Goal: Task Accomplishment & Management: Manage account settings

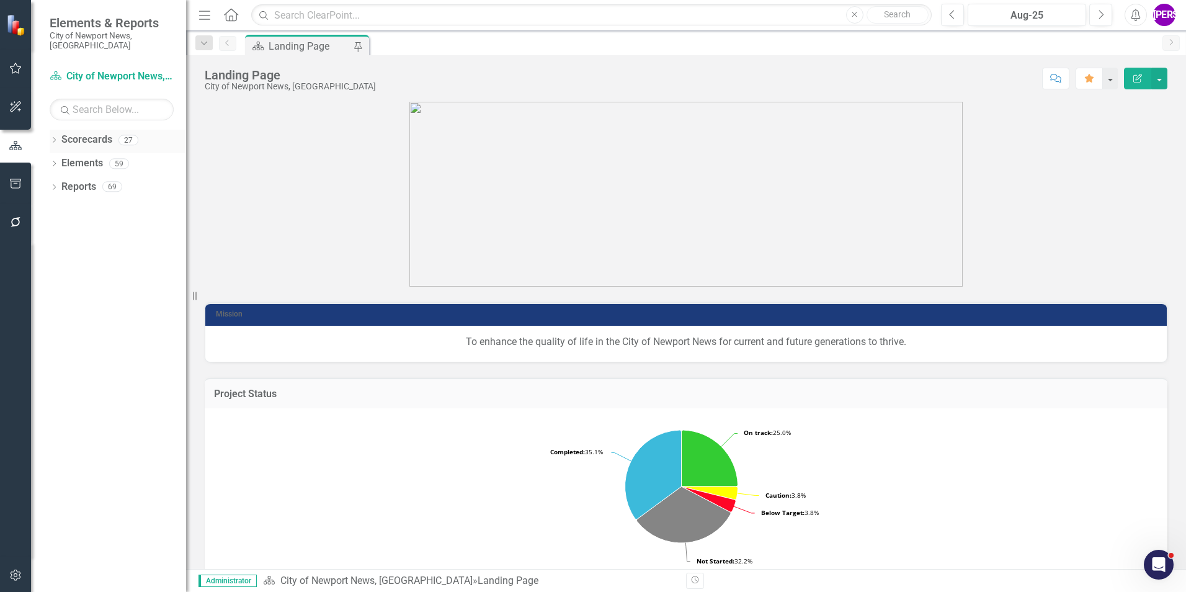
click at [56, 138] on icon "Dropdown" at bounding box center [54, 141] width 9 height 7
click at [60, 160] on icon at bounding box center [61, 163] width 3 height 6
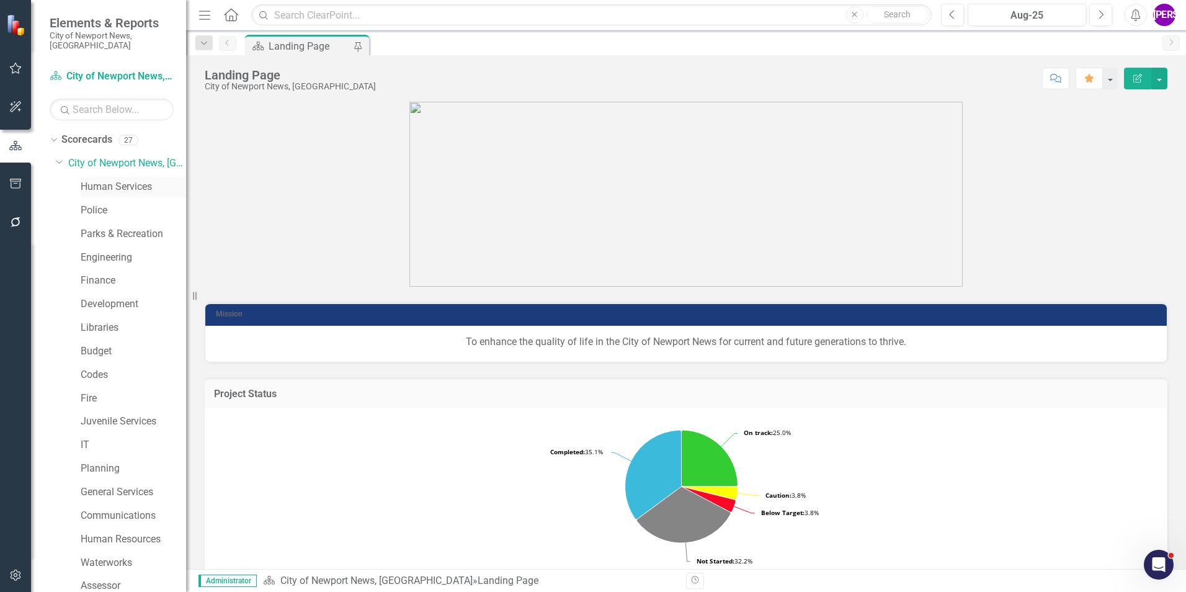
click at [104, 180] on link "Human Services" at bounding box center [133, 187] width 105 height 14
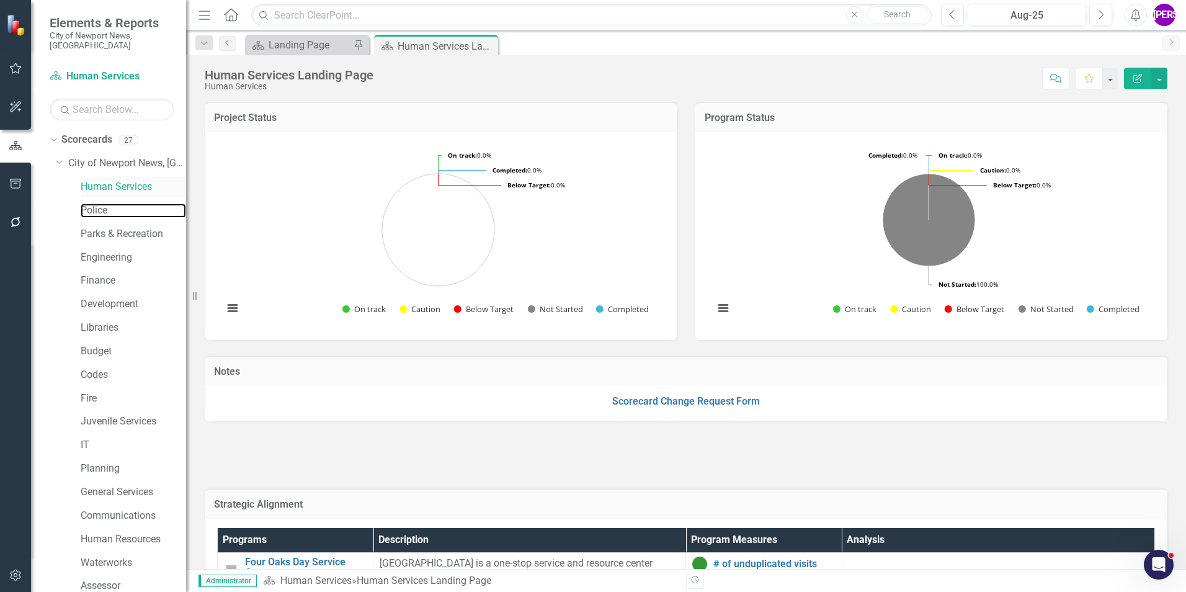
drag, startPoint x: 109, startPoint y: 200, endPoint x: 114, endPoint y: 183, distance: 18.1
click at [109, 203] on link "Police" at bounding box center [133, 210] width 105 height 14
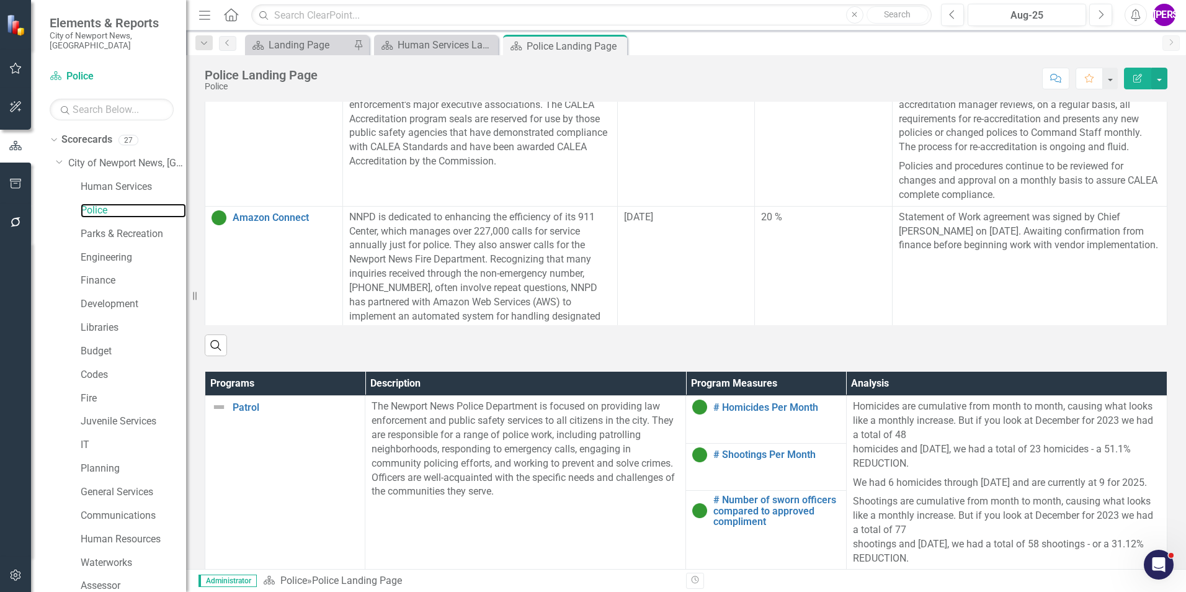
scroll to position [558, 0]
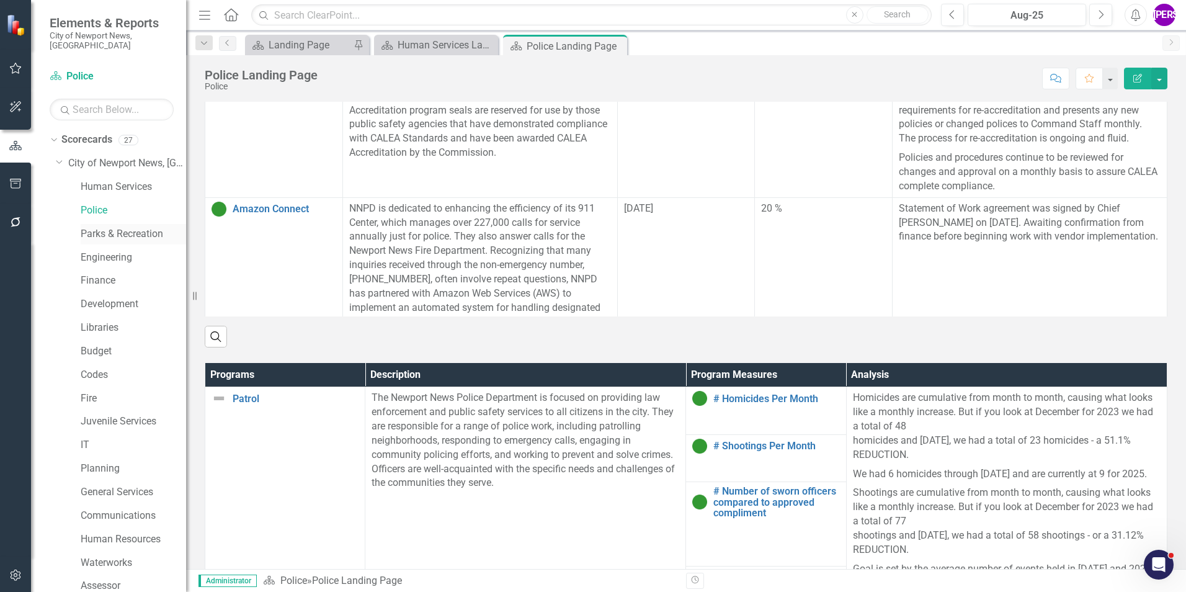
click at [105, 227] on link "Parks & Recreation" at bounding box center [133, 234] width 105 height 14
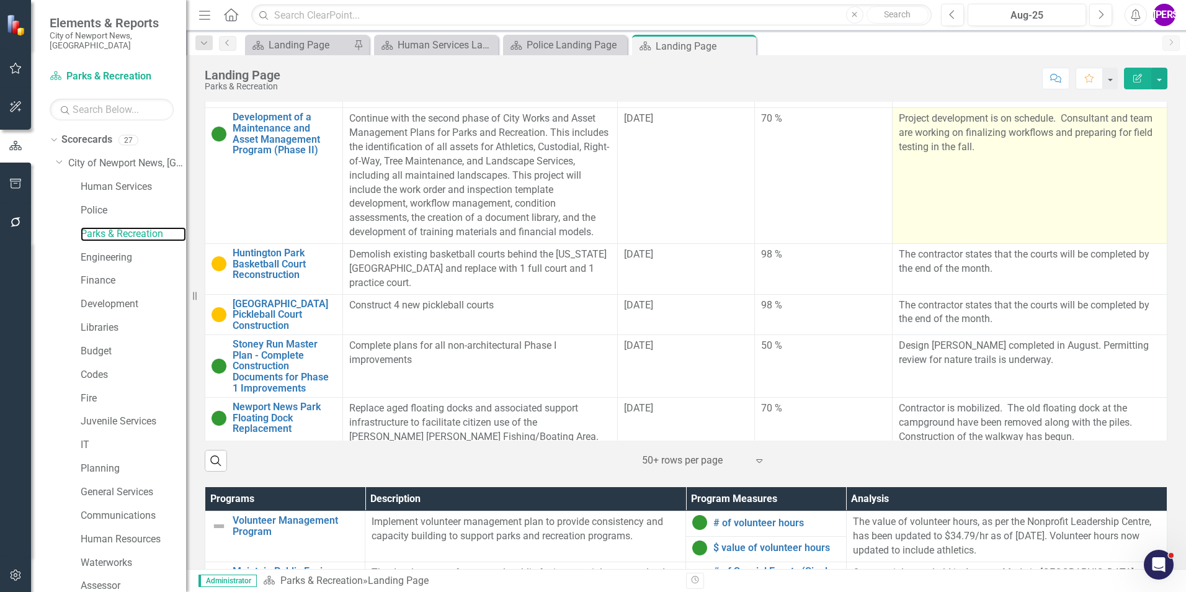
scroll to position [62, 0]
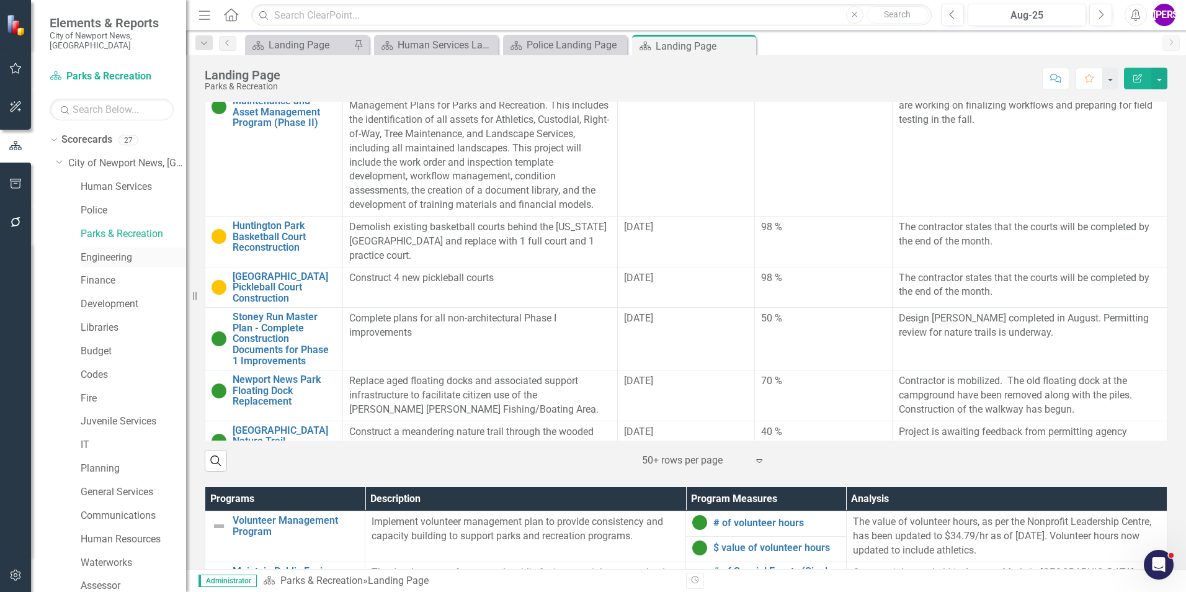
click at [98, 251] on link "Engineering" at bounding box center [133, 258] width 105 height 14
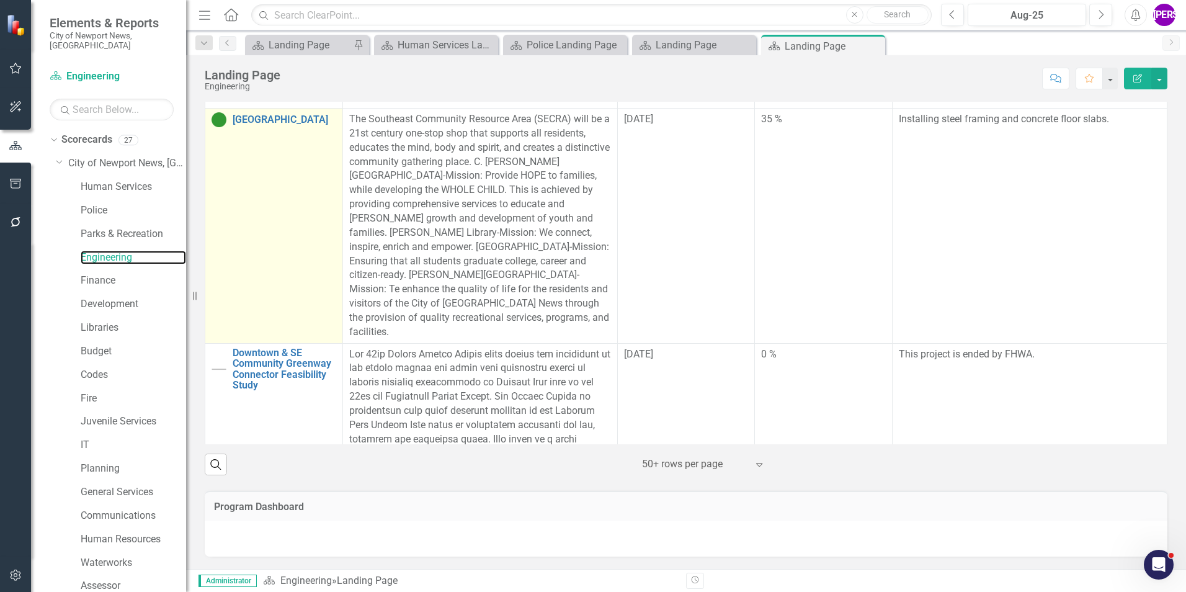
scroll to position [372, 0]
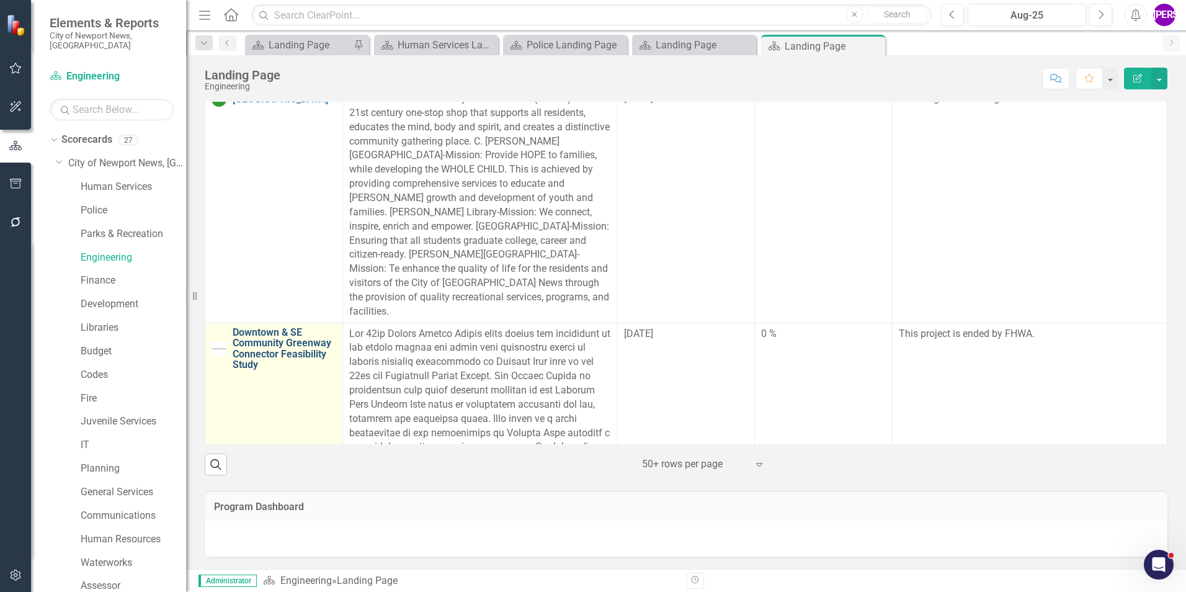
click at [274, 327] on link "Downtown & SE Community Greenway Connector Feasibility Study" at bounding box center [285, 348] width 104 height 43
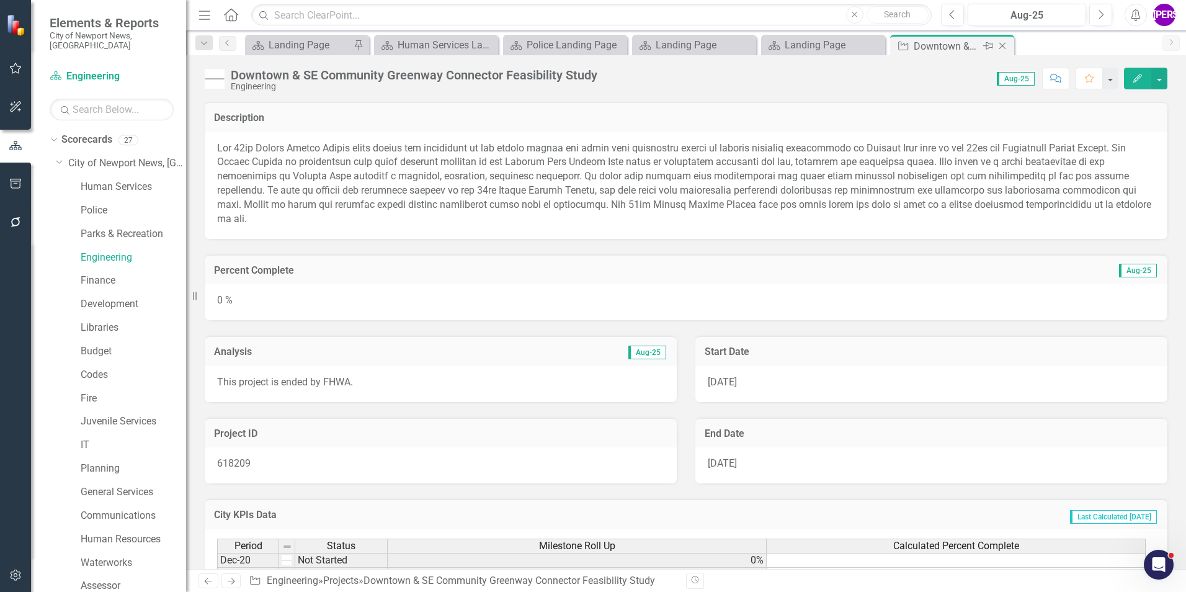
click at [1002, 47] on icon "Close" at bounding box center [1002, 46] width 12 height 10
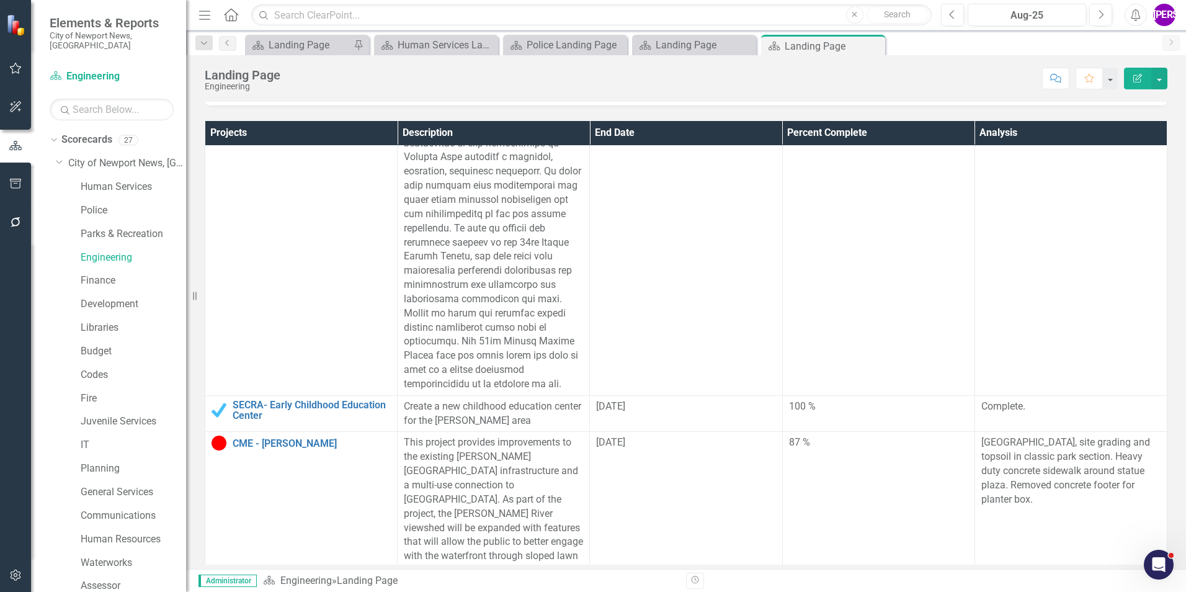
scroll to position [1117, 0]
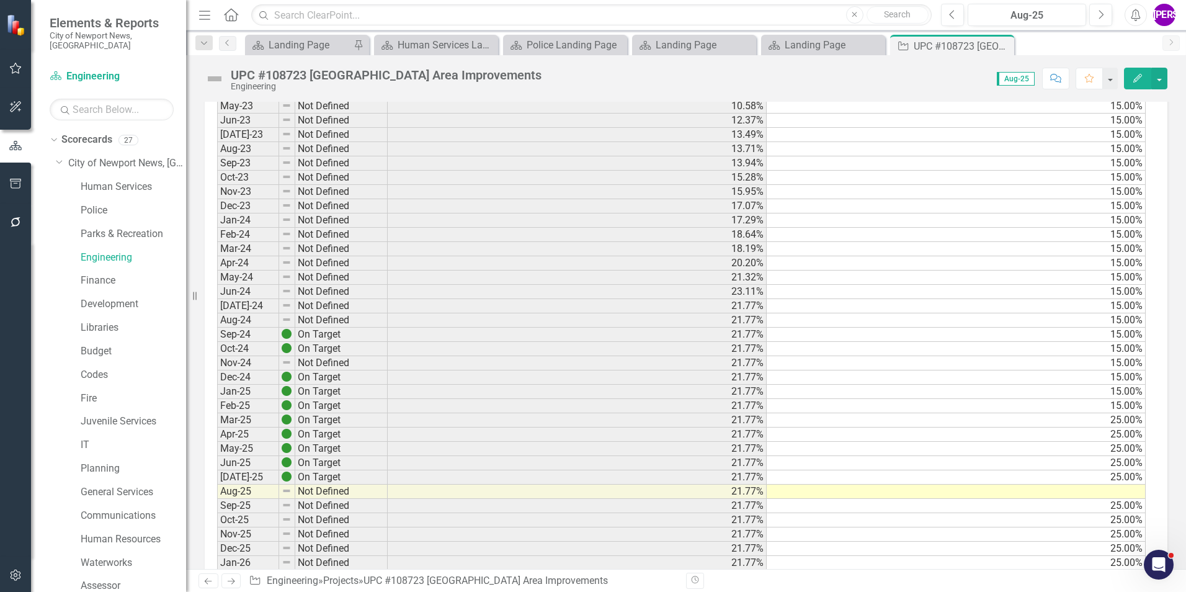
scroll to position [931, 0]
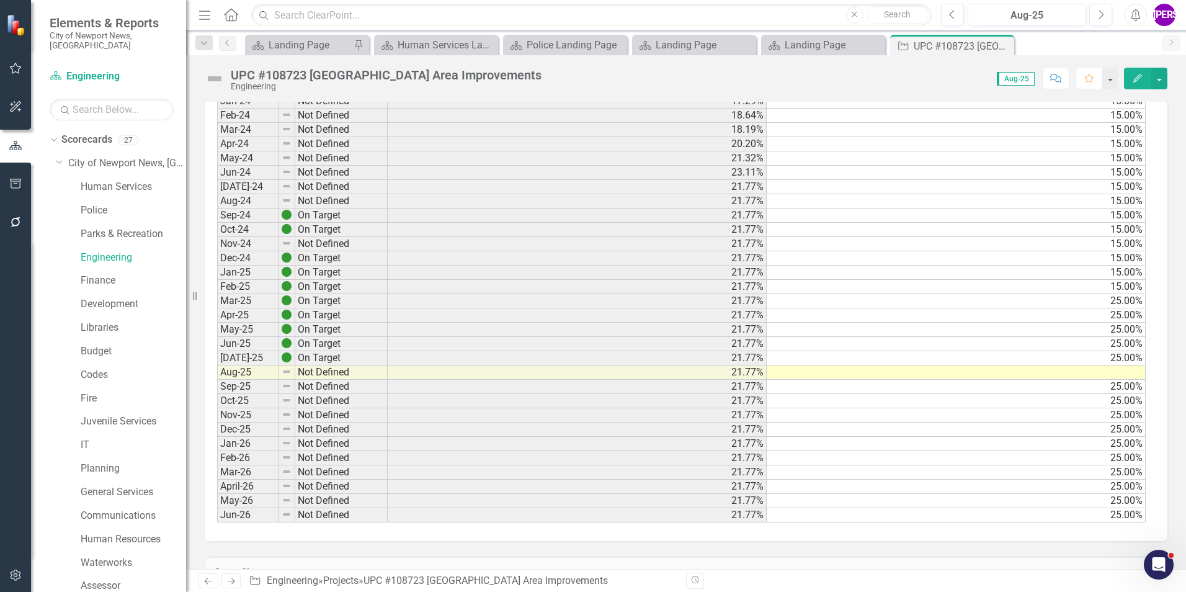
click at [1129, 358] on td "25.00%" at bounding box center [956, 358] width 379 height 14
drag, startPoint x: 1142, startPoint y: 362, endPoint x: 1142, endPoint y: 372, distance: 9.9
click at [217, 372] on div "Period Status Milestone Roll Up Calculated Percent Complete Dec-20 Not Defined …" at bounding box center [217, 36] width 0 height 971
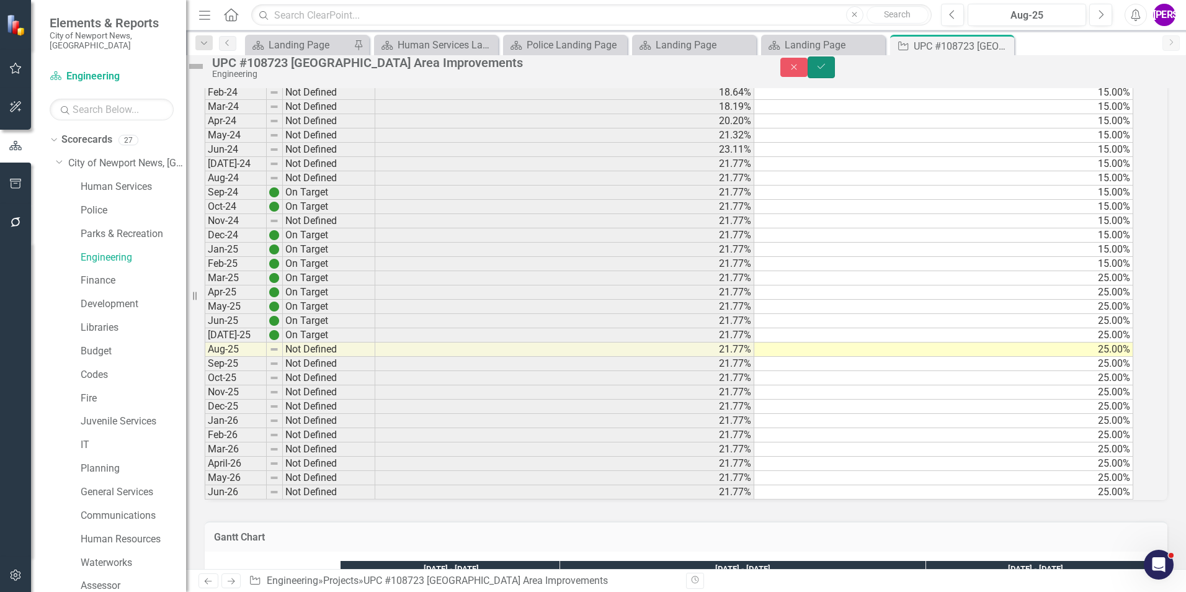
click at [835, 78] on button "Save" at bounding box center [821, 67] width 27 height 22
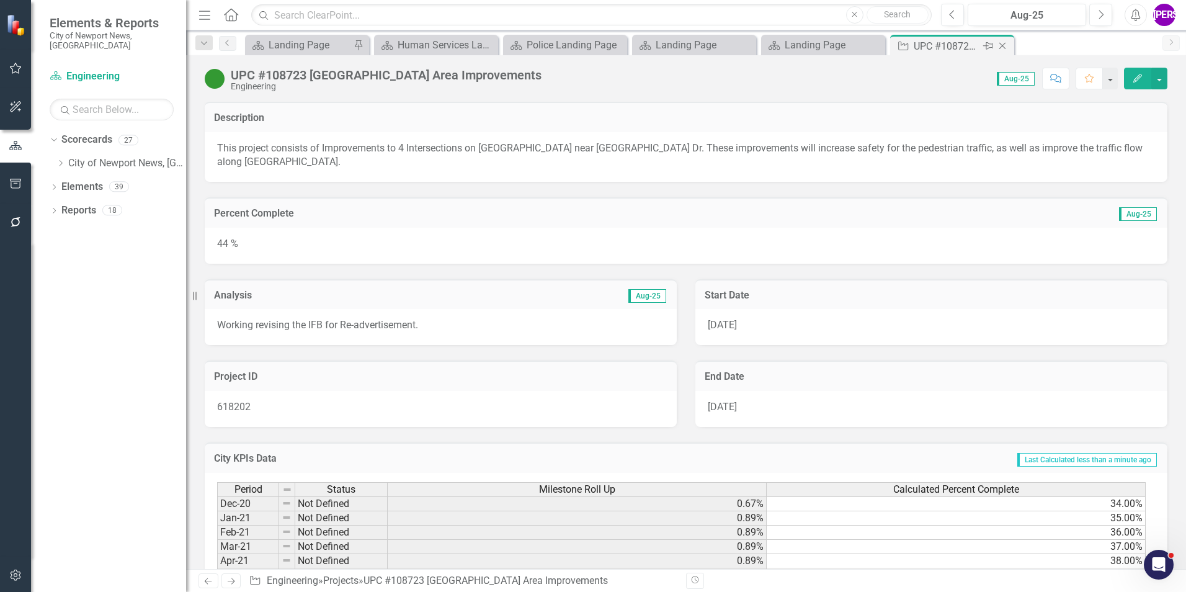
click at [999, 46] on icon "Close" at bounding box center [1002, 46] width 12 height 10
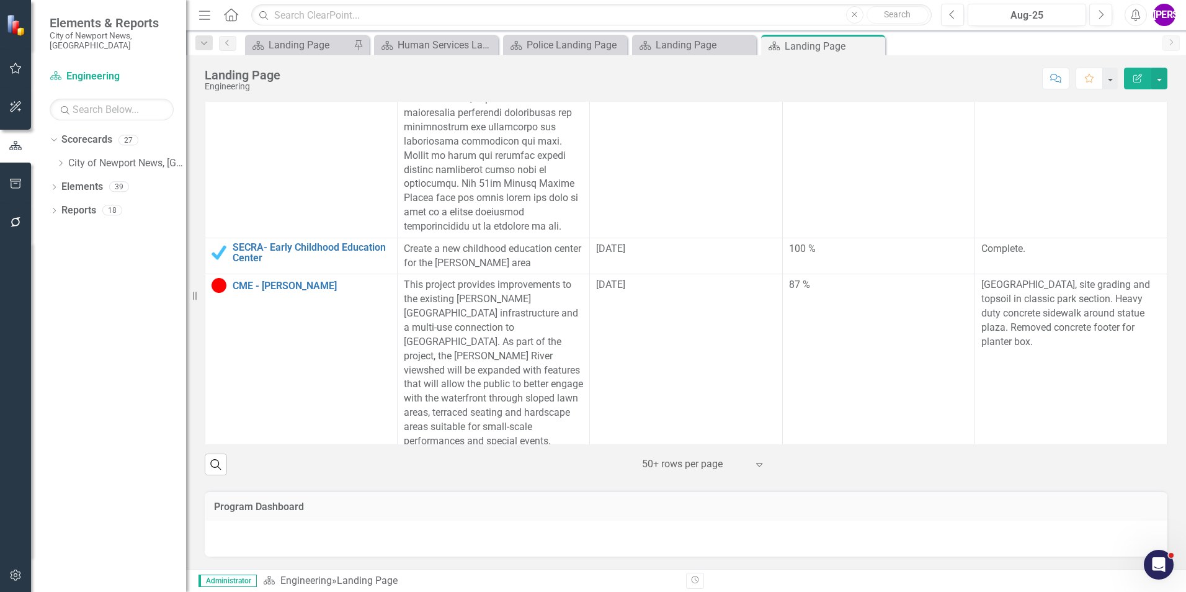
scroll to position [1179, 0]
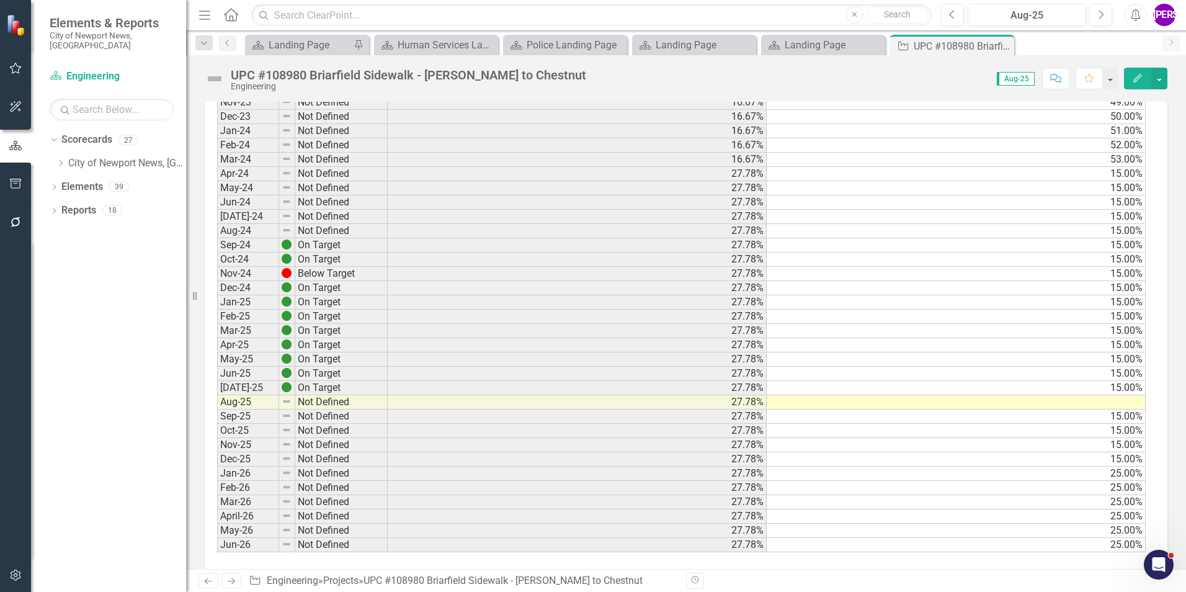
scroll to position [1117, 0]
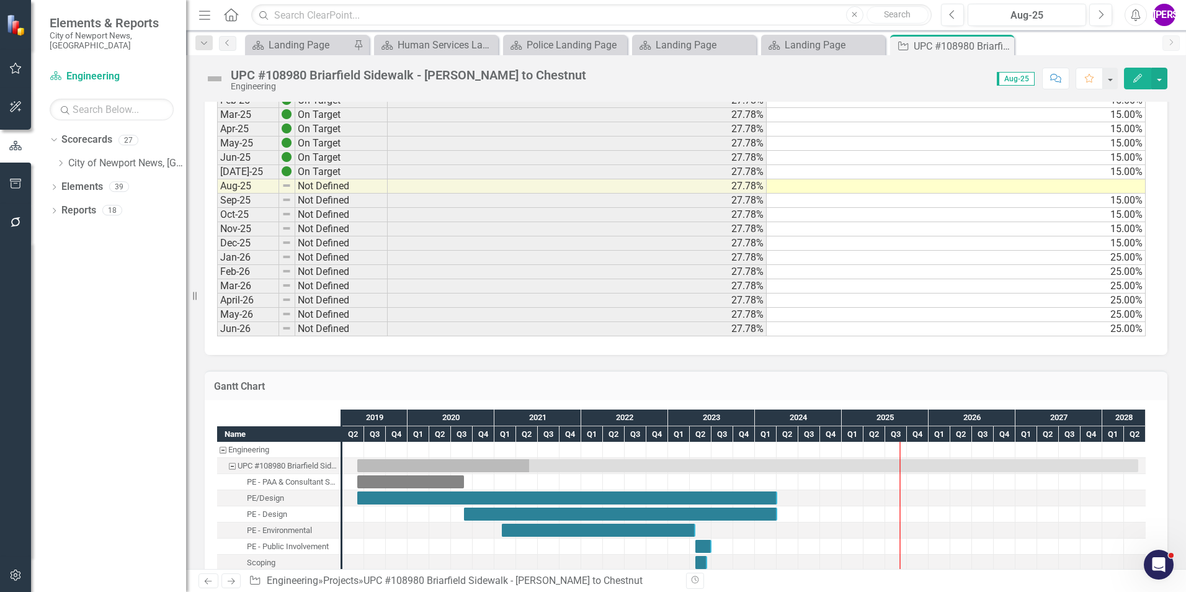
click at [1109, 174] on td "15.00%" at bounding box center [956, 172] width 379 height 14
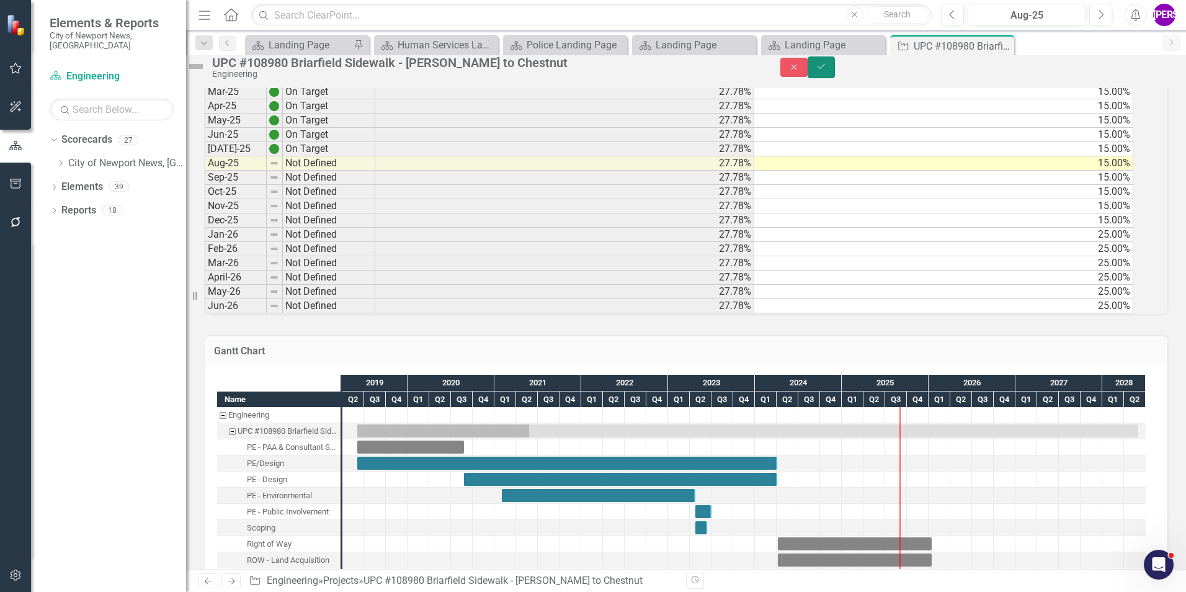
click at [835, 78] on button "Save" at bounding box center [821, 67] width 27 height 22
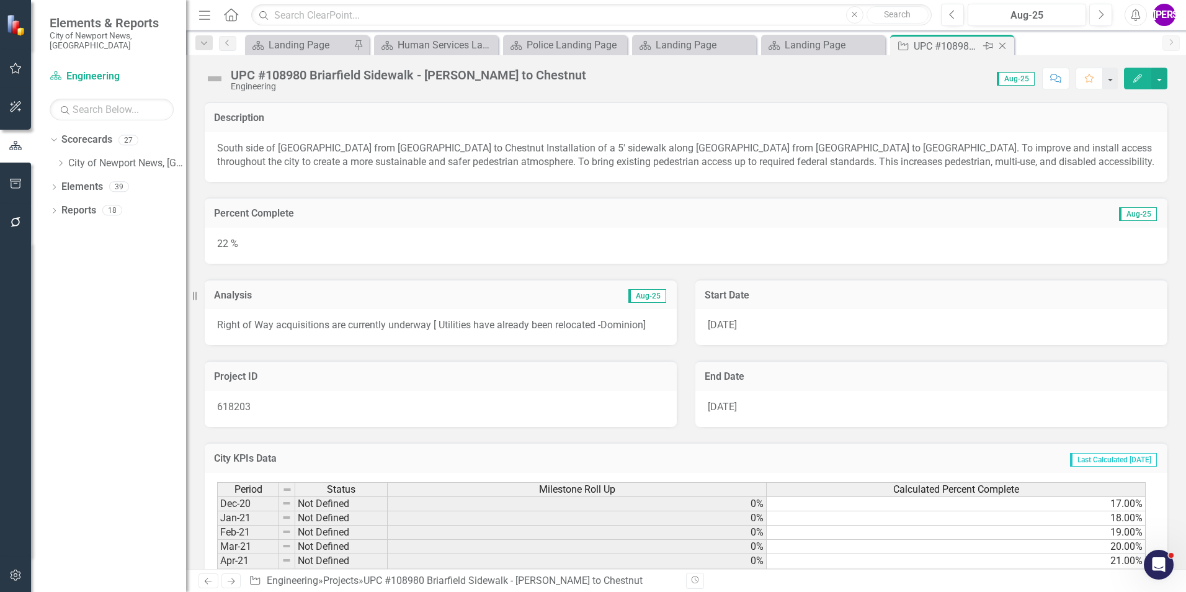
click at [1002, 48] on icon "Close" at bounding box center [1002, 46] width 12 height 10
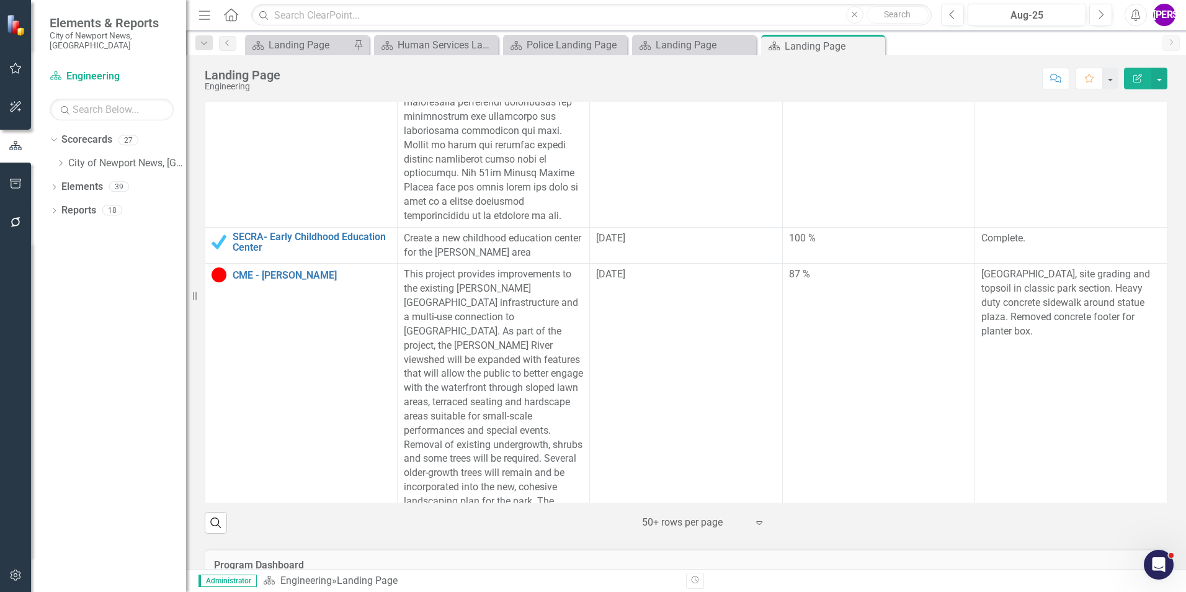
scroll to position [1303, 0]
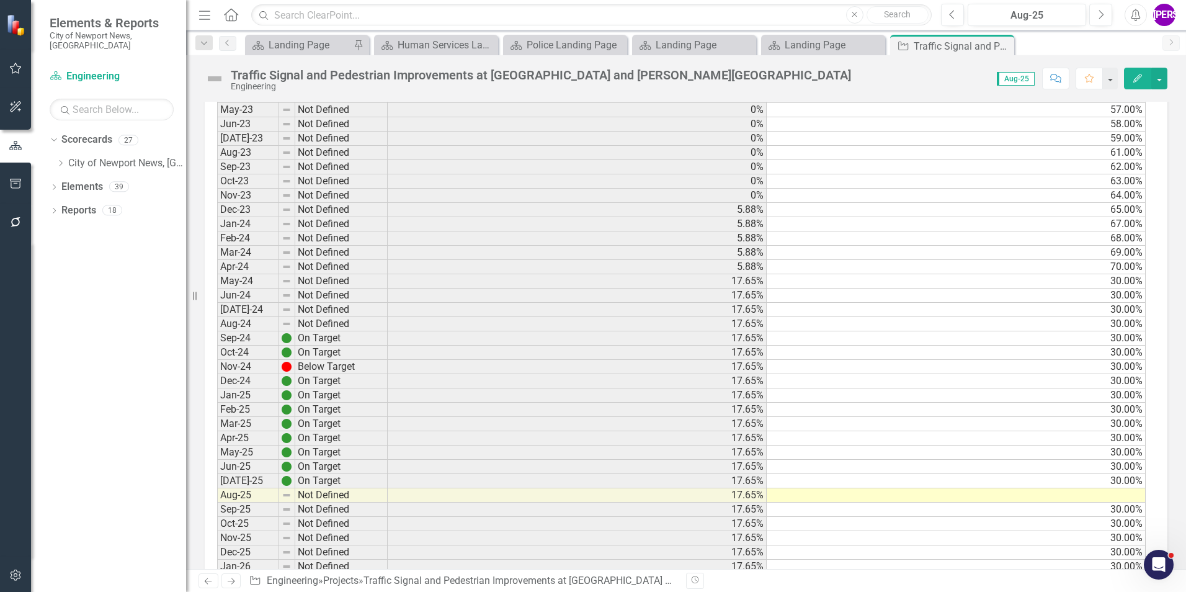
scroll to position [993, 0]
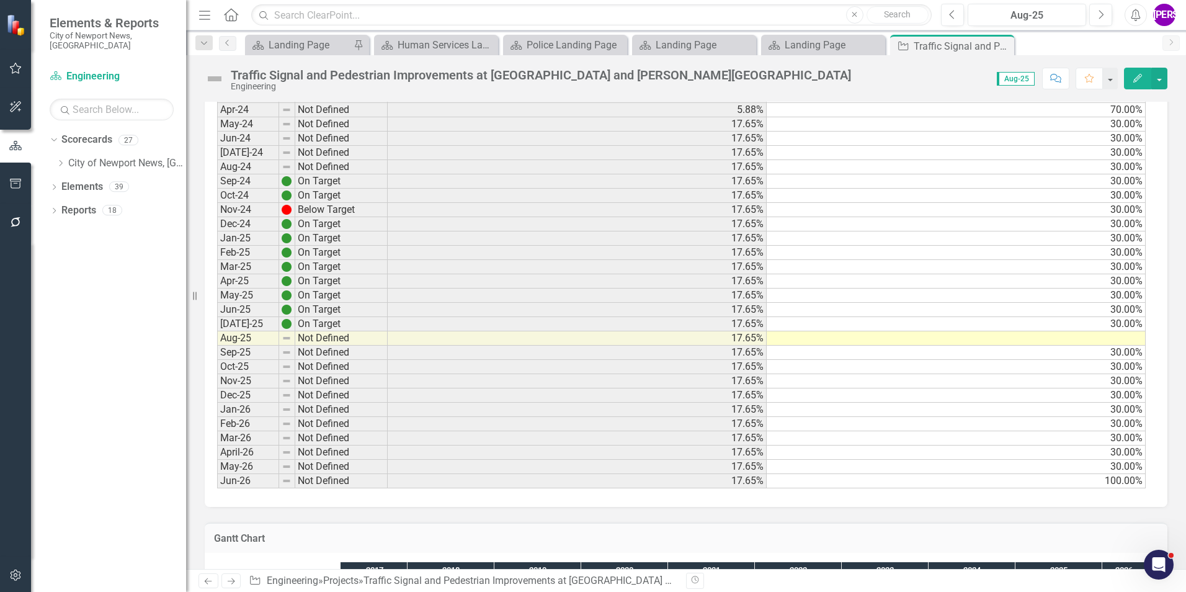
click at [1117, 327] on td "30.00%" at bounding box center [956, 324] width 379 height 14
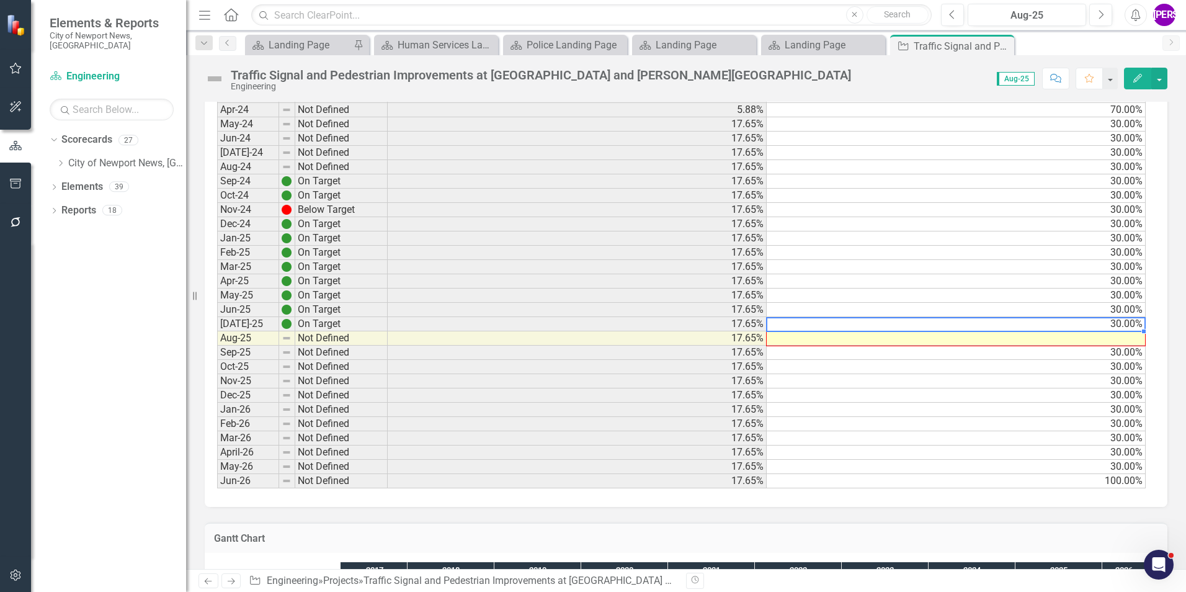
click at [217, 336] on div "Period Status Milestone Roll Up Calculated Percent Complete Dec-20 Not Defined …" at bounding box center [217, 2] width 0 height 971
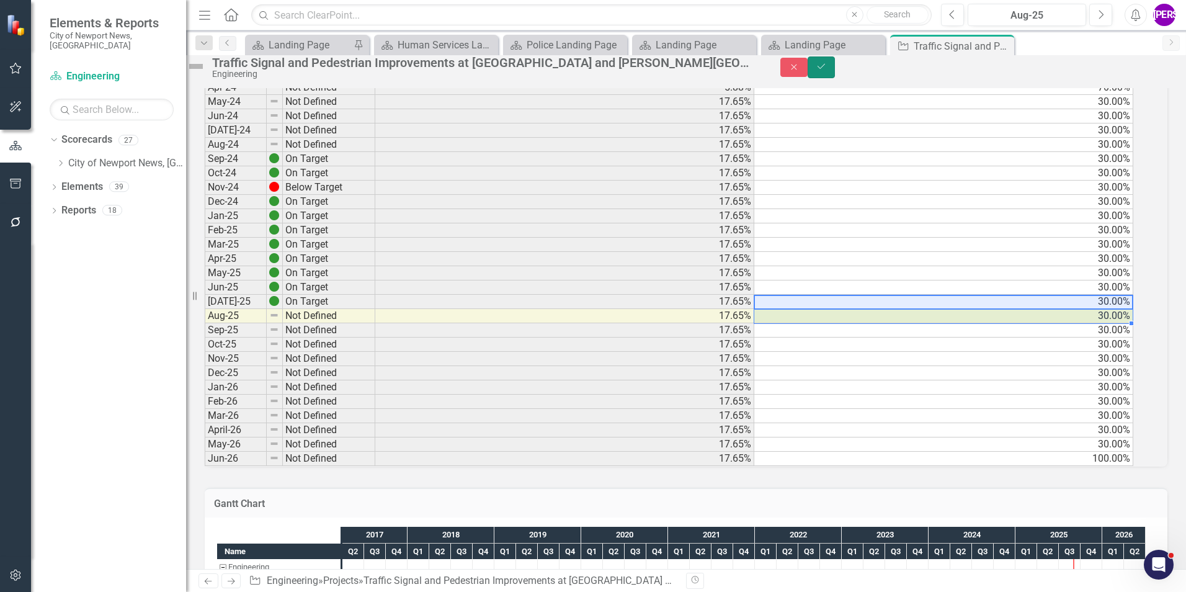
click at [835, 73] on button "Save" at bounding box center [821, 67] width 27 height 22
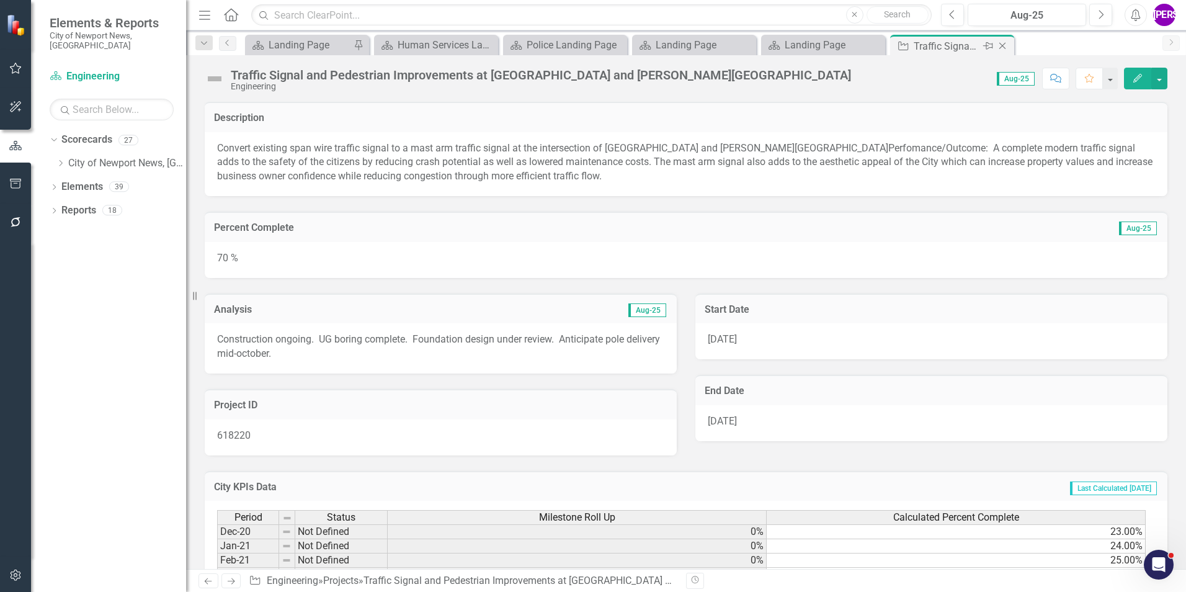
click at [1000, 47] on icon "Close" at bounding box center [1002, 46] width 12 height 10
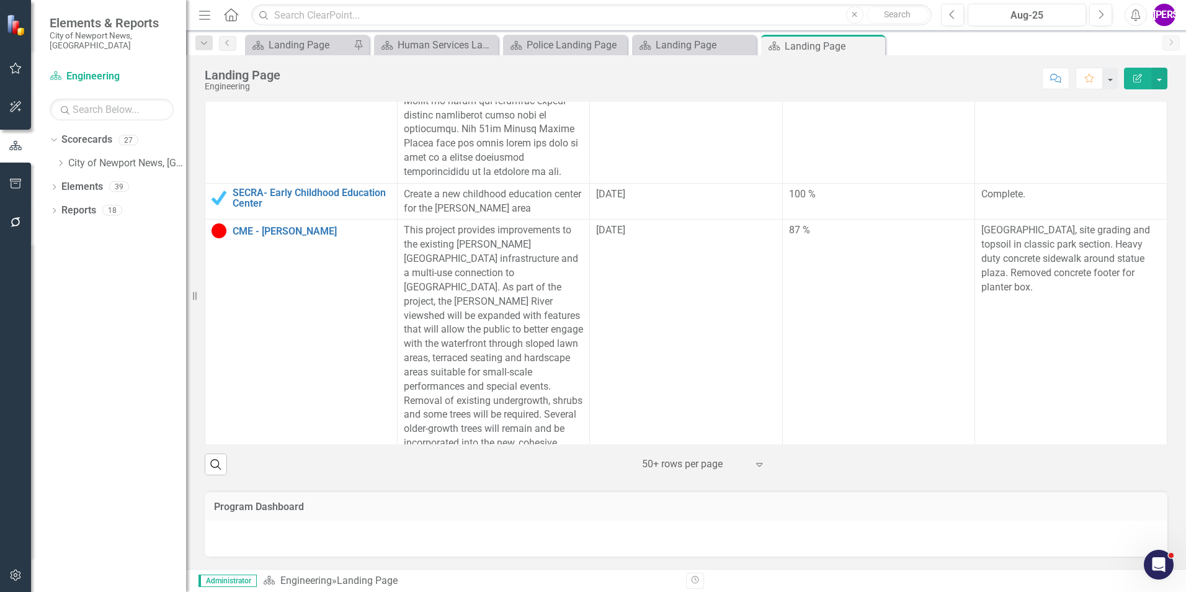
scroll to position [1364, 0]
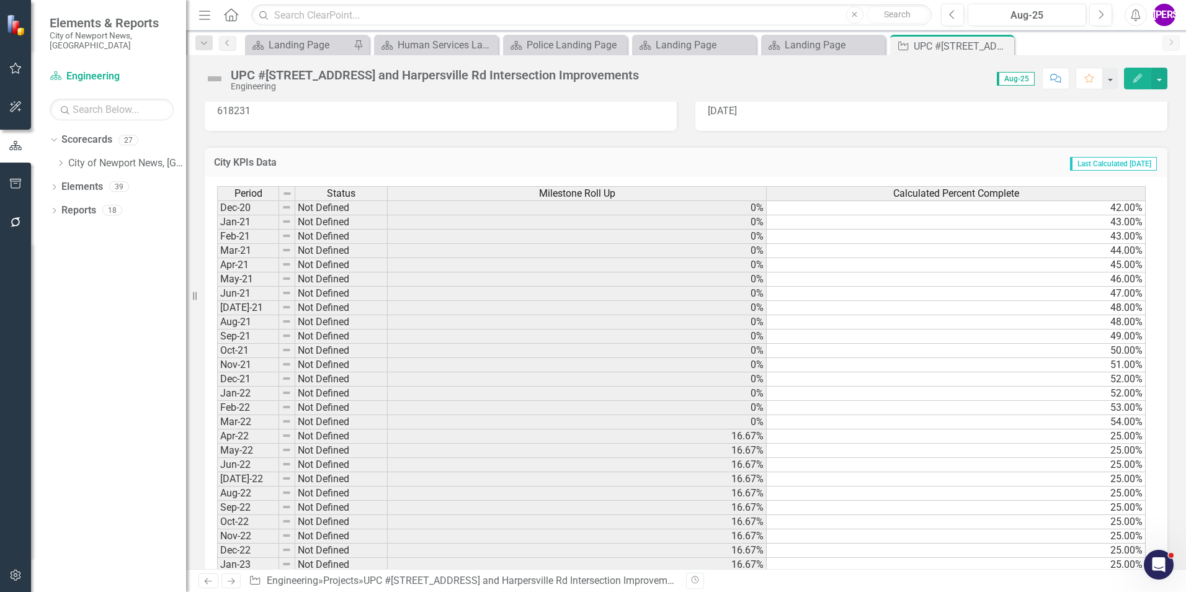
scroll to position [635, 0]
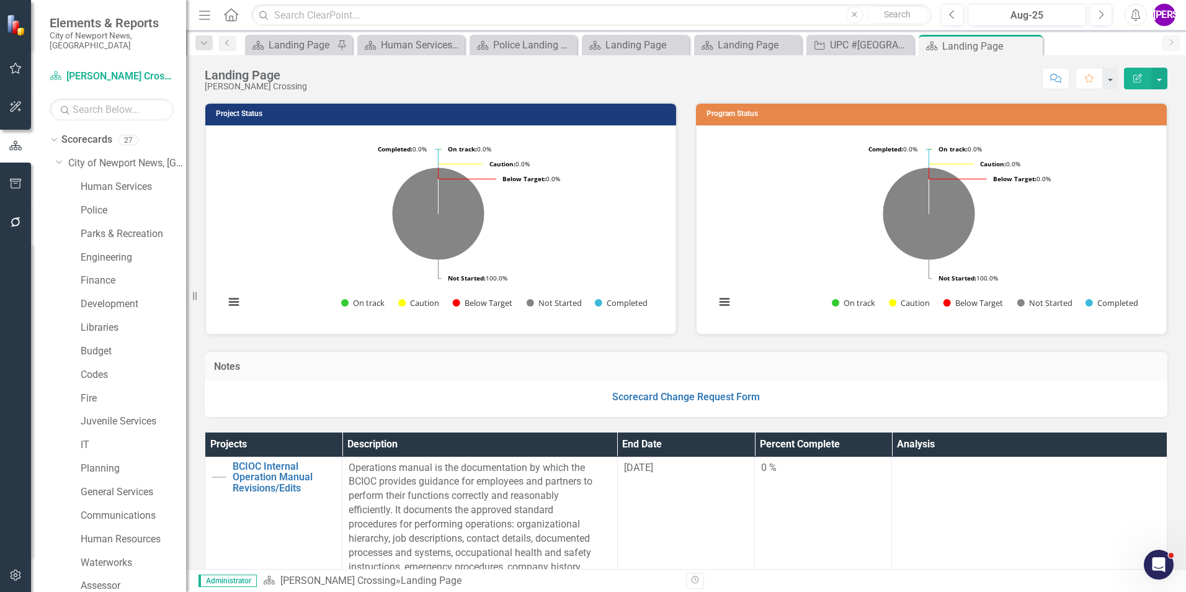
scroll to position [232, 0]
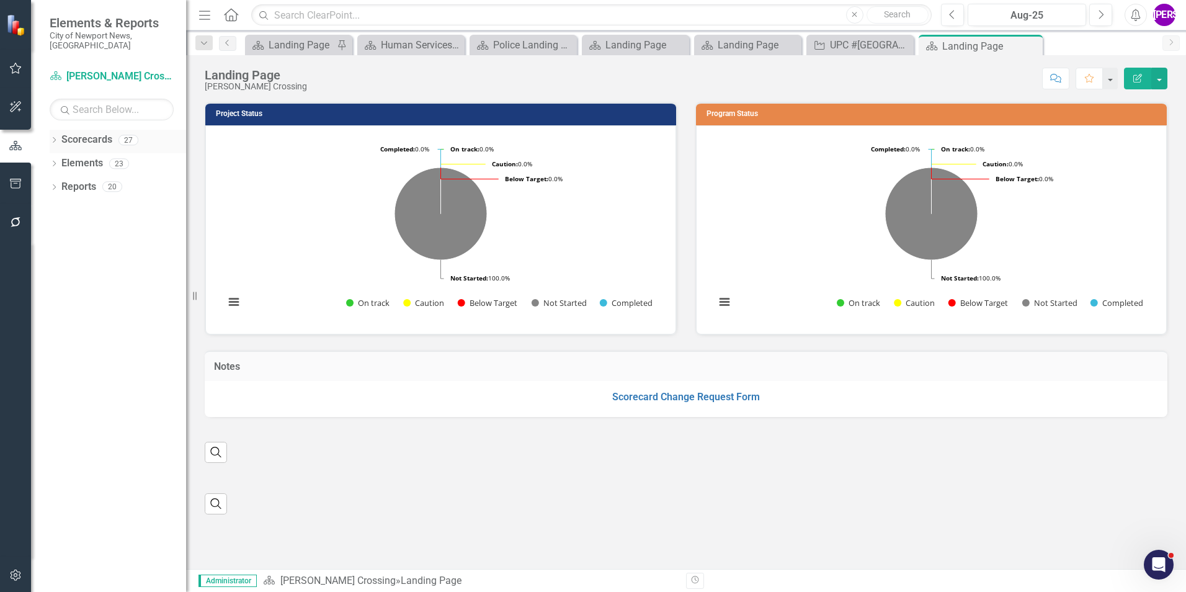
click at [56, 138] on icon "Dropdown" at bounding box center [54, 141] width 9 height 7
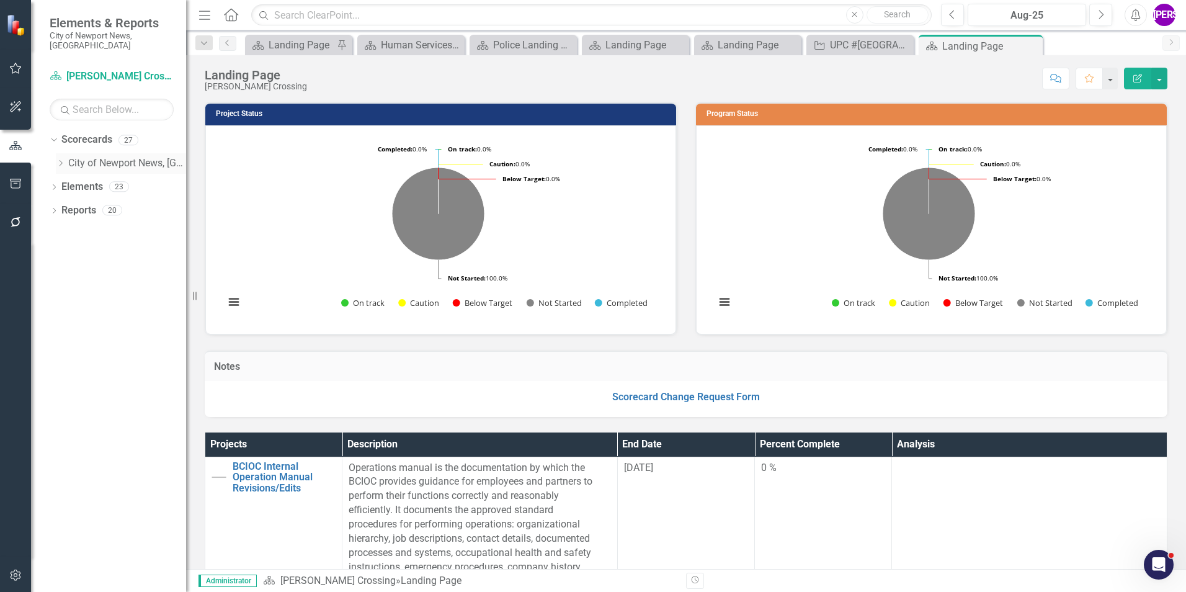
click at [61, 158] on div "Dropdown" at bounding box center [60, 163] width 9 height 11
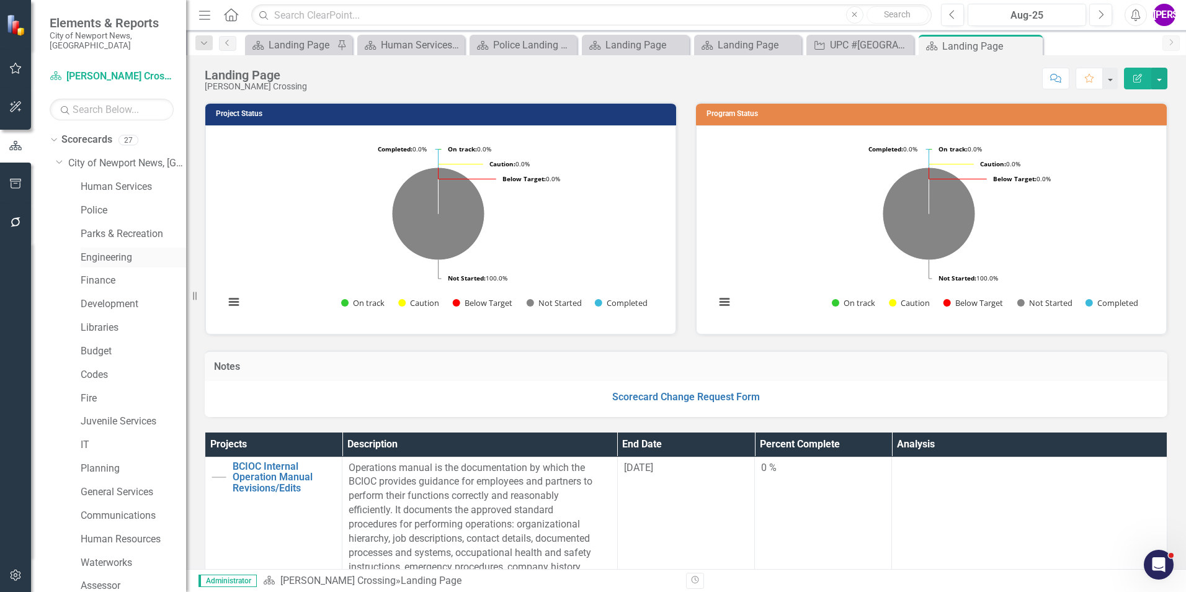
click at [115, 252] on link "Engineering" at bounding box center [133, 258] width 105 height 14
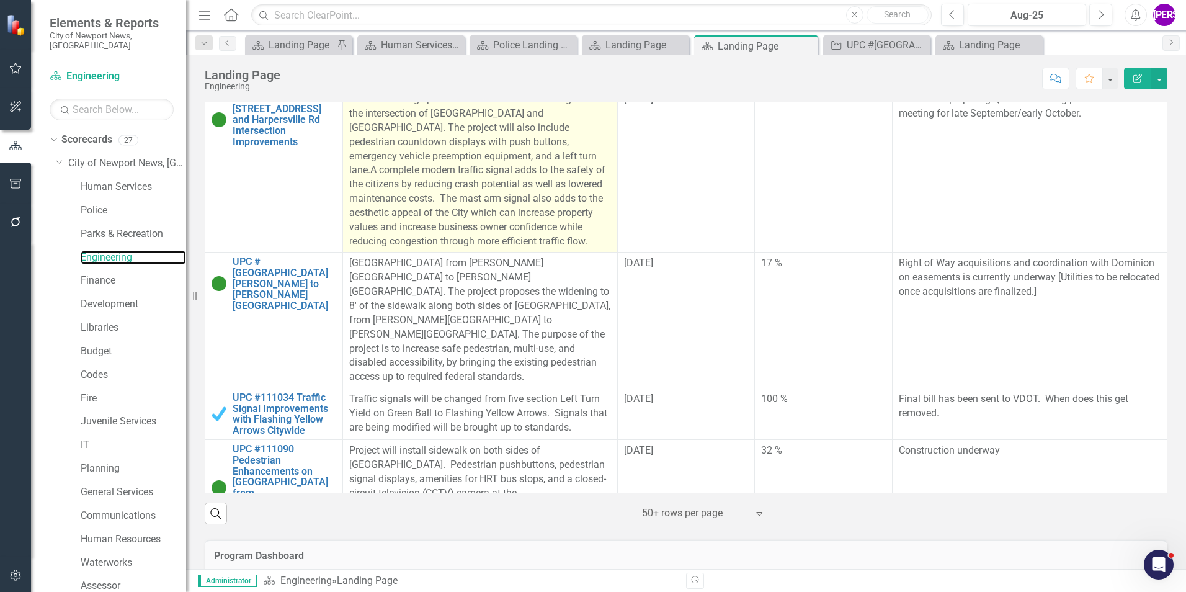
scroll to position [1799, 0]
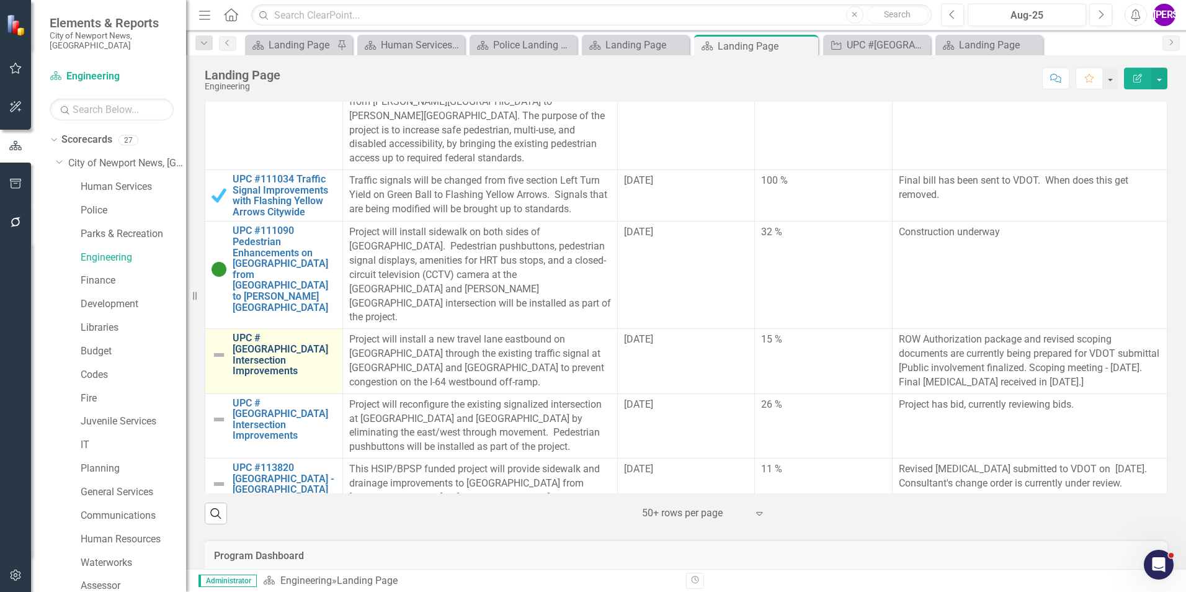
click at [277, 333] on link "UPC #111091 Jefferson Avenue and Yorktown Road Intersection Improvements" at bounding box center [285, 354] width 104 height 43
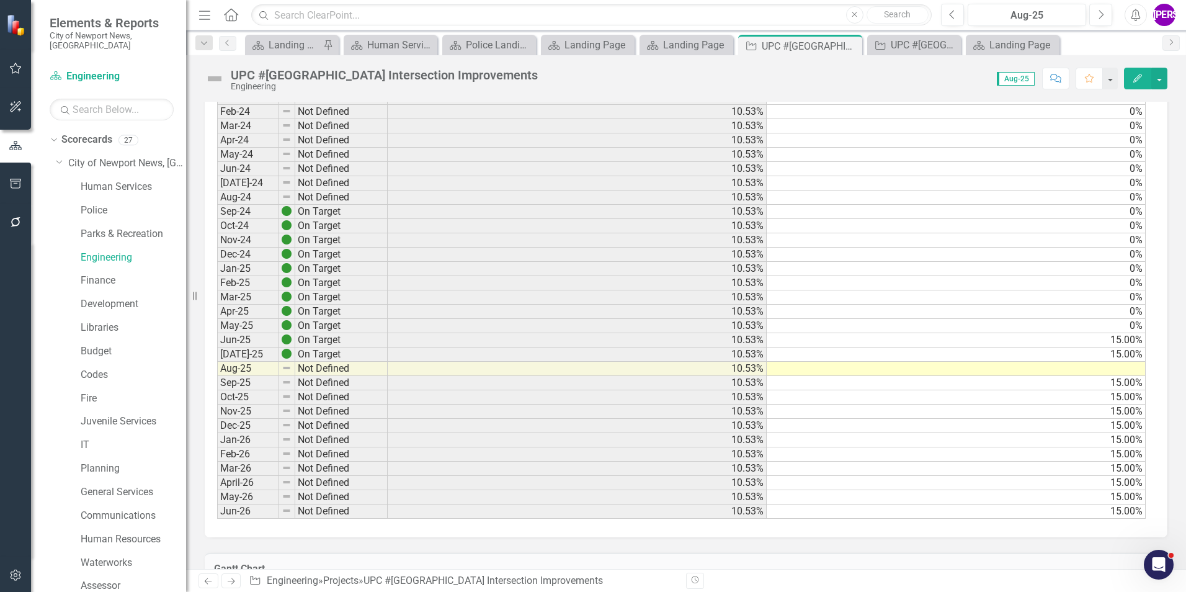
scroll to position [768, 0]
click at [1132, 346] on td "15.00%" at bounding box center [956, 349] width 379 height 14
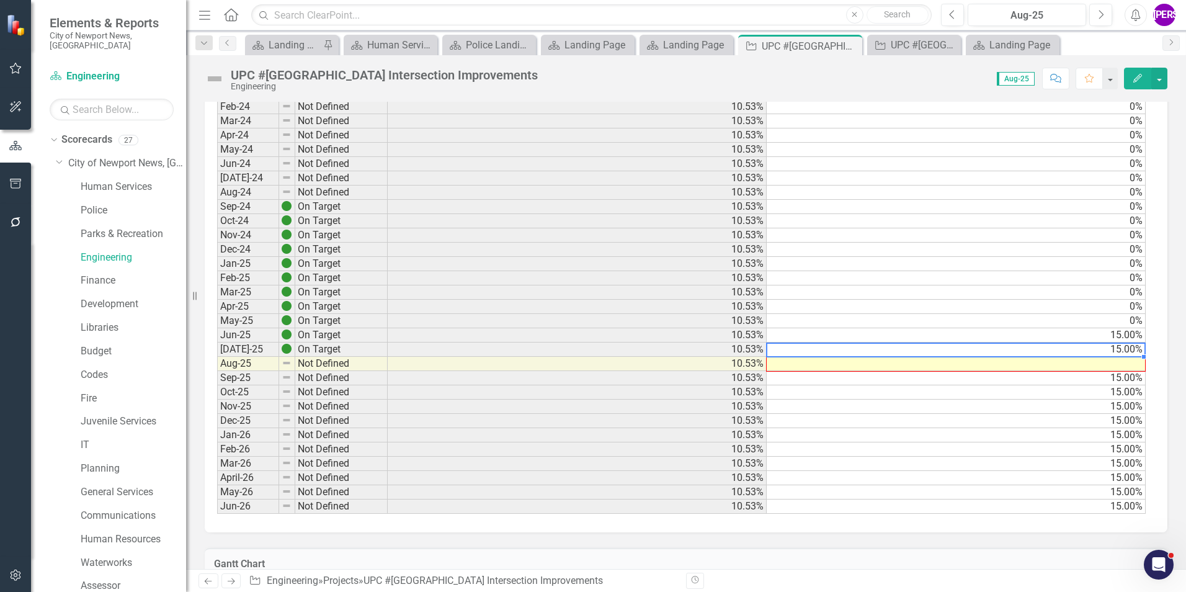
click at [217, 363] on div "Period Status Milestone Roll Up Calculated Percent Complete Jan-22 Not Defined …" at bounding box center [217, 120] width 0 height 785
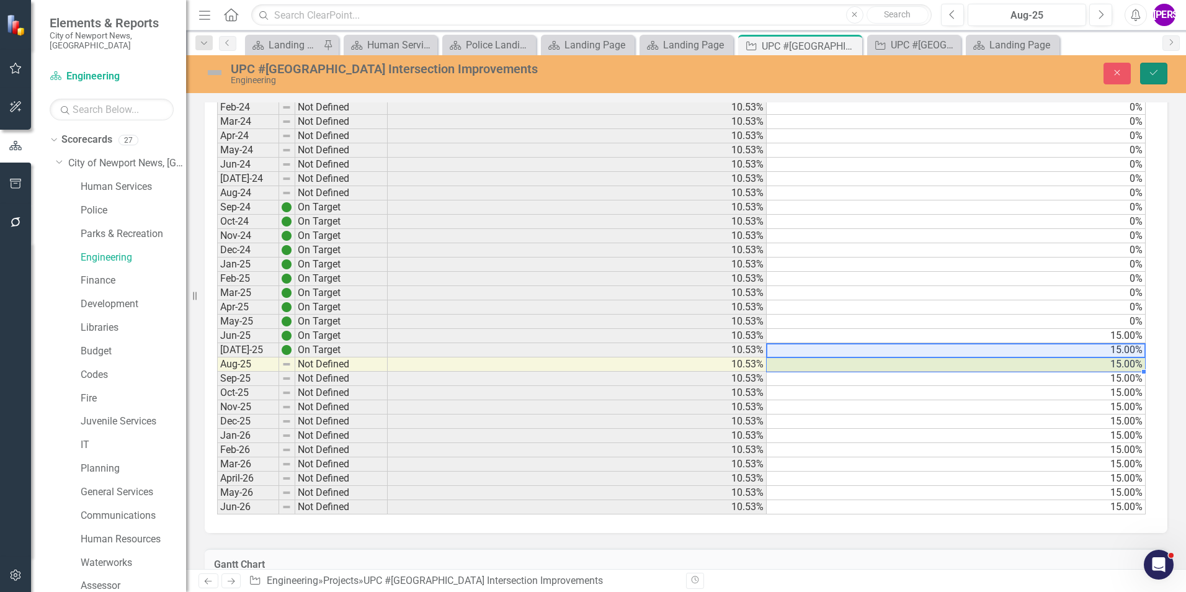
click at [1151, 83] on button "Save" at bounding box center [1153, 74] width 27 height 22
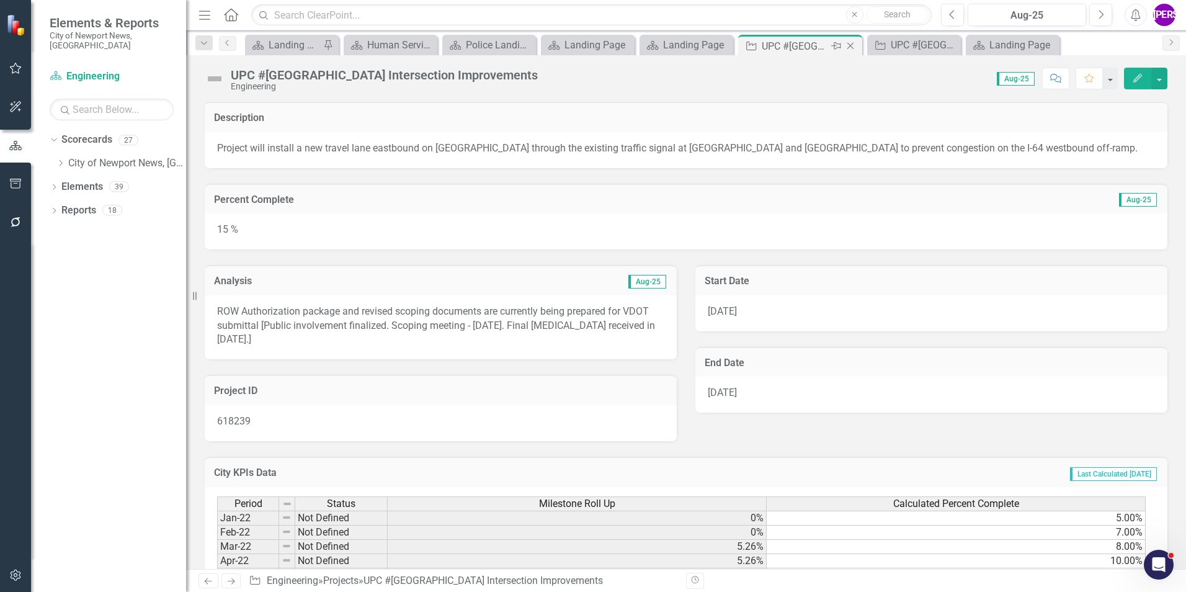
click at [850, 45] on icon "Close" at bounding box center [850, 46] width 12 height 10
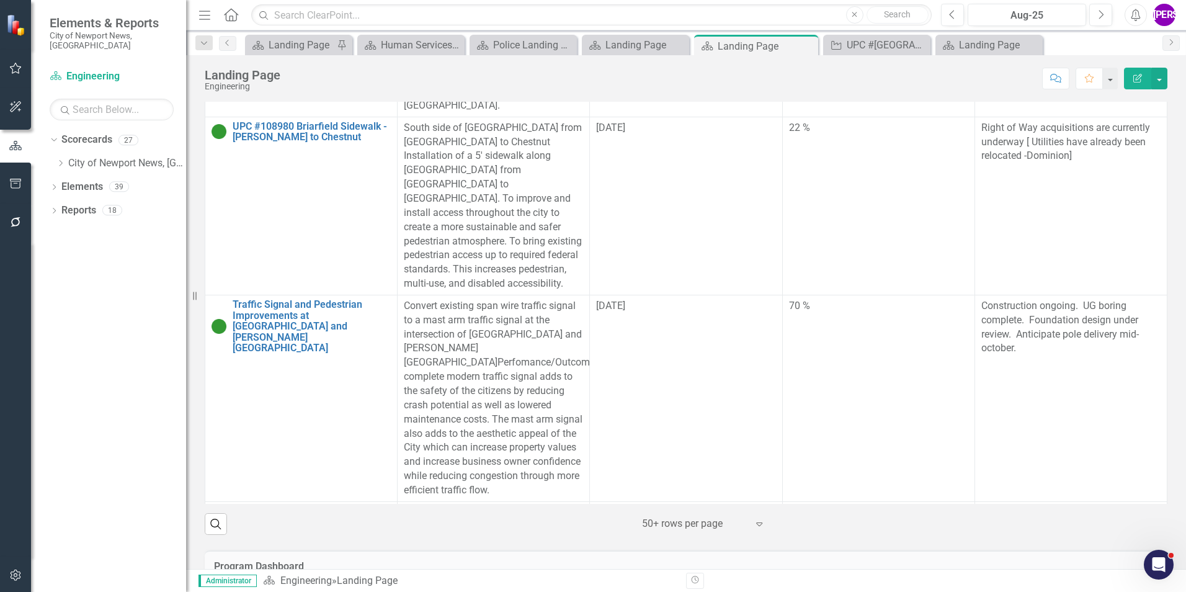
scroll to position [1861, 0]
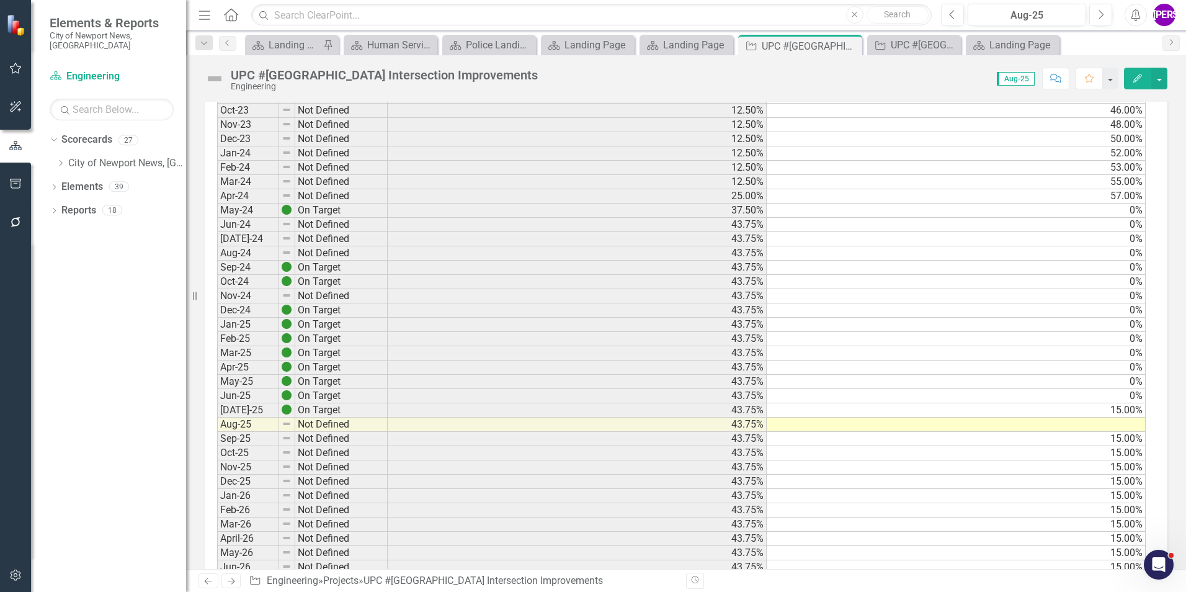
scroll to position [993, 0]
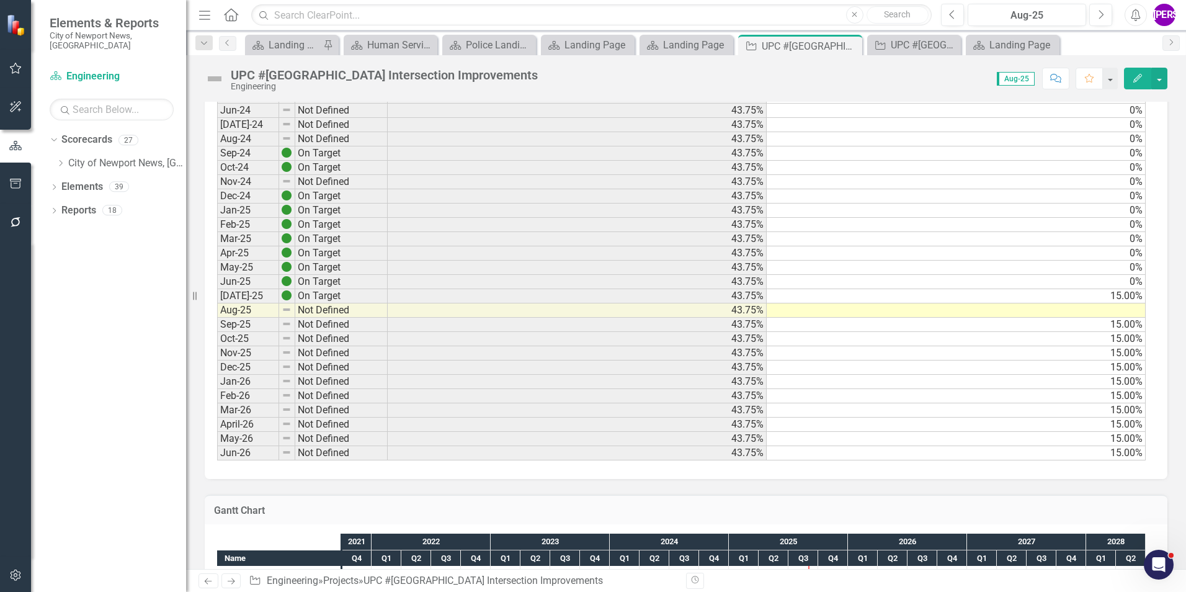
click at [1126, 289] on td "15.00%" at bounding box center [956, 296] width 379 height 14
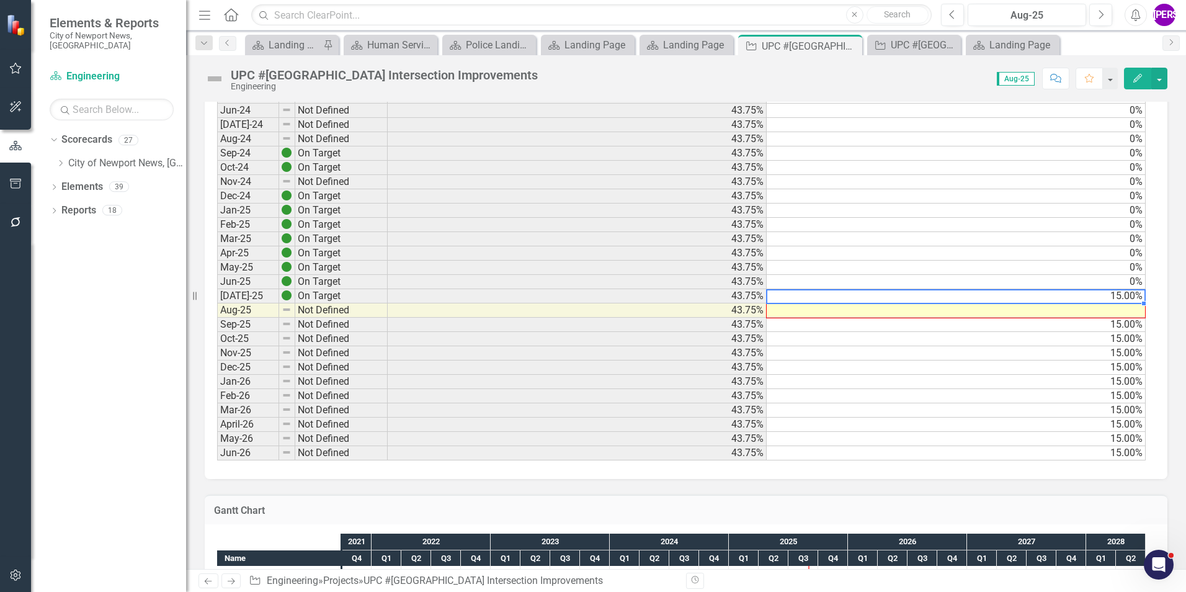
drag, startPoint x: 1145, startPoint y: 287, endPoint x: 1143, endPoint y: 297, distance: 10.1
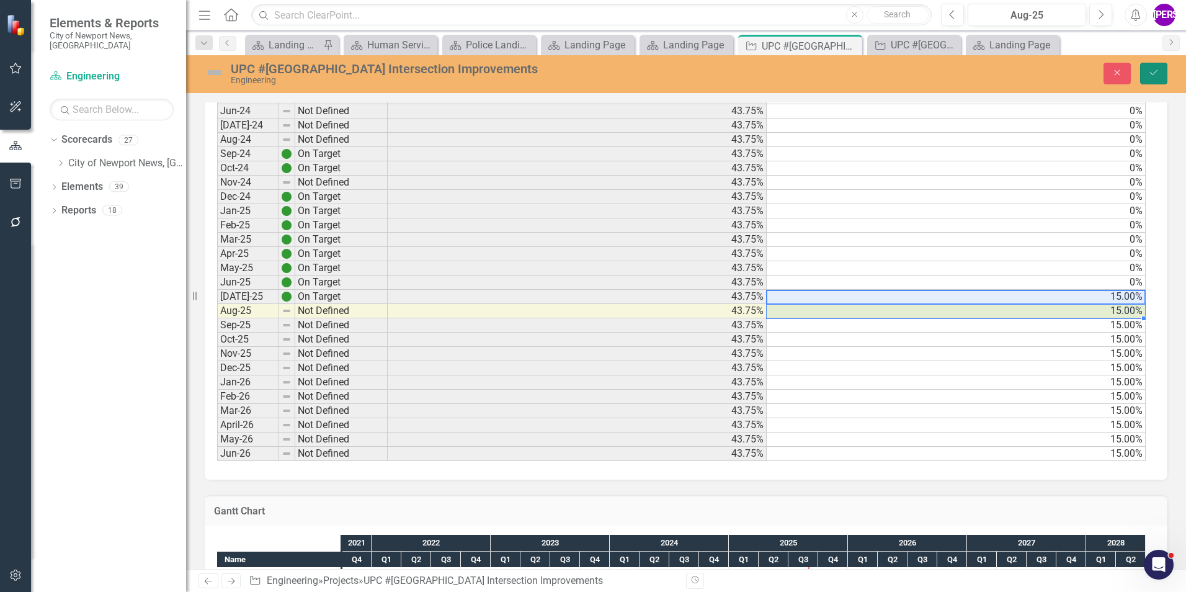
click at [1148, 79] on button "Save" at bounding box center [1153, 74] width 27 height 22
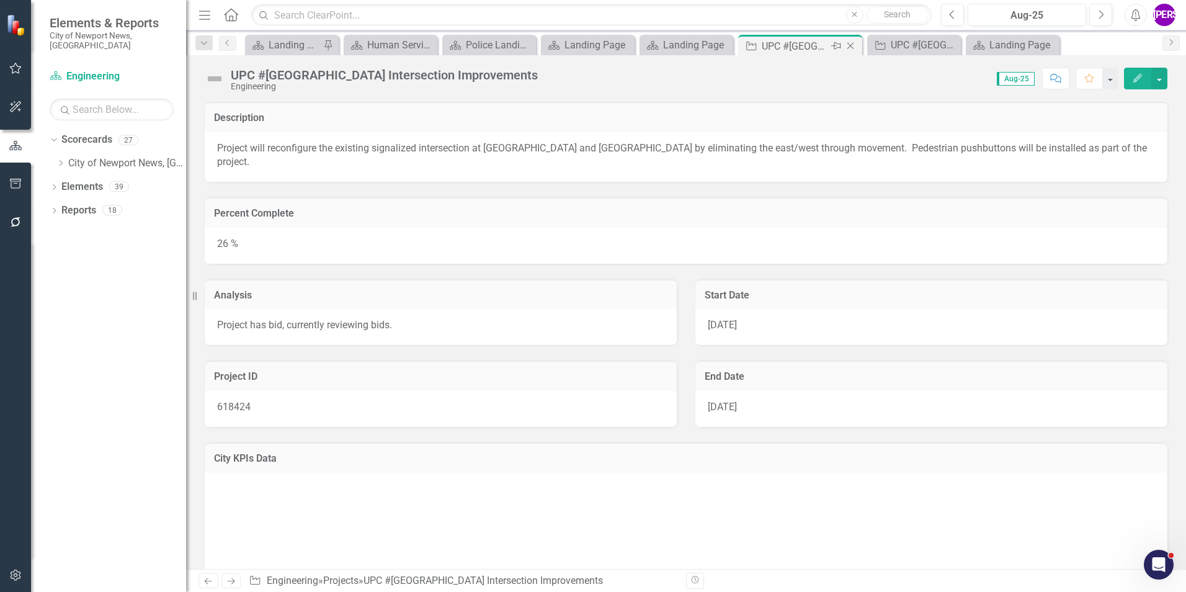
click at [853, 47] on icon "Close" at bounding box center [850, 46] width 12 height 10
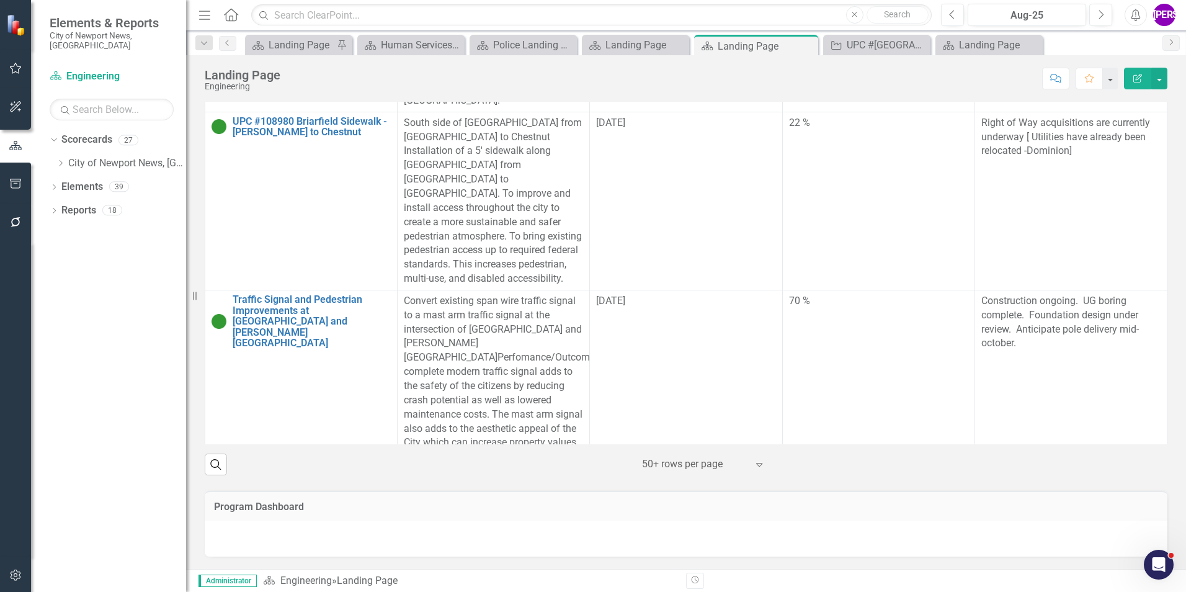
scroll to position [1944, 0]
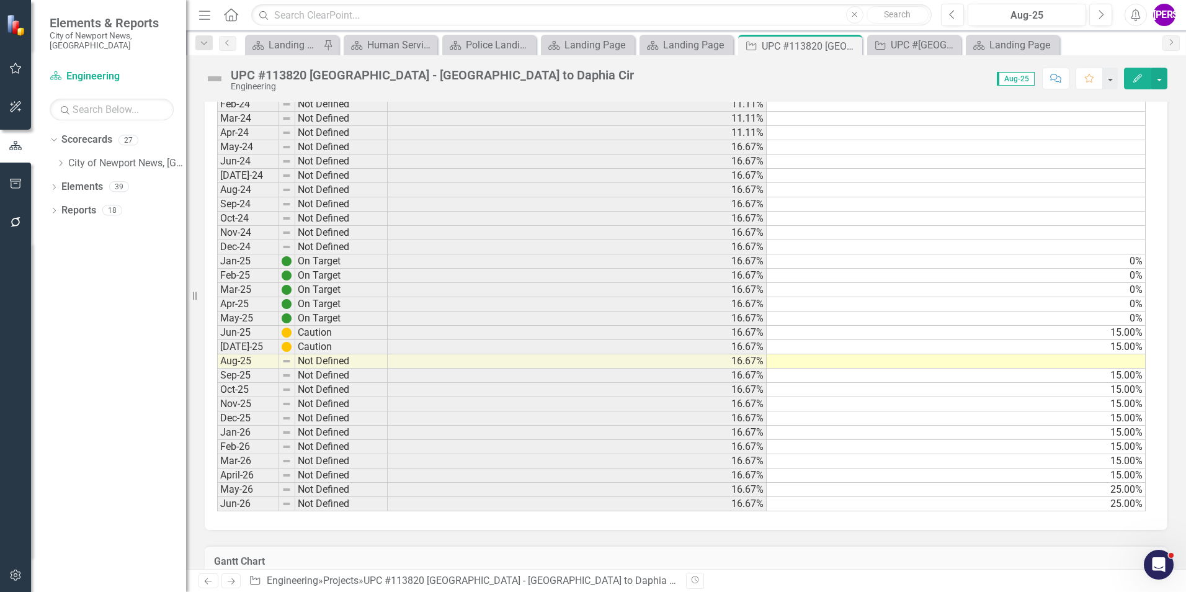
scroll to position [993, 0]
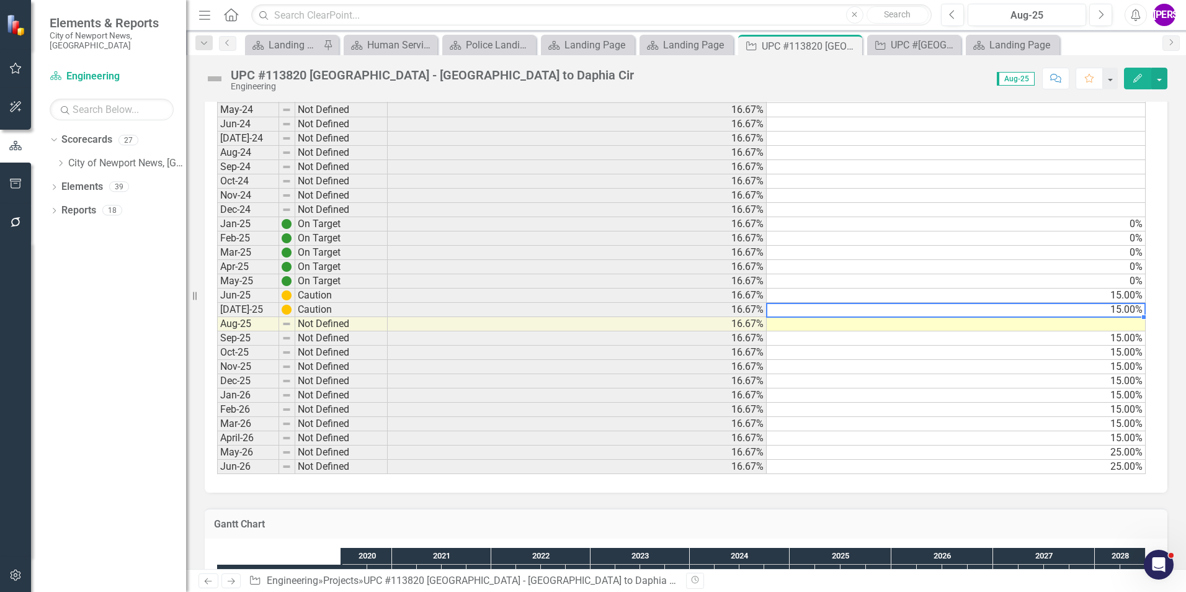
click at [1117, 303] on td "15.00%" at bounding box center [956, 310] width 379 height 14
drag, startPoint x: 1144, startPoint y: 289, endPoint x: 1140, endPoint y: 296, distance: 7.8
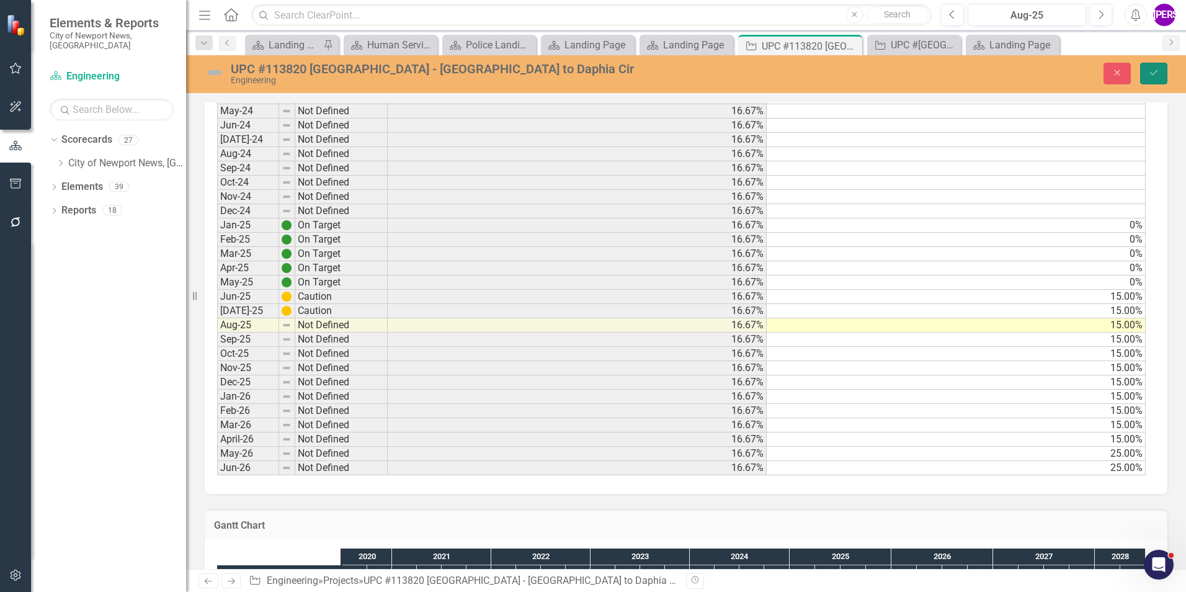
click at [1156, 73] on icon "Save" at bounding box center [1153, 72] width 11 height 9
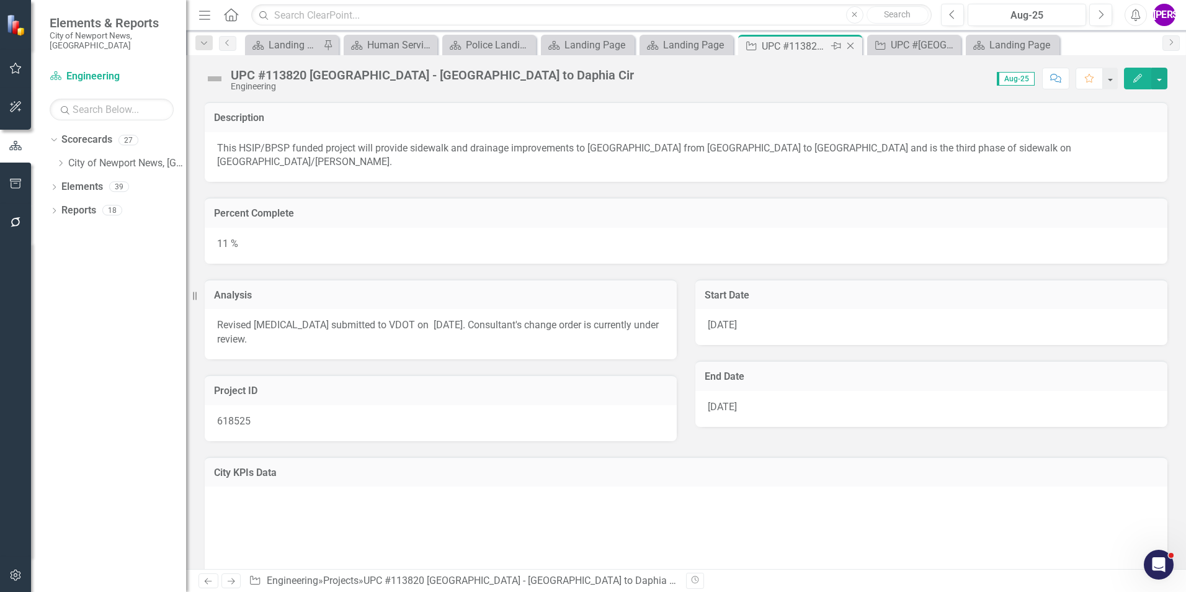
click at [852, 45] on icon "Close" at bounding box center [850, 46] width 12 height 10
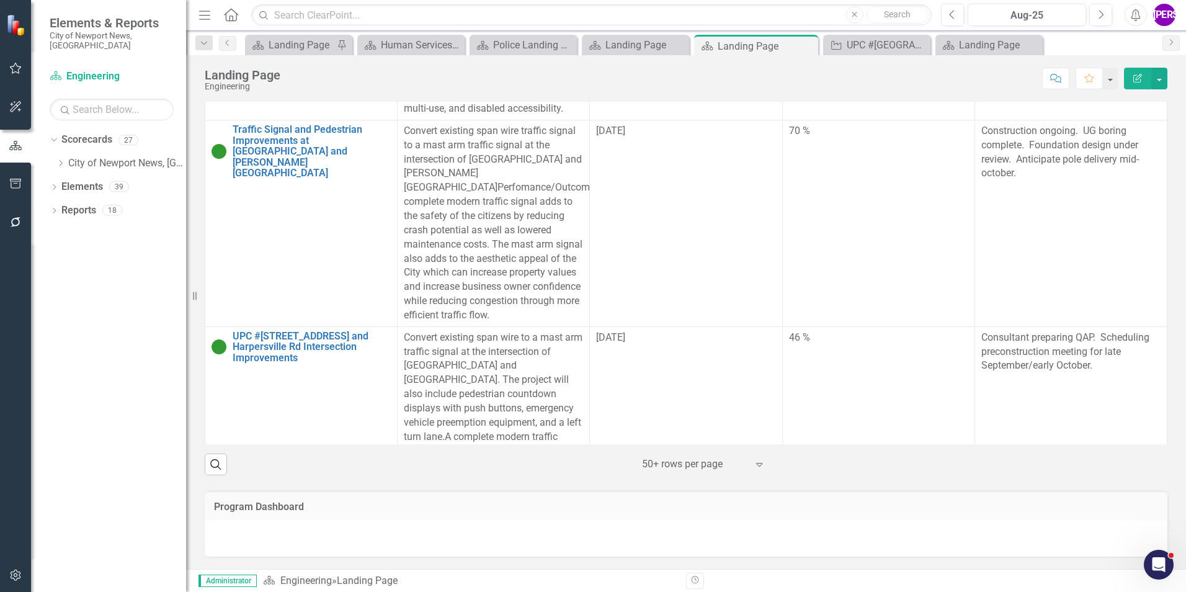
scroll to position [1985, 0]
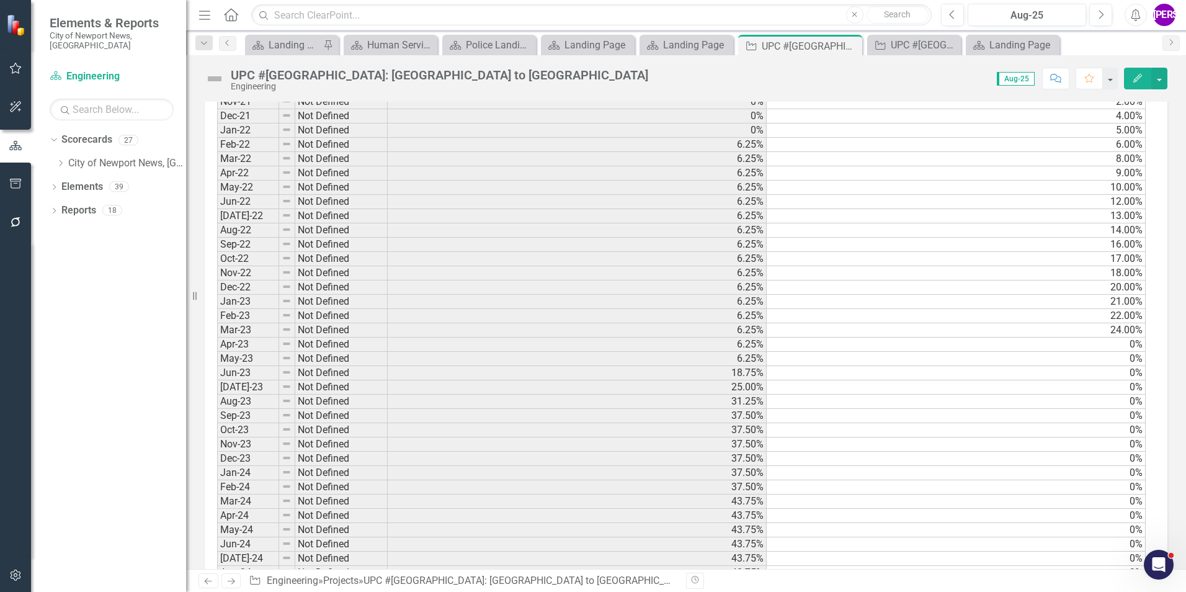
scroll to position [931, 0]
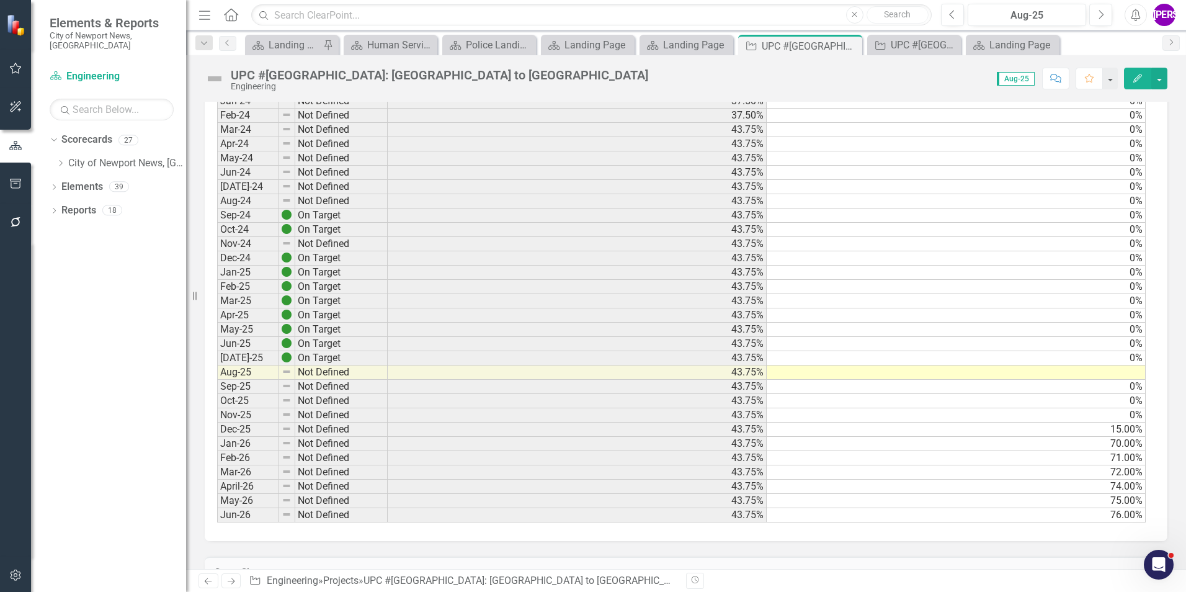
click at [1102, 359] on td "0%" at bounding box center [956, 358] width 379 height 14
drag, startPoint x: 1143, startPoint y: 366, endPoint x: 1140, endPoint y: 375, distance: 9.2
click at [217, 375] on div "Period Status Milestone Roll Up Calculated Percent Complete Dec-20 Not Defined …" at bounding box center [217, 36] width 0 height 971
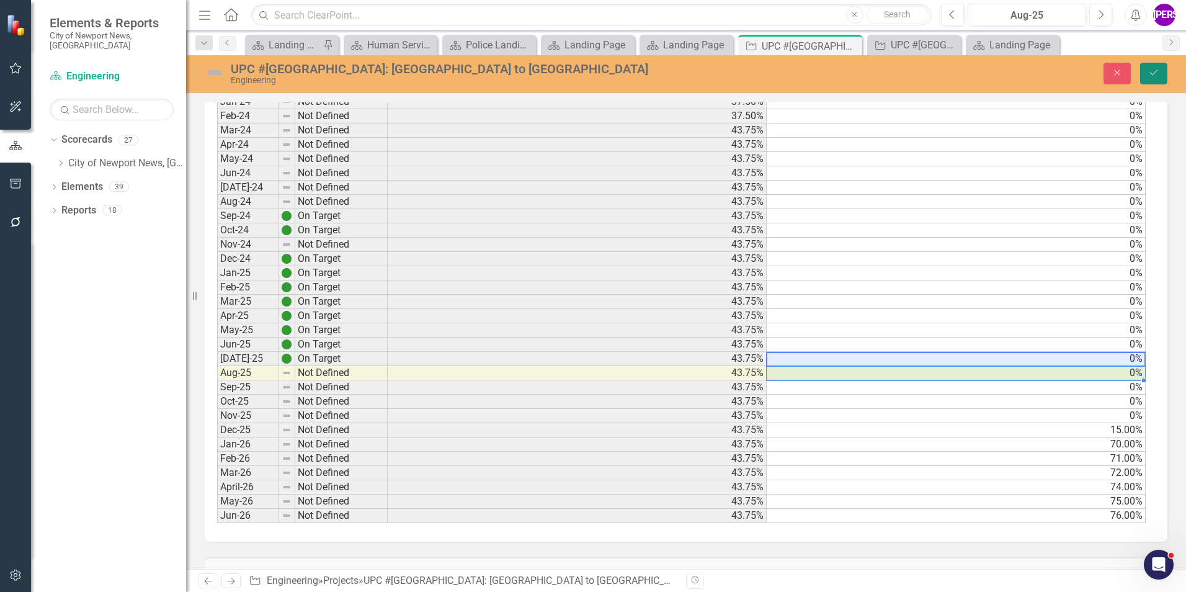
click at [1153, 81] on button "Save" at bounding box center [1153, 74] width 27 height 22
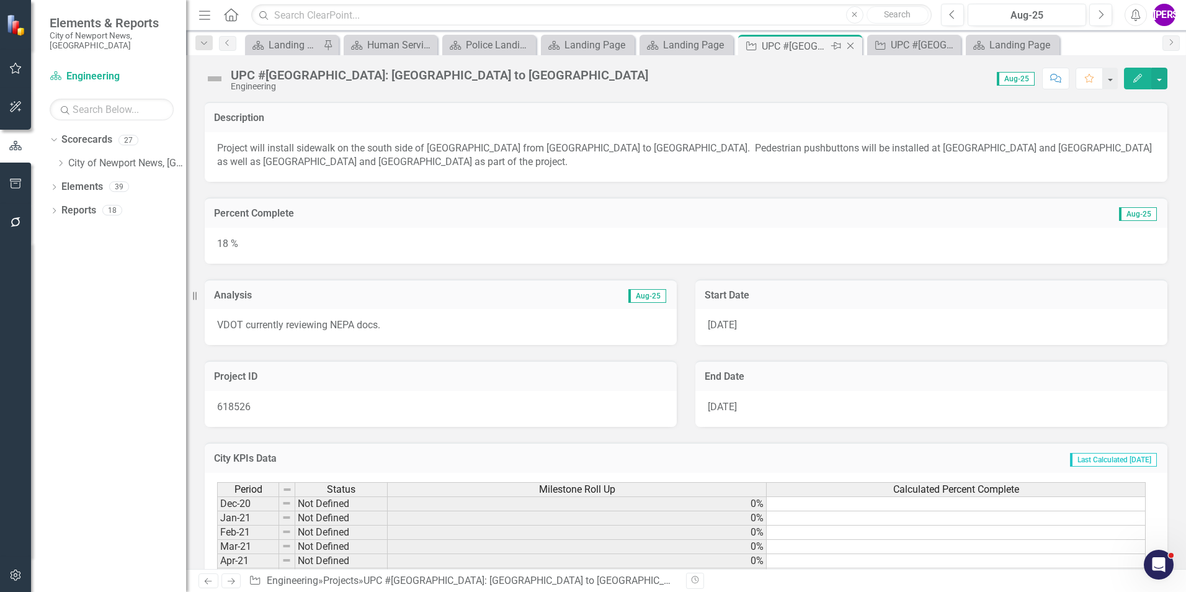
click at [849, 48] on icon "Close" at bounding box center [850, 46] width 12 height 10
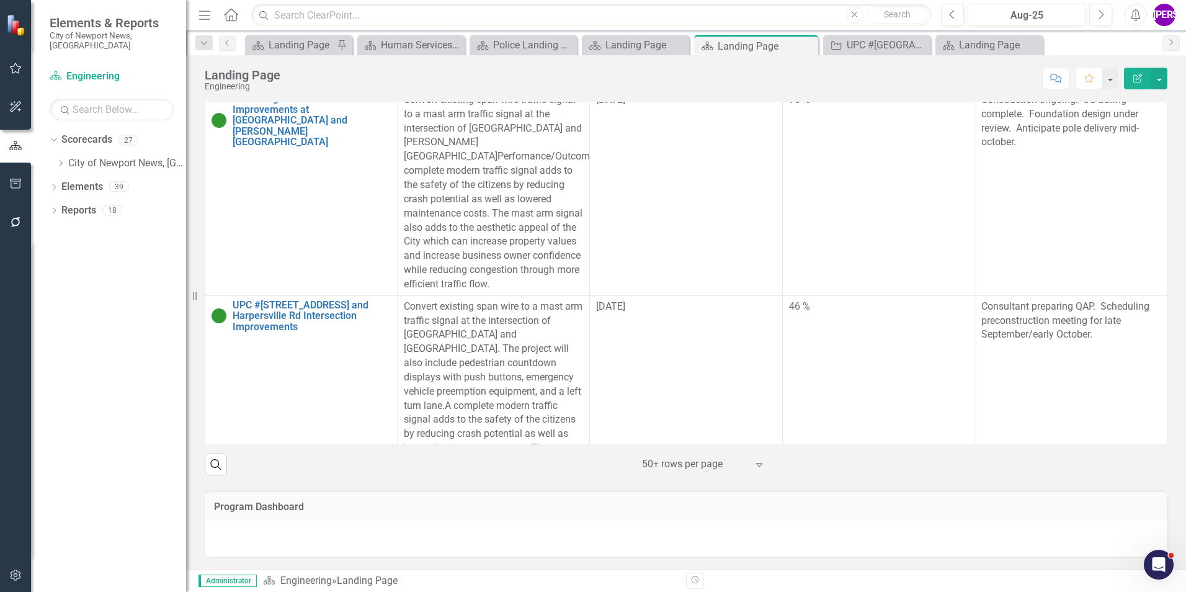
scroll to position [1985, 0]
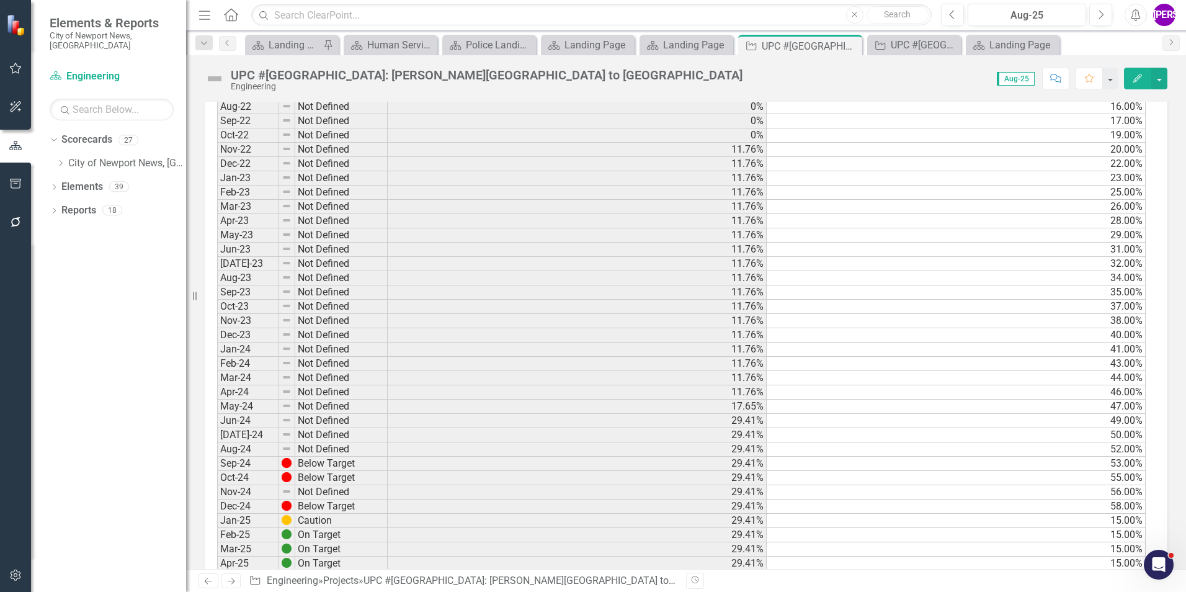
scroll to position [931, 0]
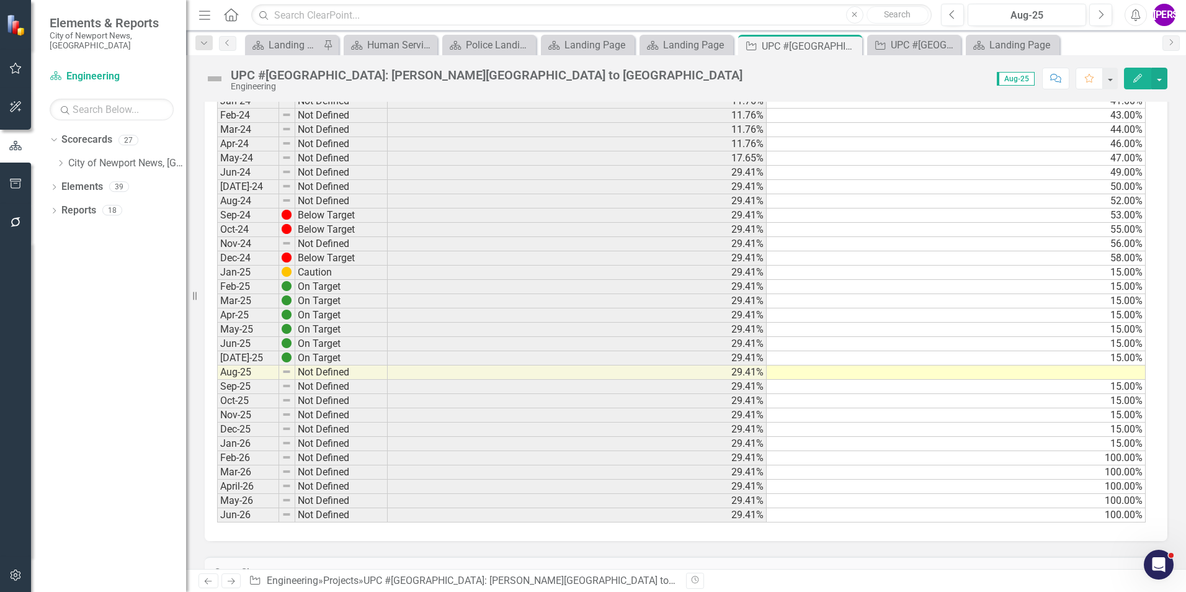
click at [1106, 351] on td "15.00%" at bounding box center [956, 358] width 379 height 14
click at [217, 355] on div "Period Status Milestone Roll Up Calculated Percent Complete Dec-20 Not Defined …" at bounding box center [217, 36] width 0 height 971
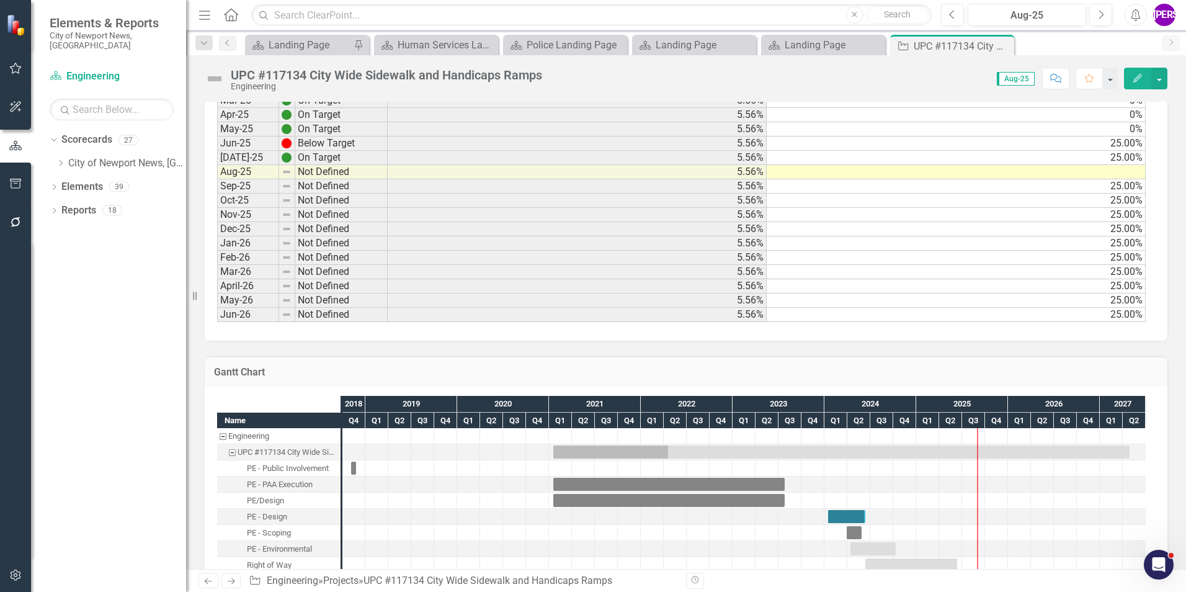
scroll to position [1055, 0]
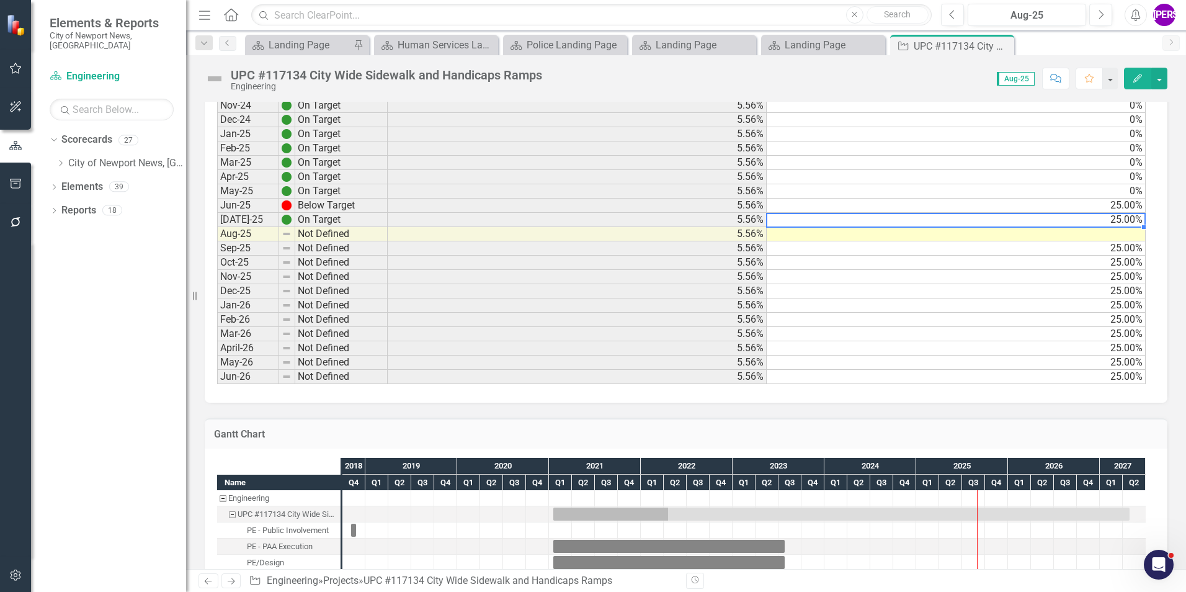
click at [1136, 225] on td "25.00%" at bounding box center [956, 220] width 379 height 14
drag, startPoint x: 1142, startPoint y: 228, endPoint x: 1141, endPoint y: 236, distance: 7.5
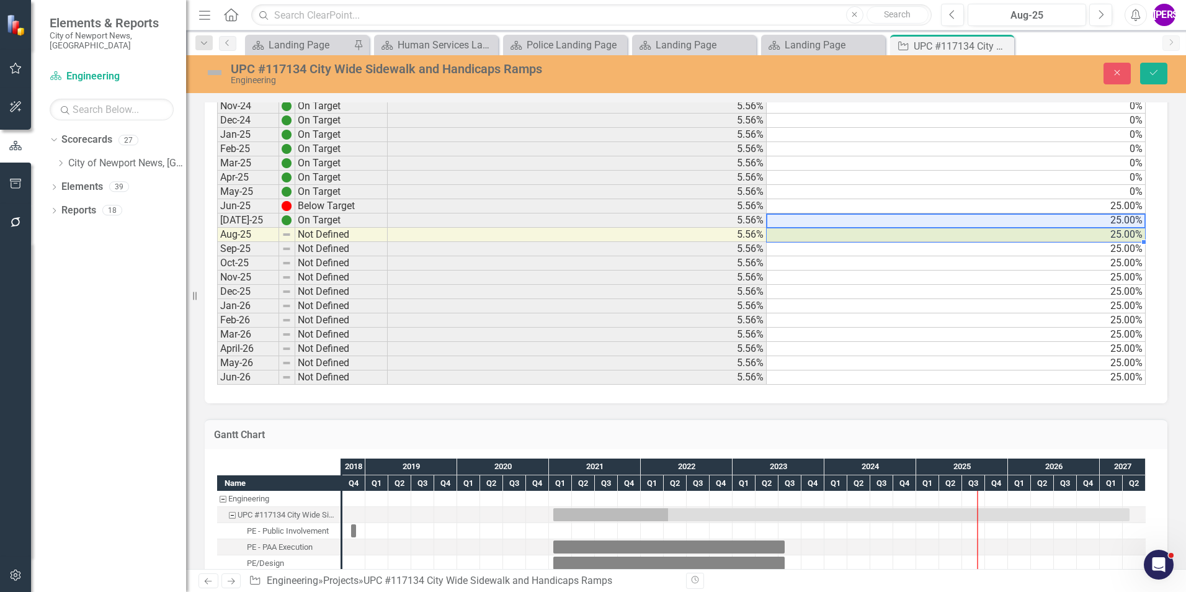
type textarea "25"
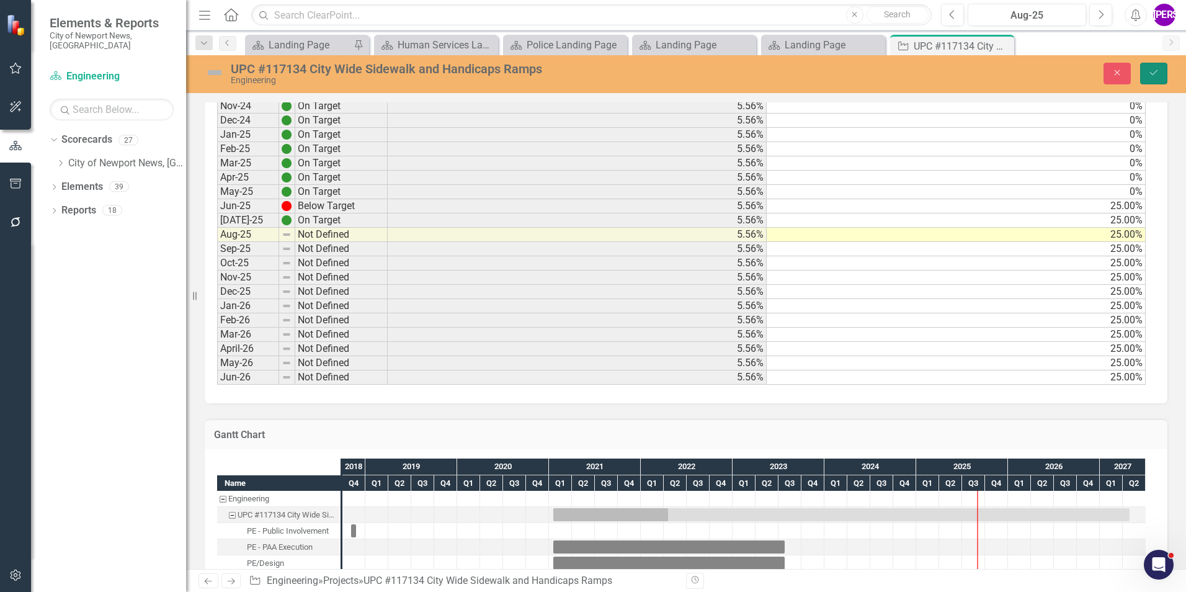
click at [1145, 83] on button "Save" at bounding box center [1153, 74] width 27 height 22
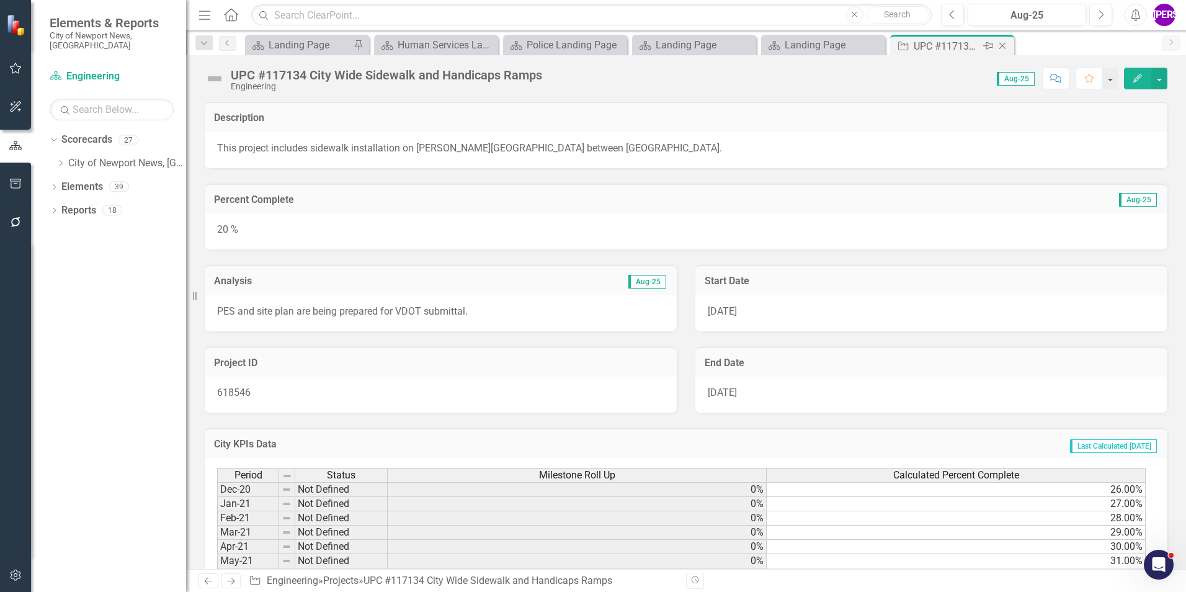
click at [1003, 47] on icon "Close" at bounding box center [1002, 46] width 12 height 10
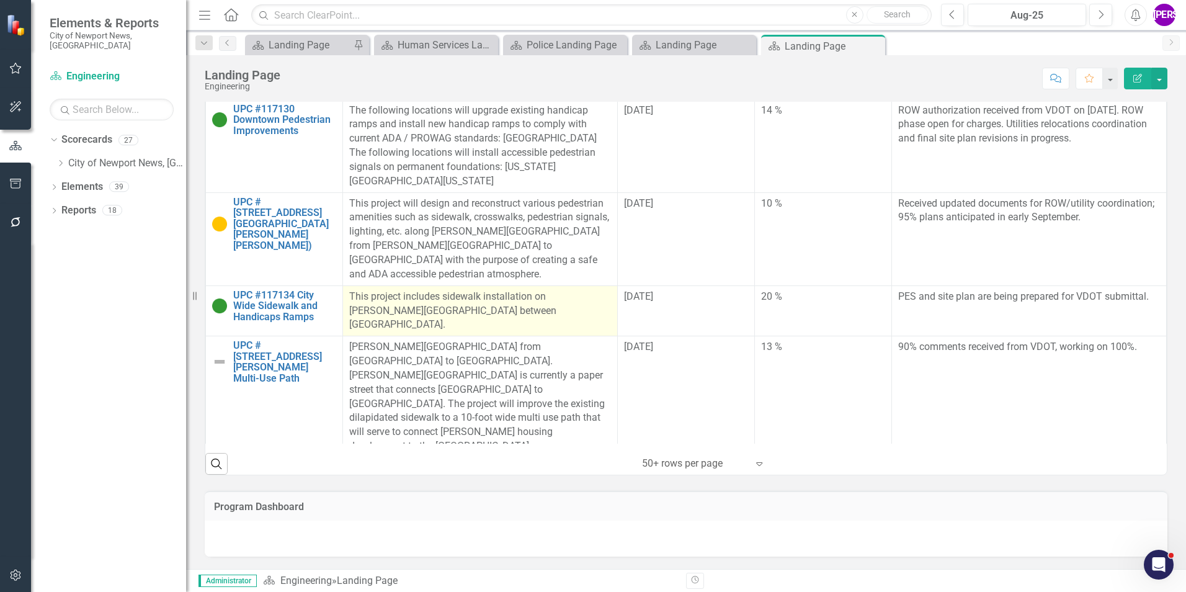
scroll to position [2357, 0]
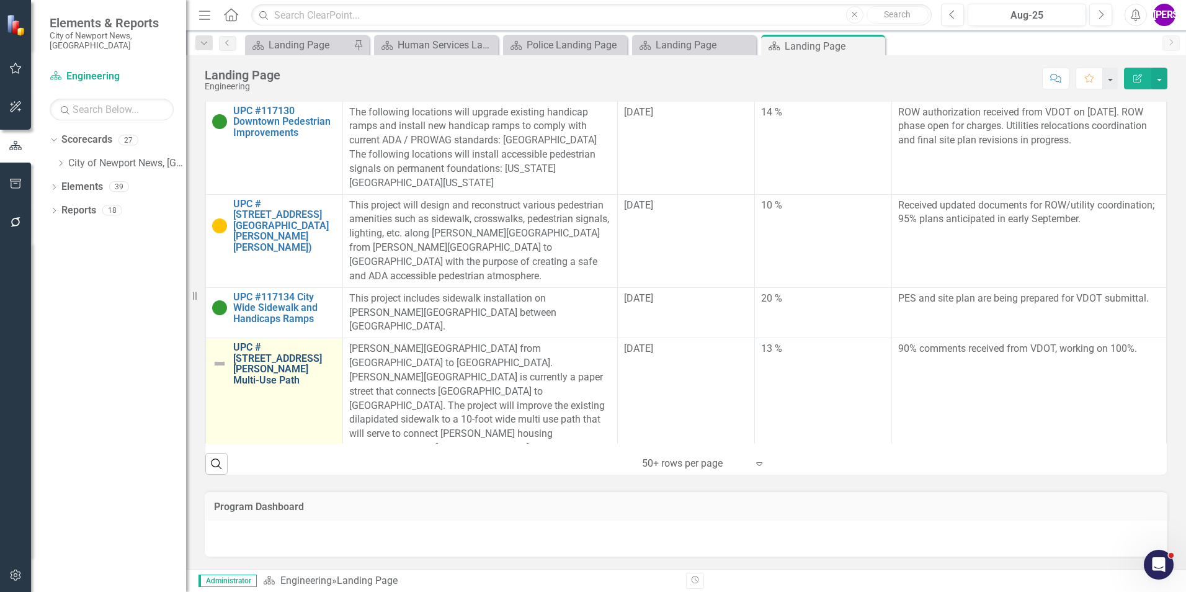
click at [304, 342] on link "UPC #121111 Bates Drive Multi-Use Path" at bounding box center [284, 363] width 103 height 43
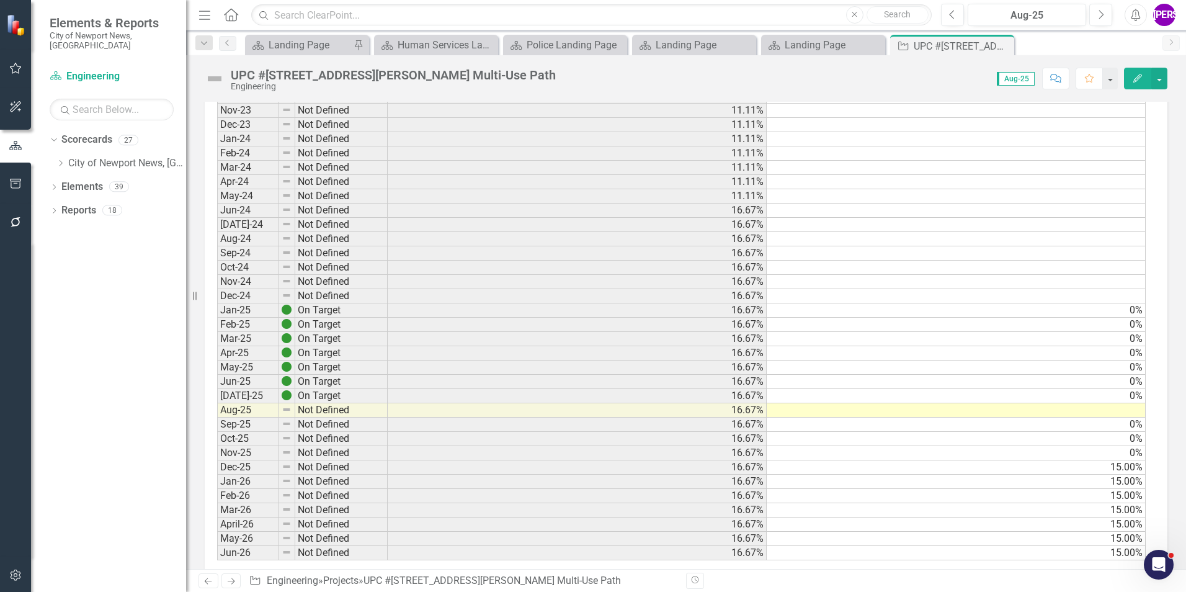
scroll to position [1055, 0]
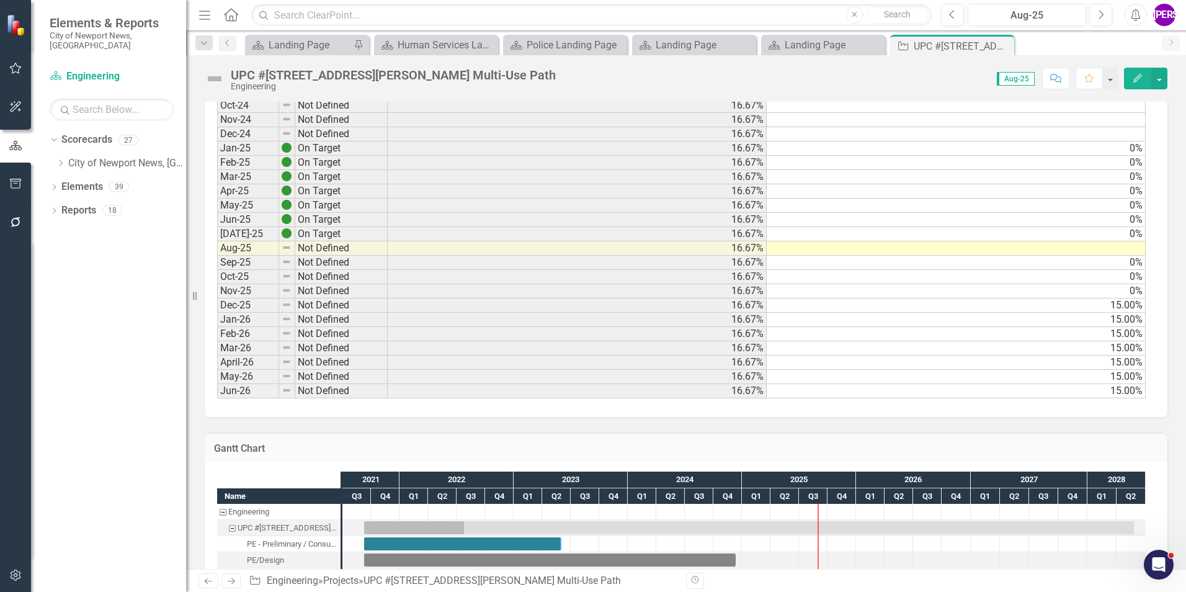
click at [1132, 231] on td "0%" at bounding box center [956, 234] width 379 height 14
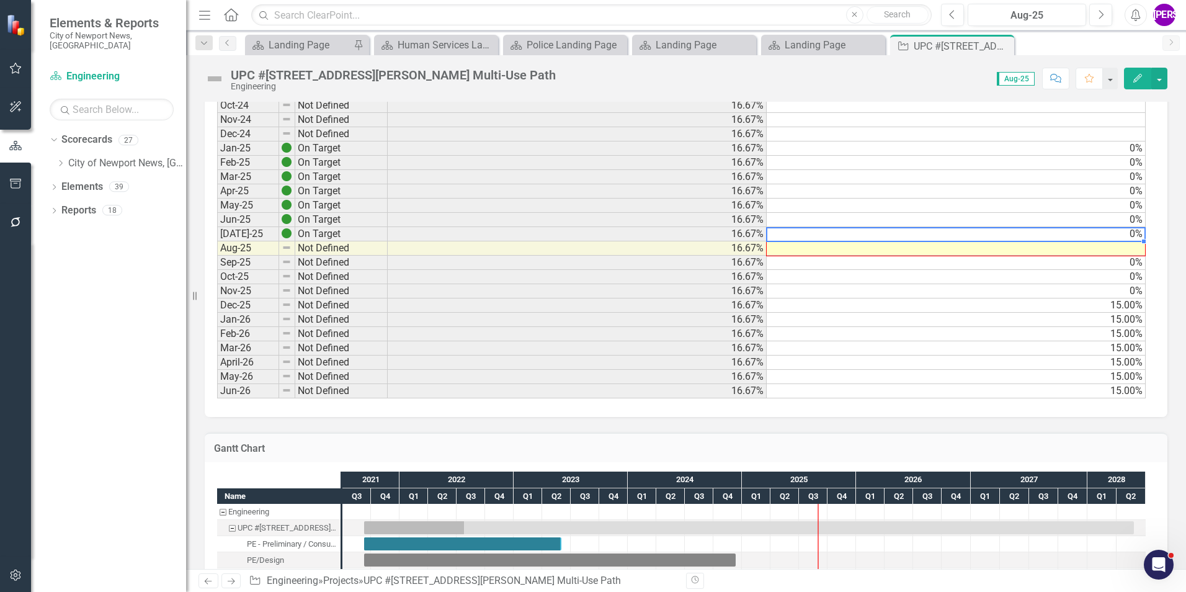
drag, startPoint x: 1141, startPoint y: 240, endPoint x: 1143, endPoint y: 247, distance: 6.9
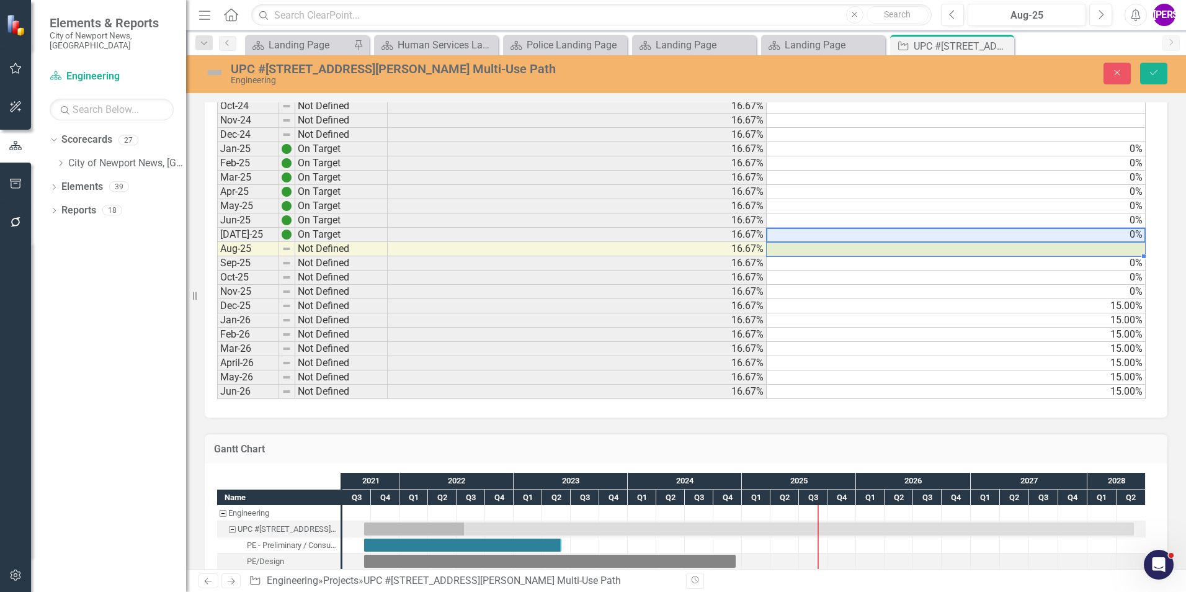
type textarea "0"
click at [1161, 76] on button "Save" at bounding box center [1153, 74] width 27 height 22
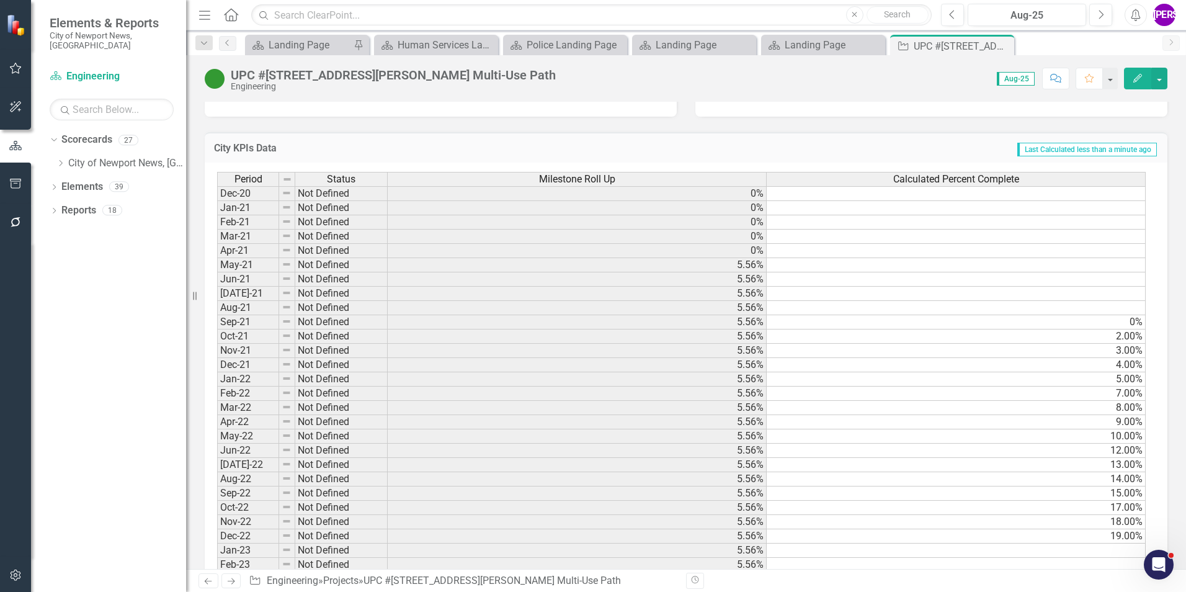
scroll to position [0, 0]
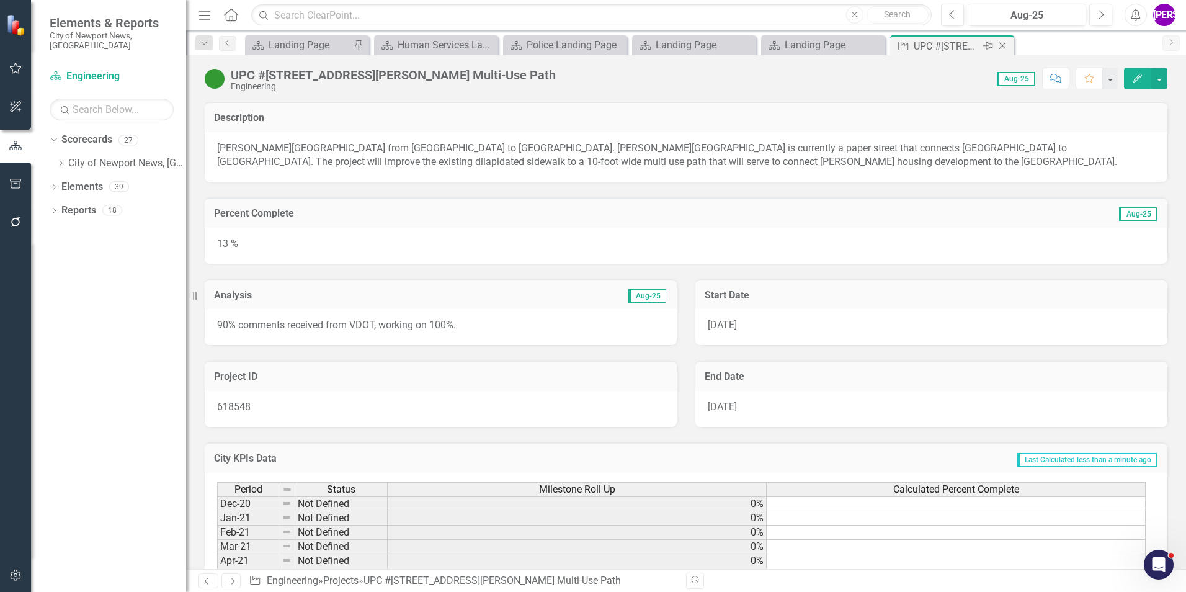
click at [1001, 48] on icon "Close" at bounding box center [1002, 46] width 12 height 10
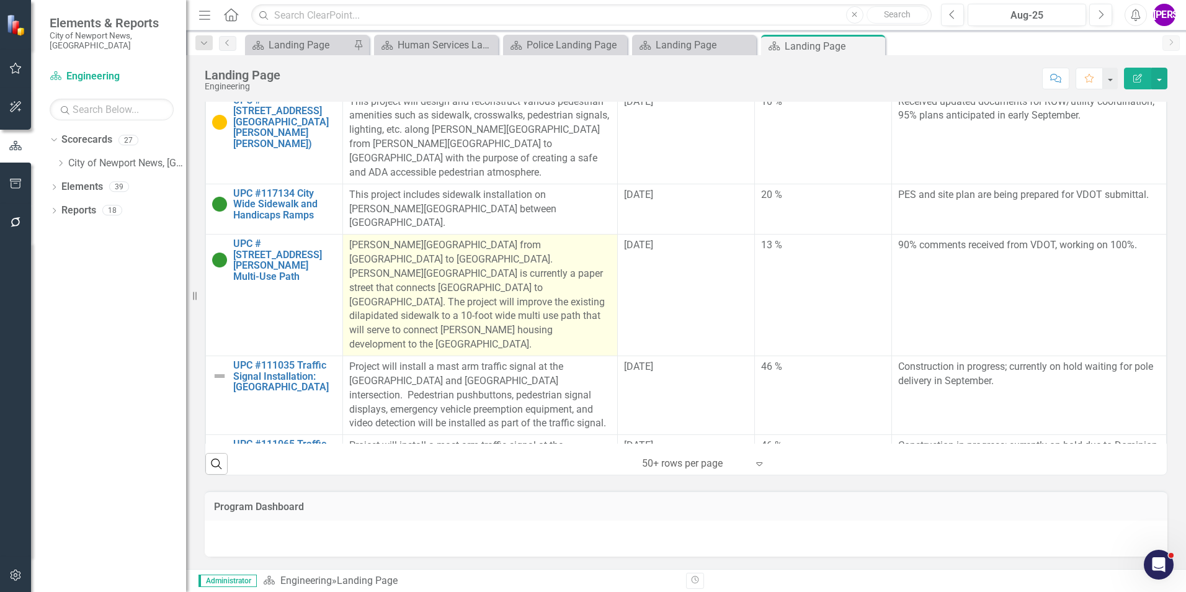
scroll to position [2481, 0]
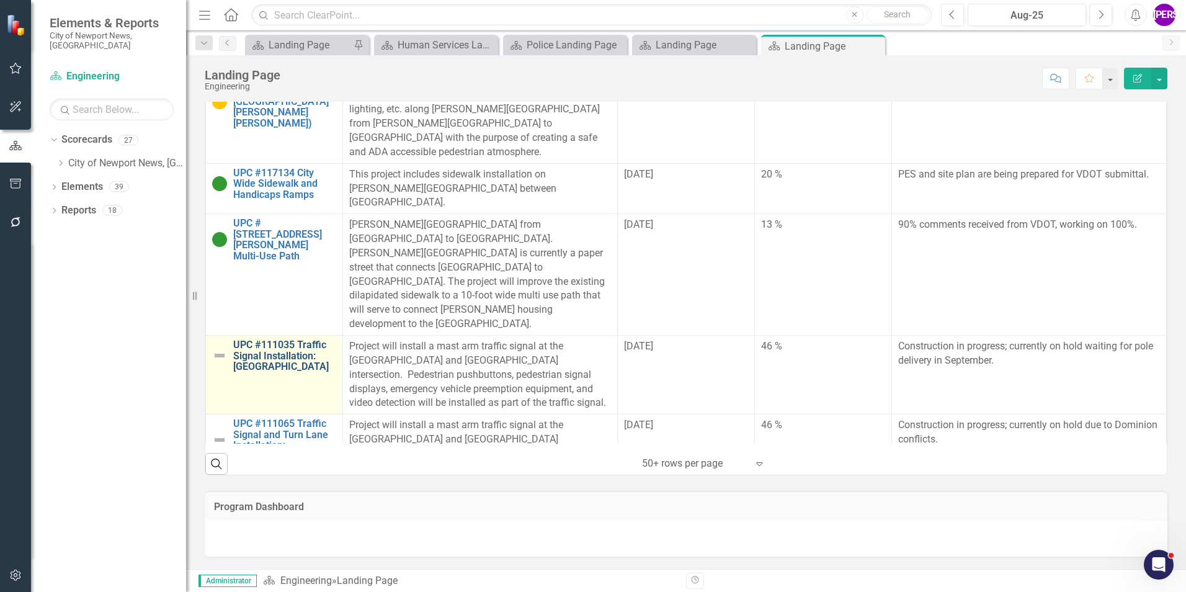
click at [308, 339] on link "UPC #111035 Traffic Signal Installation: Jefferson Avenue at Pavilion Place" at bounding box center [284, 355] width 103 height 33
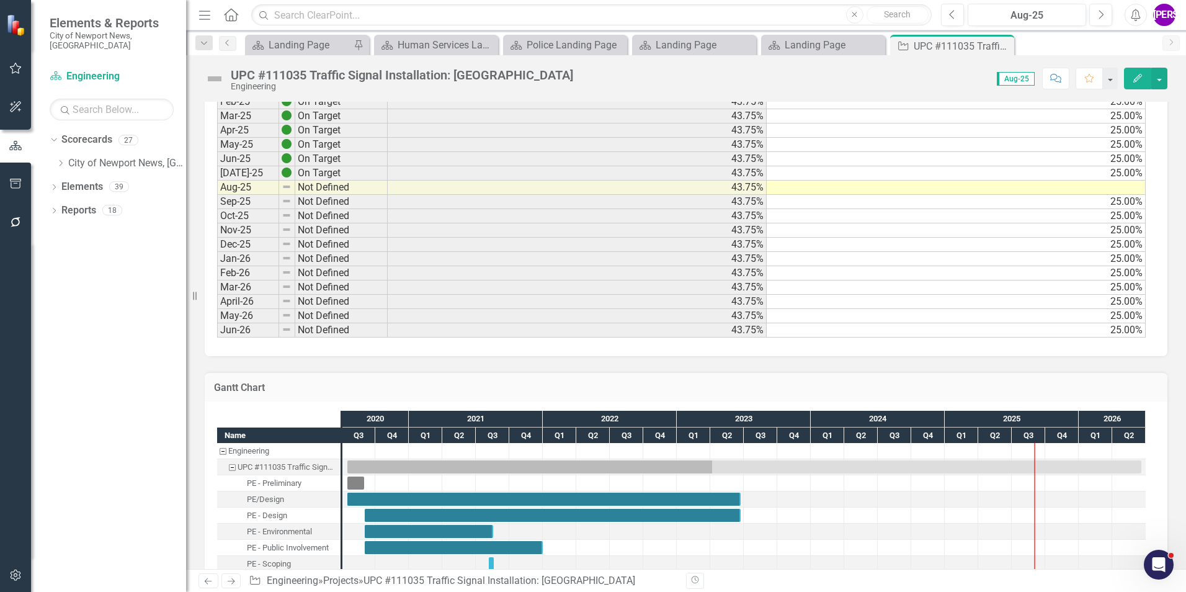
scroll to position [1117, 0]
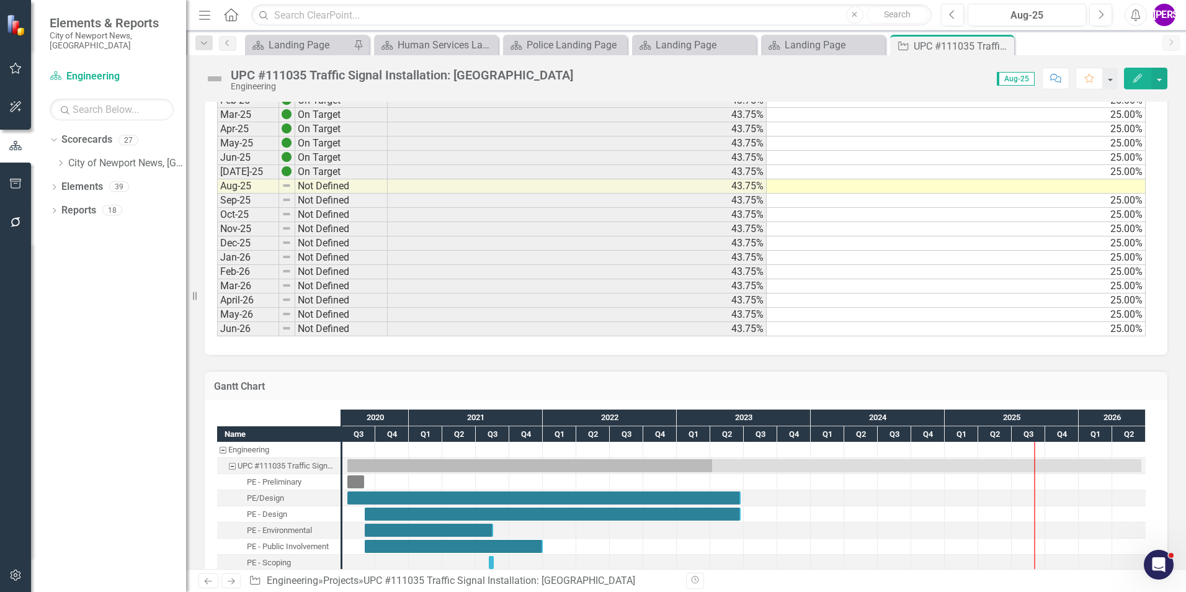
click at [1136, 171] on td "25.00%" at bounding box center [956, 172] width 379 height 14
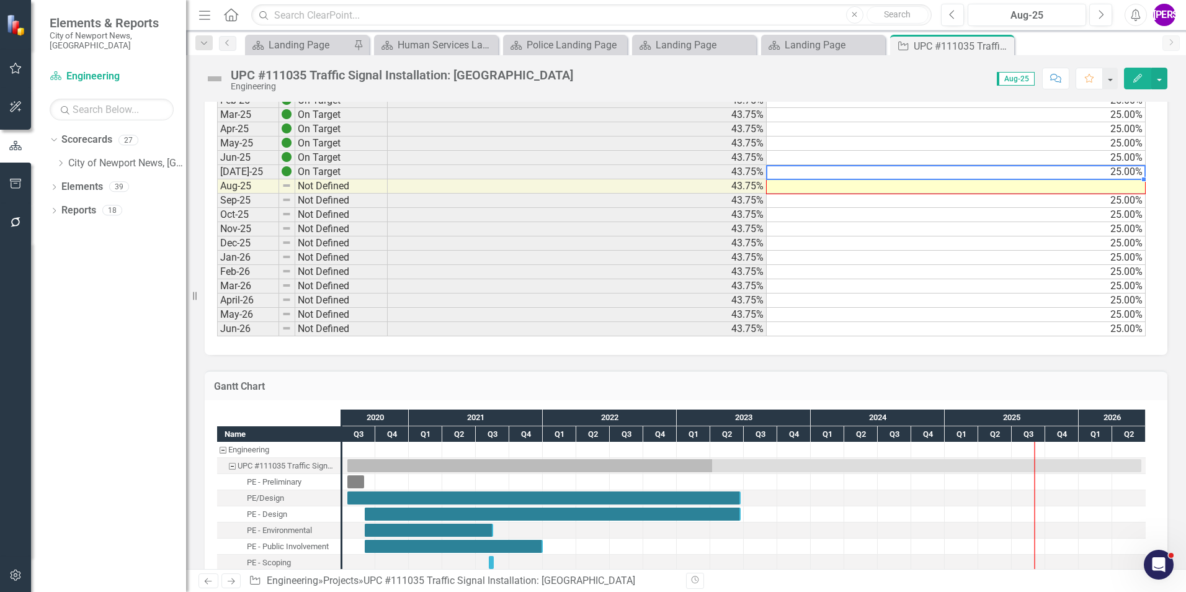
drag, startPoint x: 1142, startPoint y: 177, endPoint x: 1141, endPoint y: 185, distance: 8.1
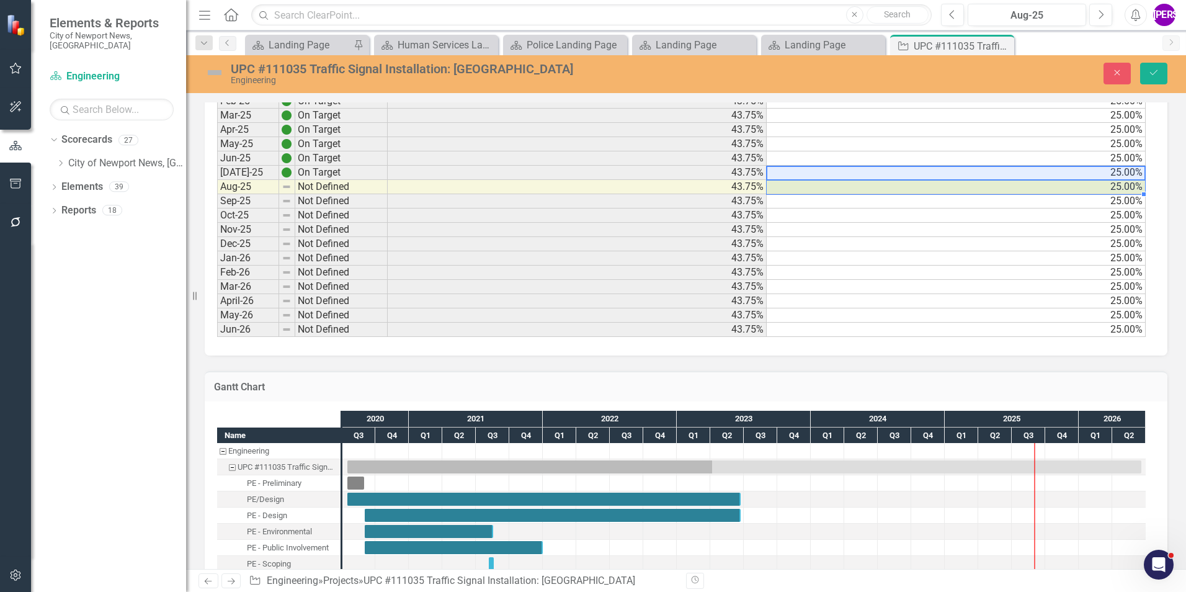
type textarea "25"
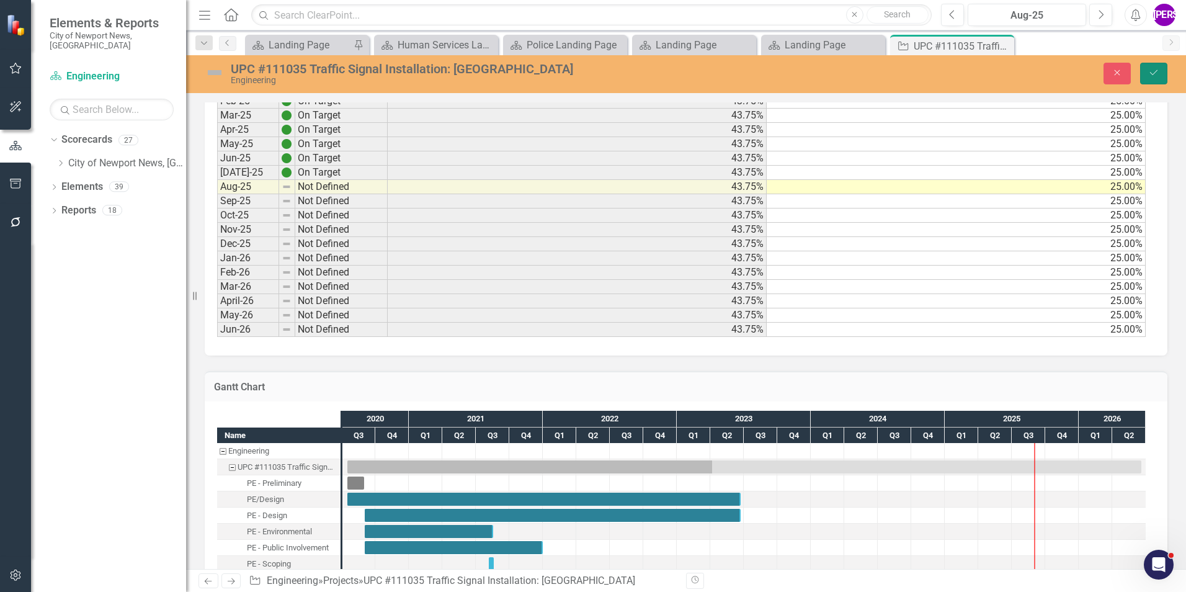
click at [1145, 76] on button "Save" at bounding box center [1153, 74] width 27 height 22
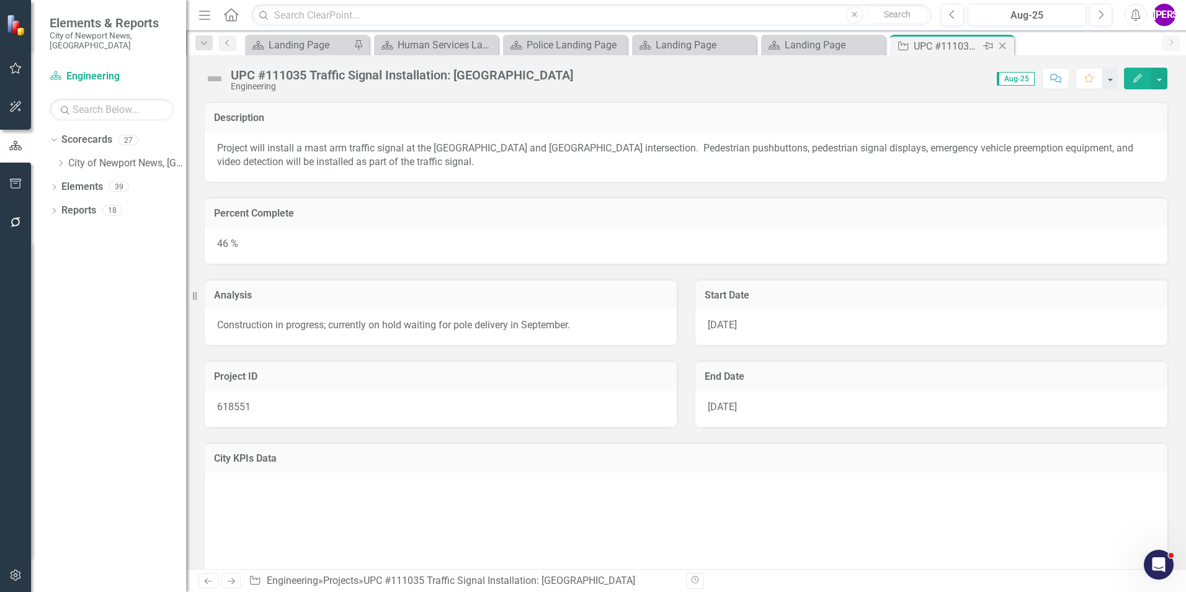
click at [1001, 45] on icon "Close" at bounding box center [1002, 46] width 12 height 10
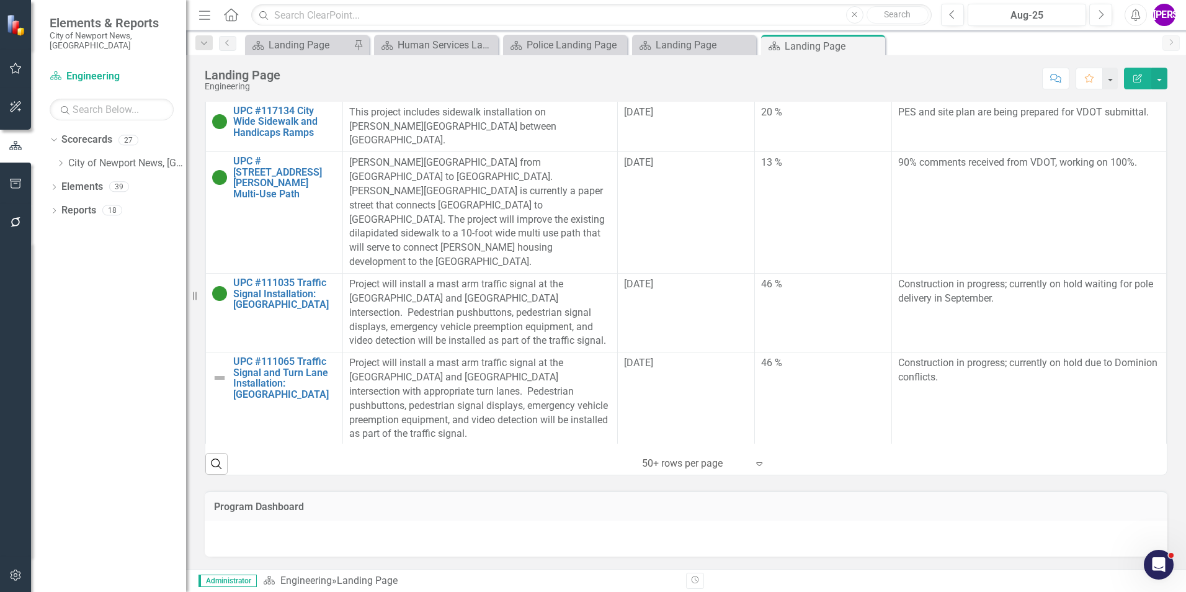
scroll to position [2481, 0]
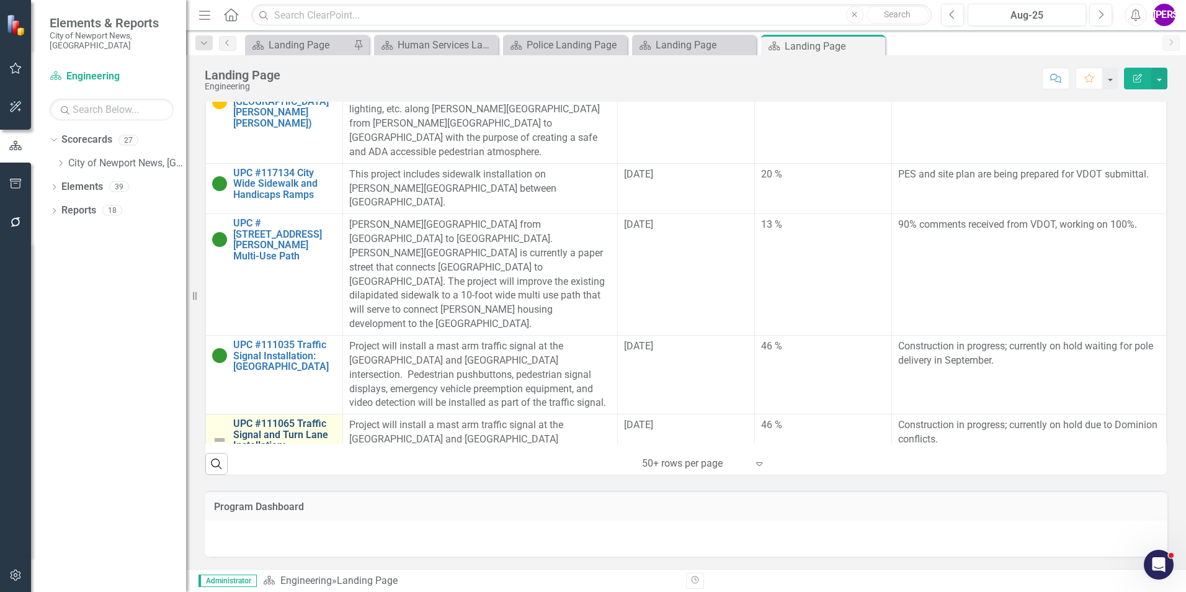
click at [283, 418] on link "UPC #111065 Traffic Signal and Turn Lane Installation: Rock Landing Drive and O…" at bounding box center [284, 439] width 103 height 43
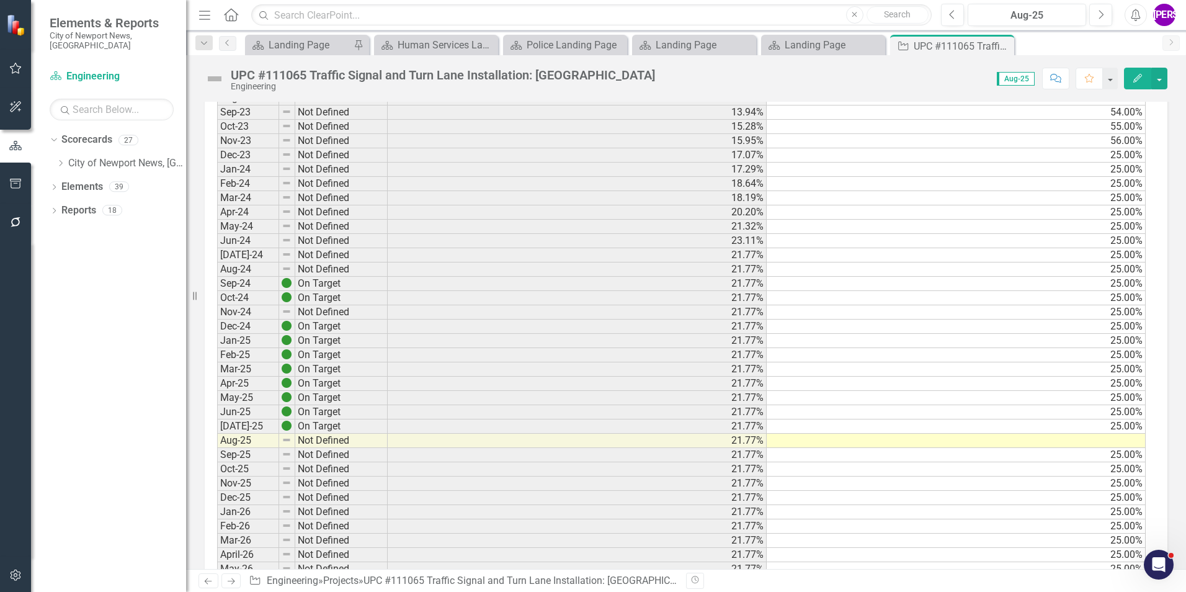
scroll to position [993, 0]
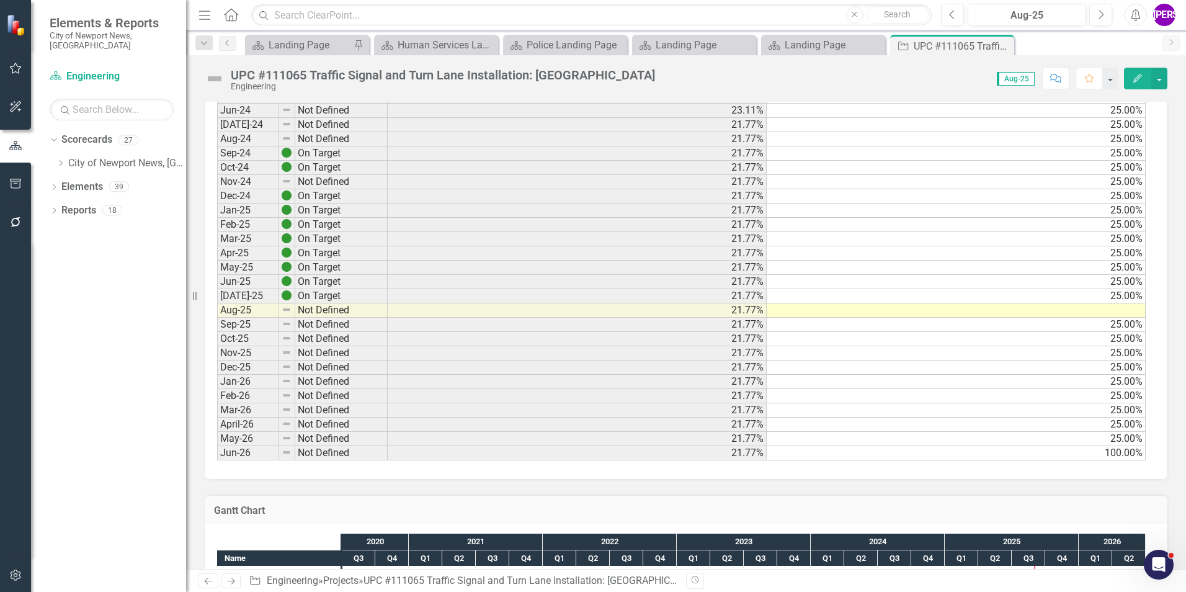
click at [1115, 300] on td "25.00%" at bounding box center [956, 296] width 379 height 14
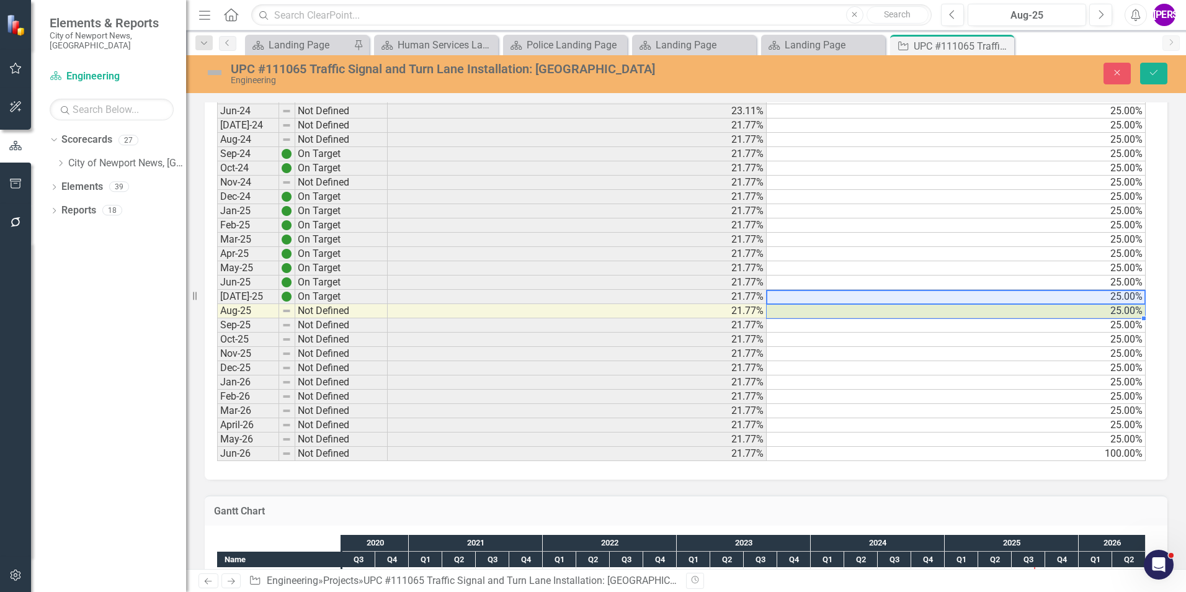
type textarea "25"
click at [1149, 79] on button "Save" at bounding box center [1153, 74] width 27 height 22
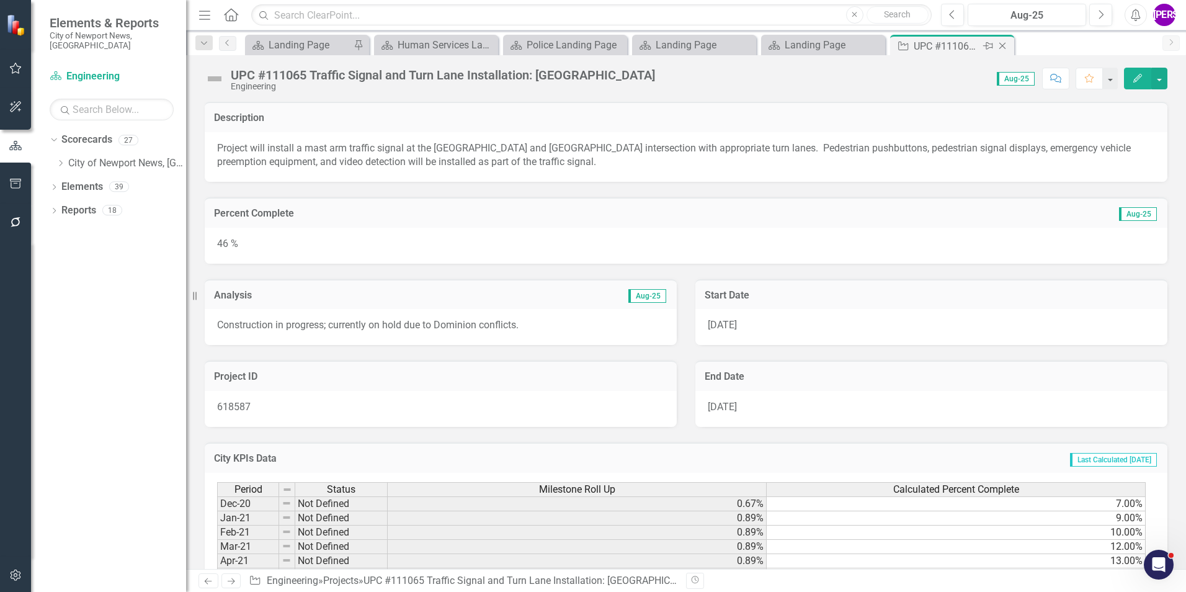
click at [1001, 46] on icon "Close" at bounding box center [1002, 46] width 12 height 10
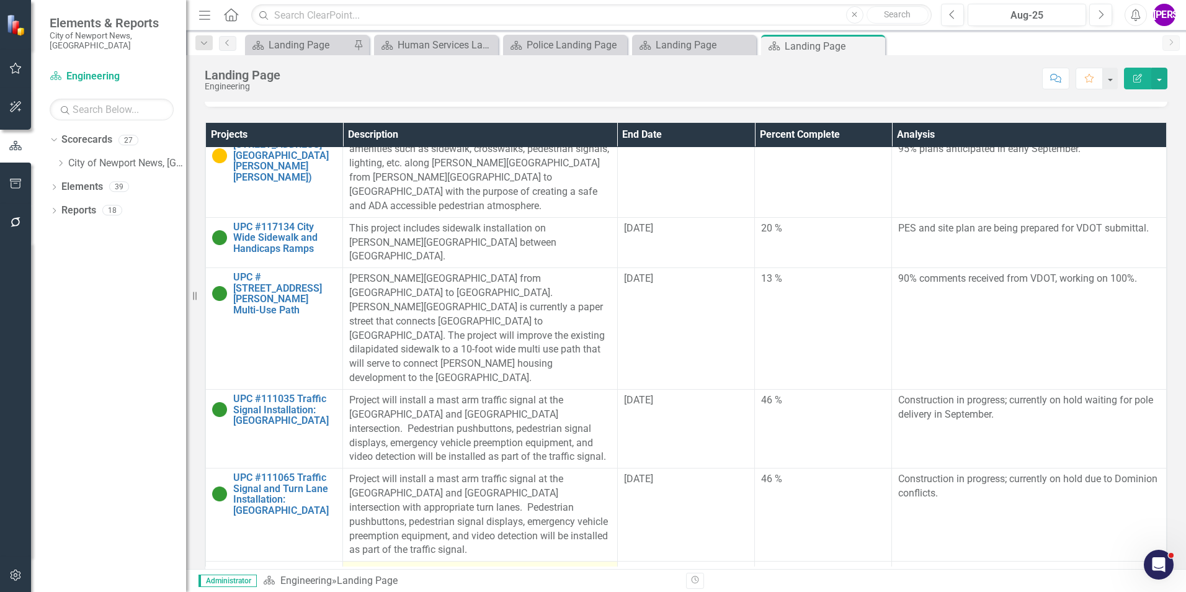
scroll to position [2723, 0]
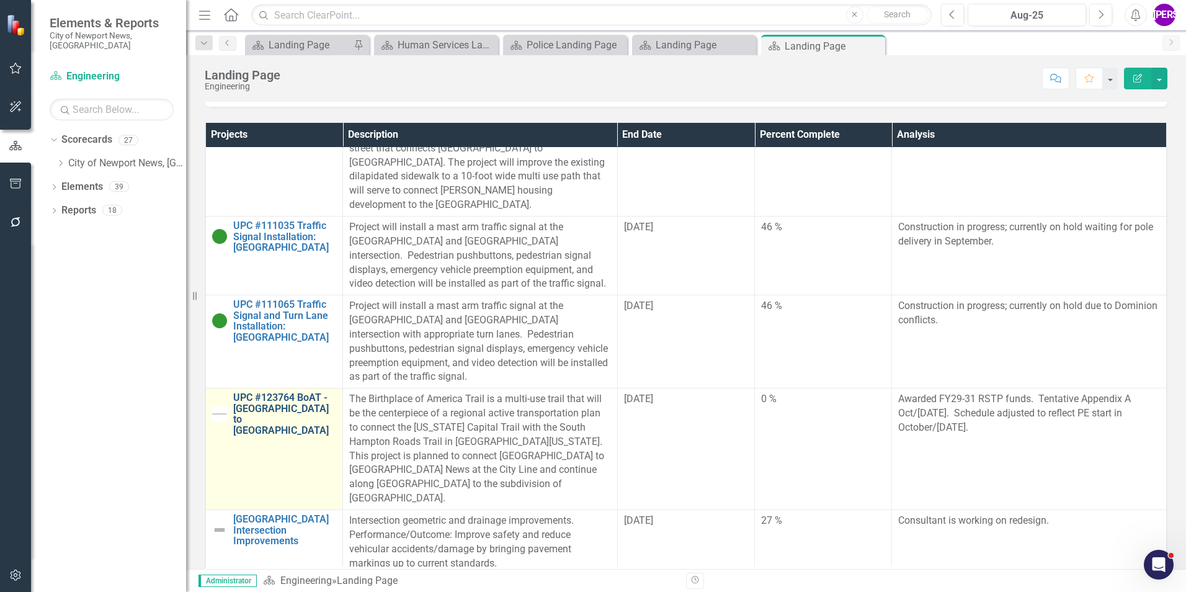
click at [267, 392] on link "UPC #123764 BoAT - James City County to Falls Reach" at bounding box center [284, 413] width 103 height 43
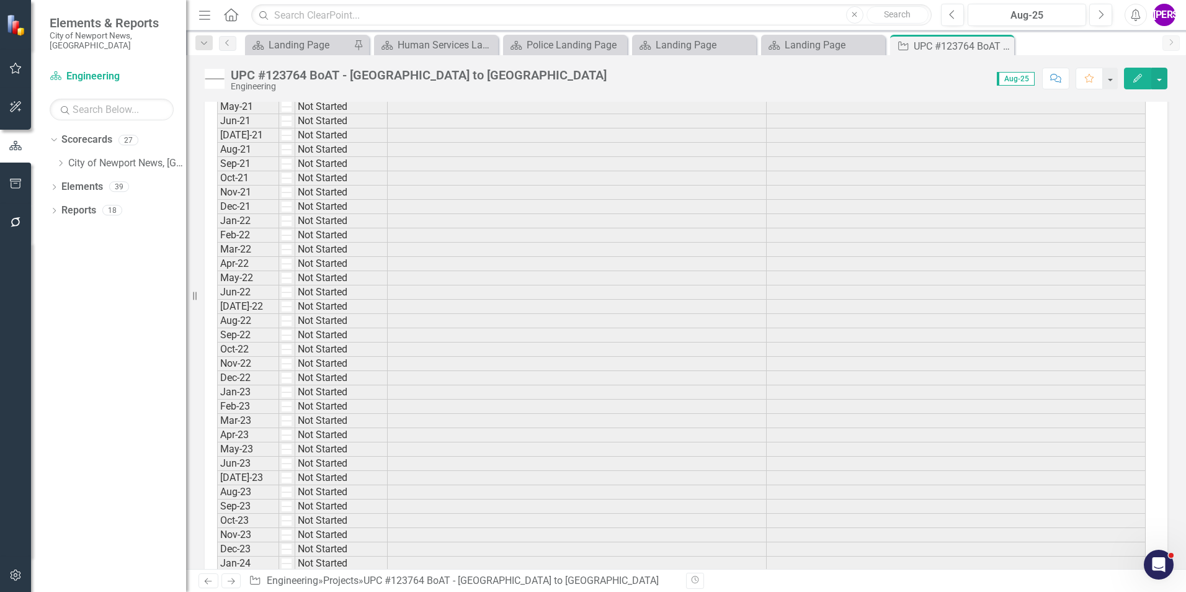
scroll to position [931, 0]
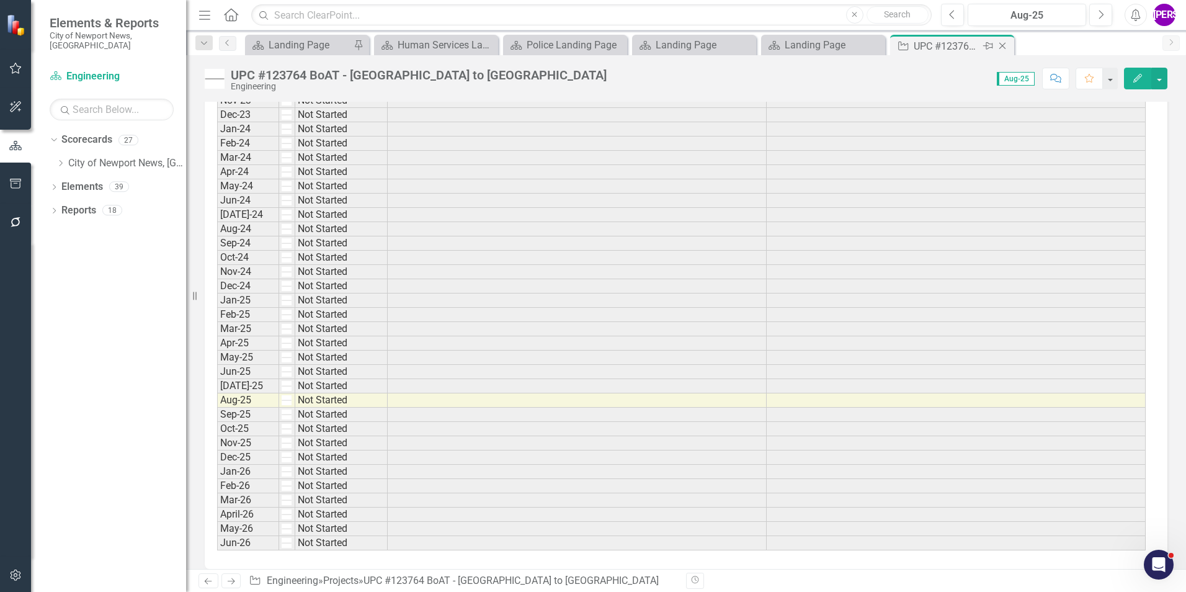
click at [1002, 44] on icon "Close" at bounding box center [1002, 46] width 12 height 10
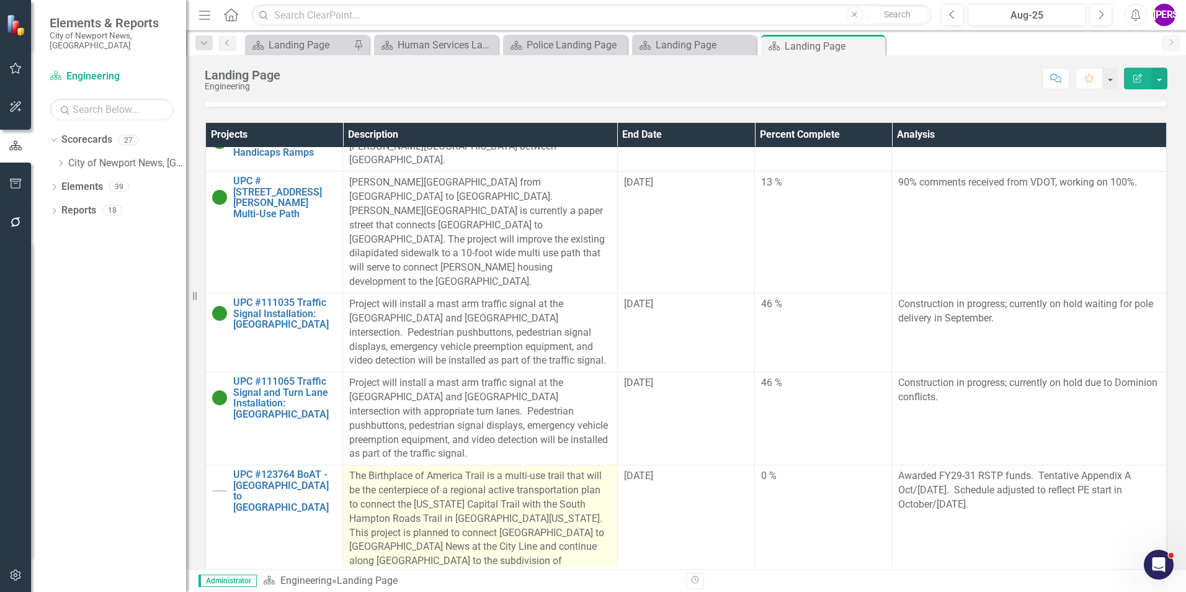
scroll to position [2723, 0]
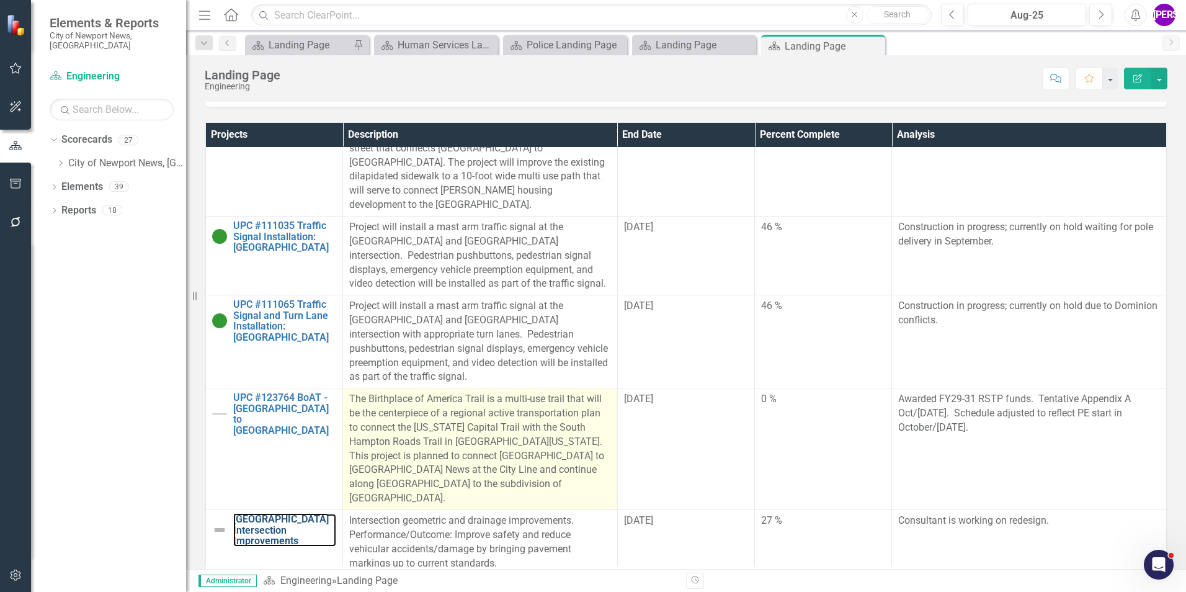
click at [260, 514] on link "Warwick Boulevard and Yorktown Road Intersection Improvements" at bounding box center [284, 530] width 103 height 33
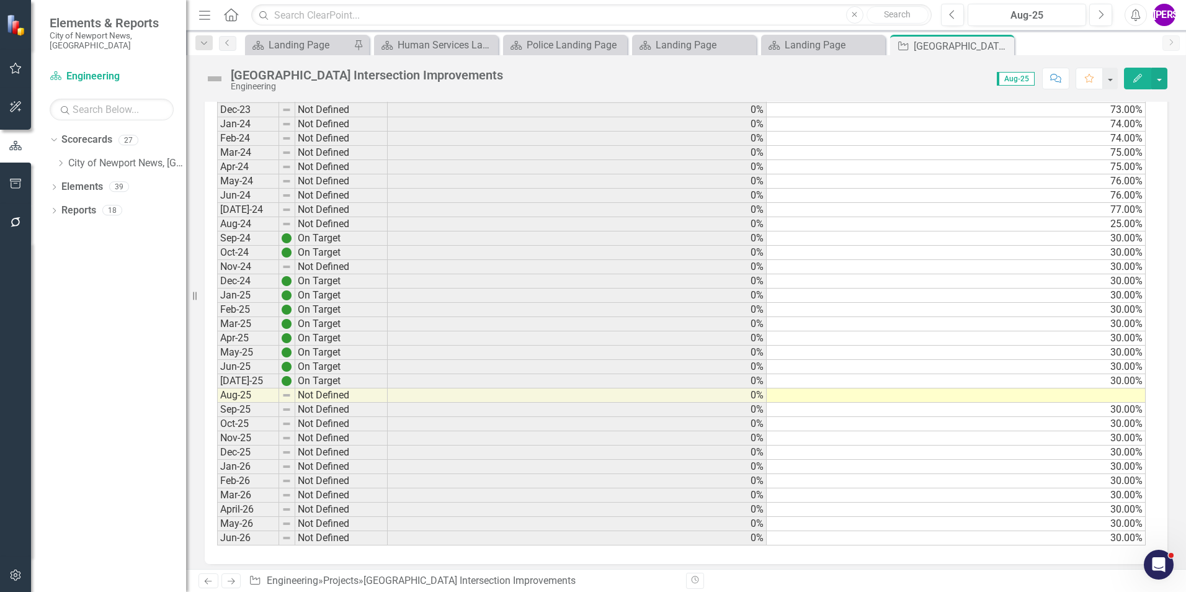
scroll to position [1055, 0]
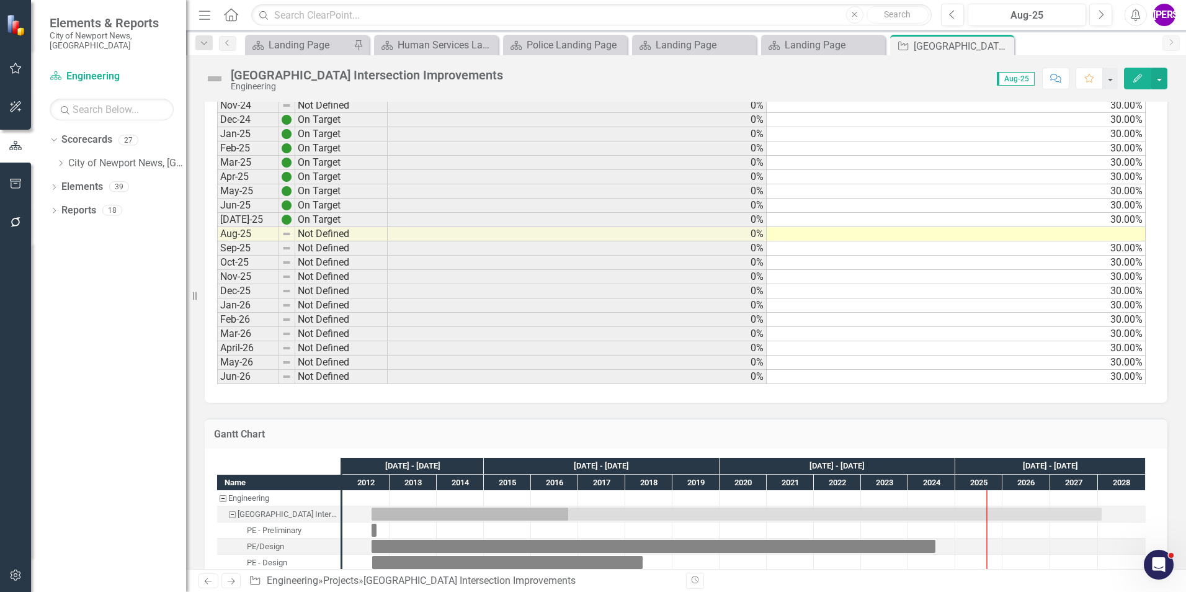
click at [1124, 220] on td "30.00%" at bounding box center [956, 220] width 379 height 14
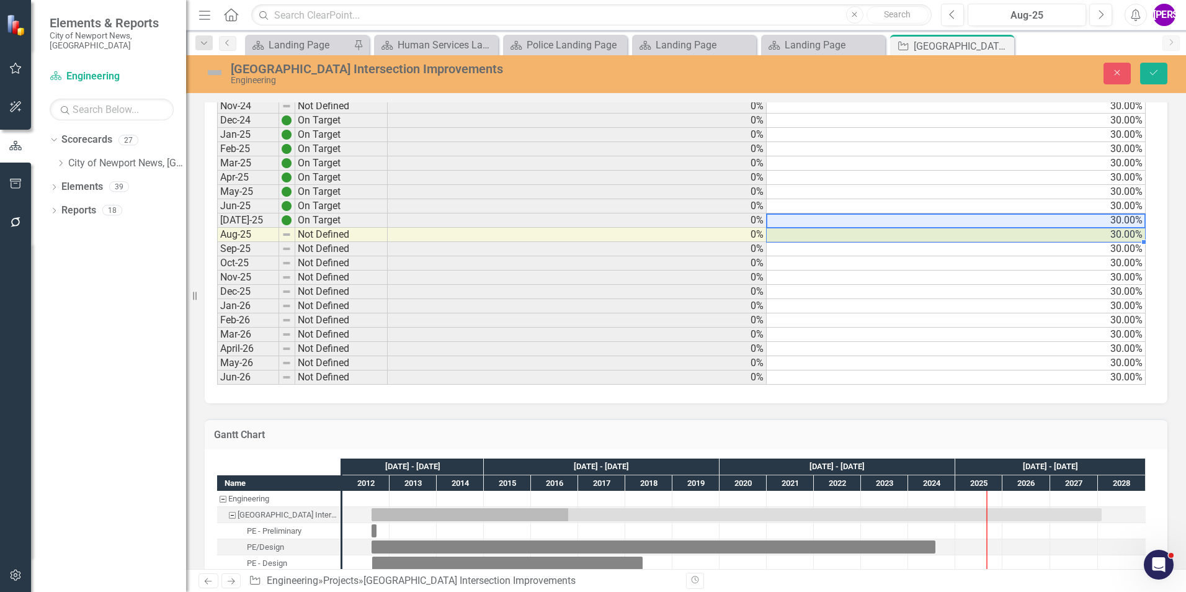
type textarea "30"
click at [1143, 84] on div "Warwick Boulevard and Yorktown Road Intersection Improvements Engineering Close…" at bounding box center [686, 73] width 1000 height 24
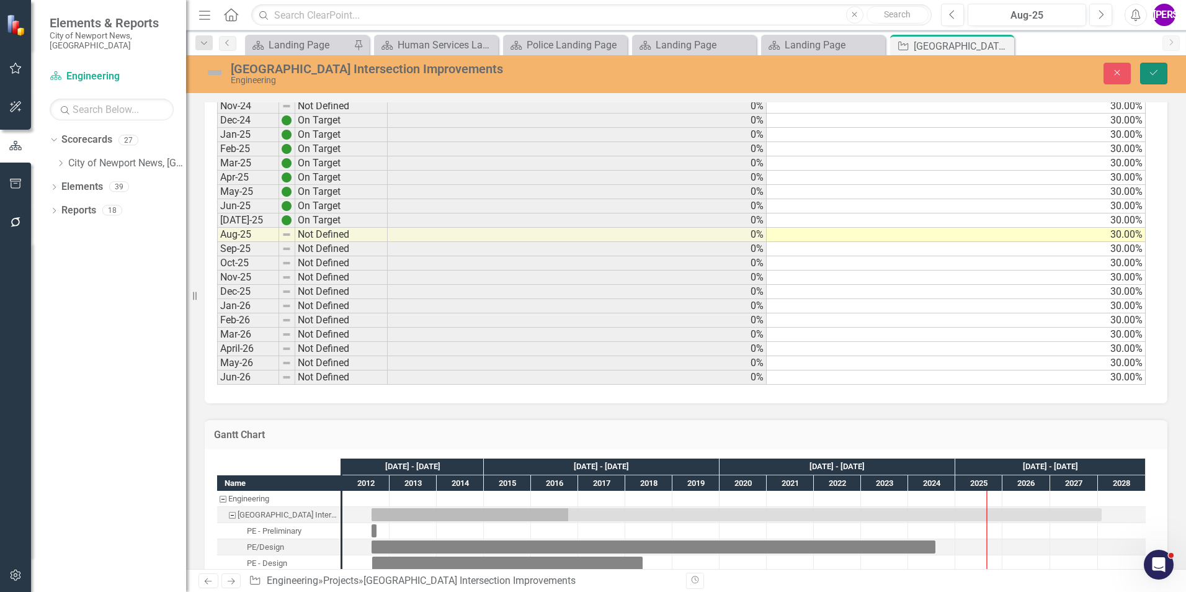
click at [1146, 79] on button "Save" at bounding box center [1153, 74] width 27 height 22
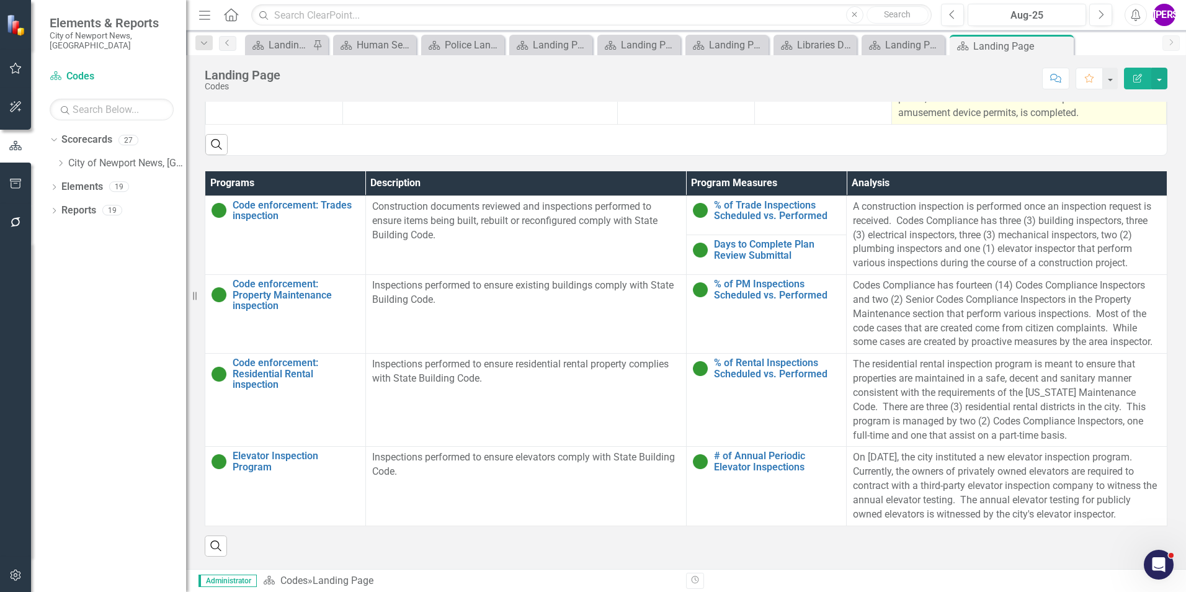
scroll to position [540, 0]
click at [59, 159] on icon "Dropdown" at bounding box center [60, 162] width 9 height 7
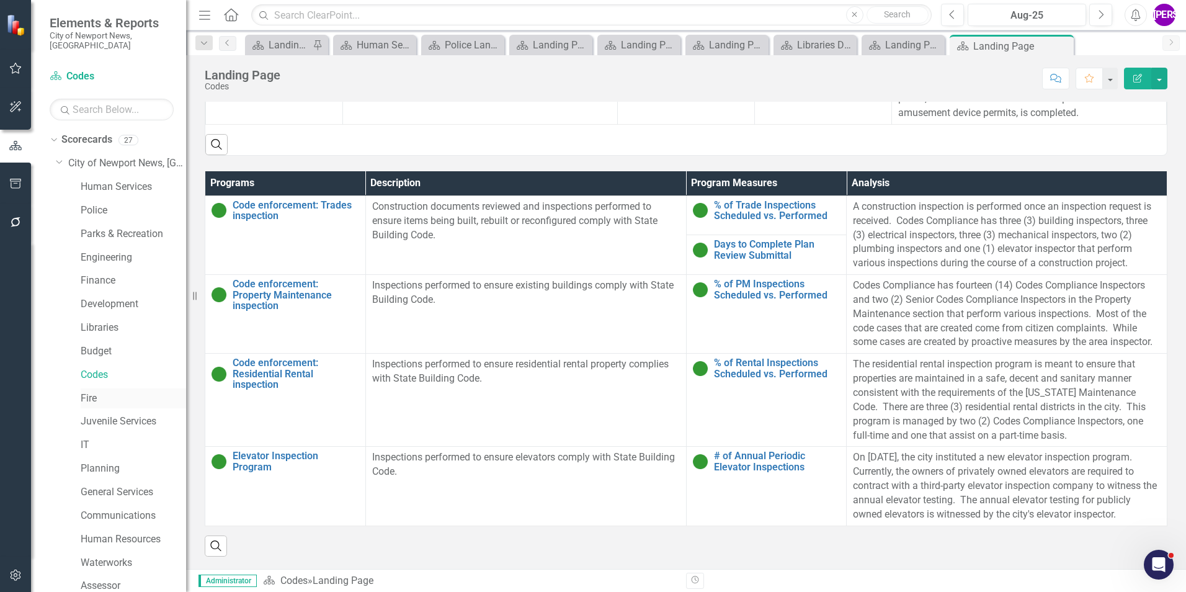
click at [112, 393] on link "Fire" at bounding box center [133, 398] width 105 height 14
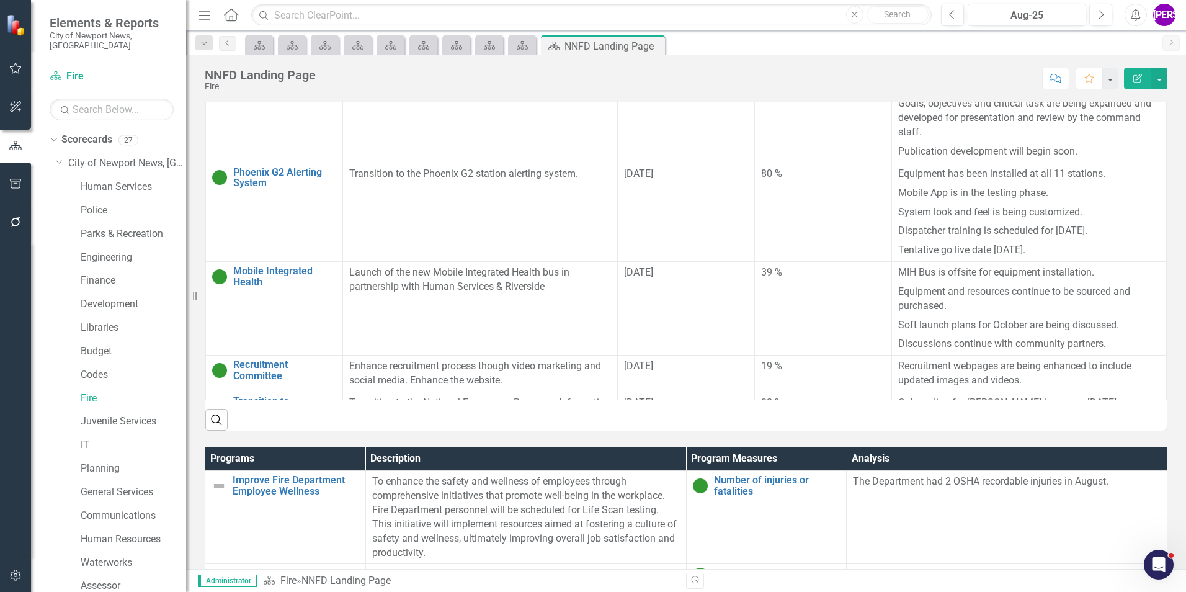
scroll to position [787, 0]
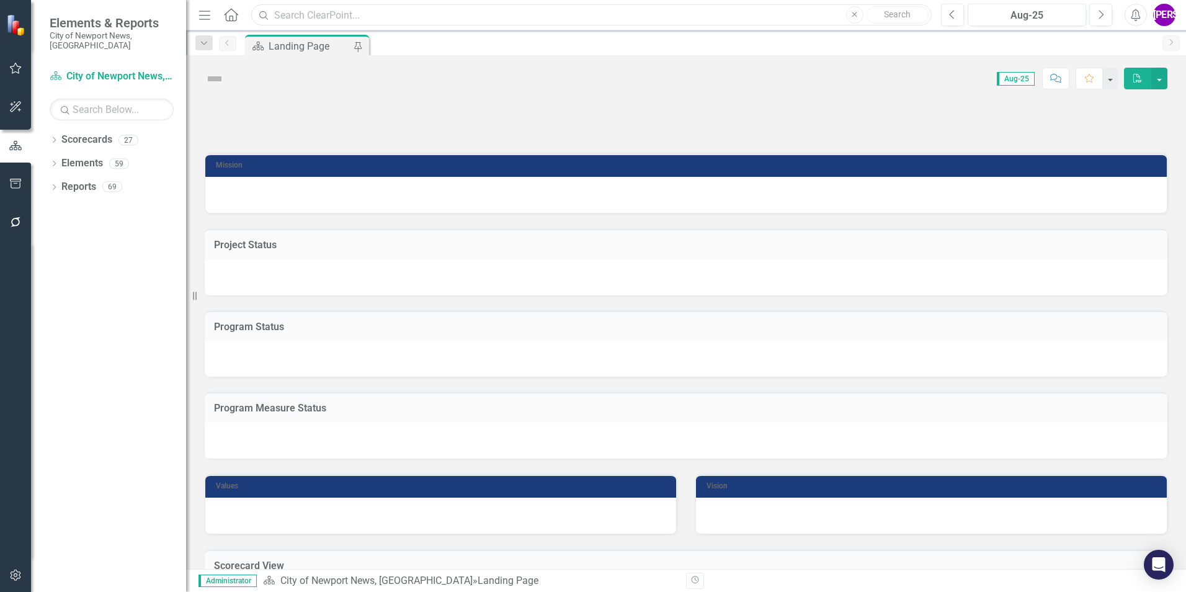
click at [378, 13] on input "text" at bounding box center [591, 15] width 681 height 22
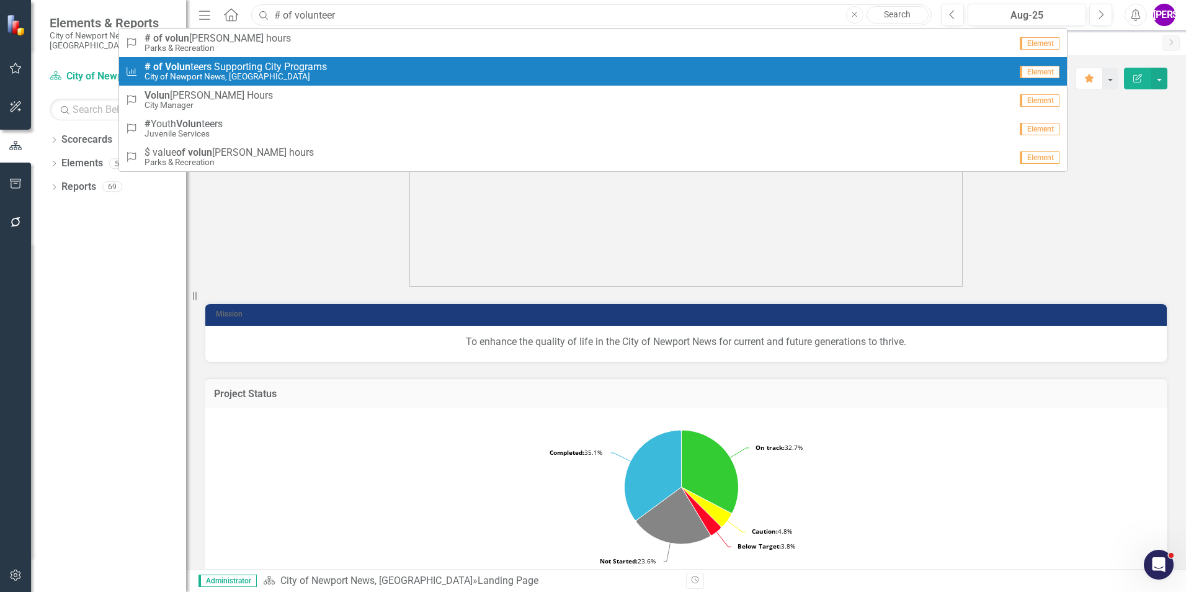
type input "# of volunteer"
click at [315, 66] on span "# of Volun teers Supporting City Programs" at bounding box center [236, 66] width 182 height 11
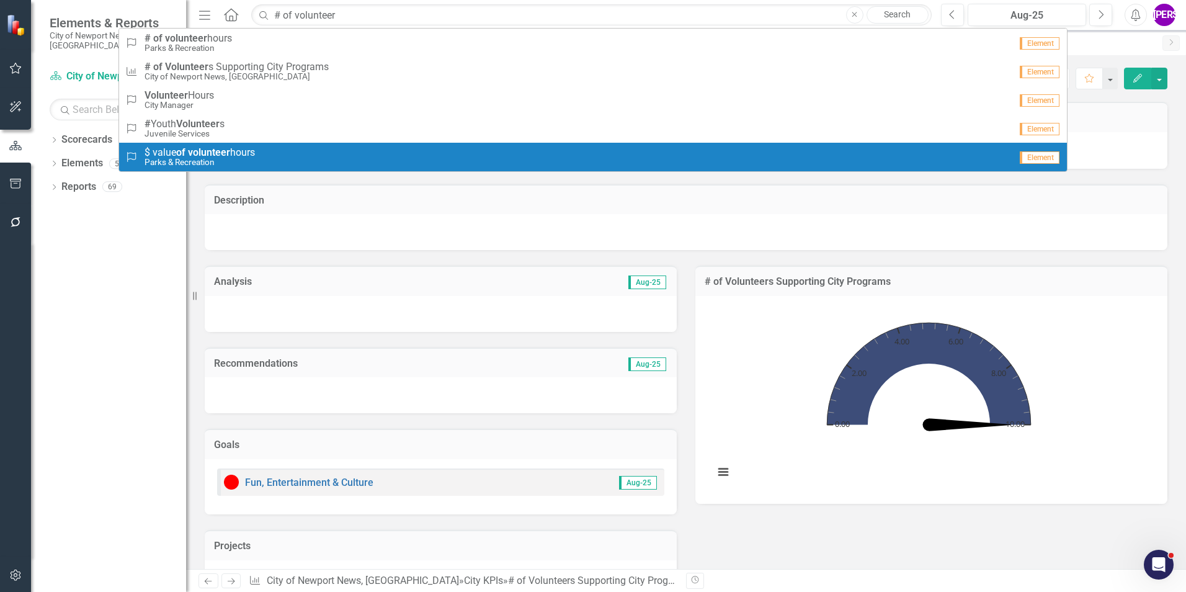
click at [681, 277] on div "Analysis Aug-25" at bounding box center [440, 291] width 491 height 82
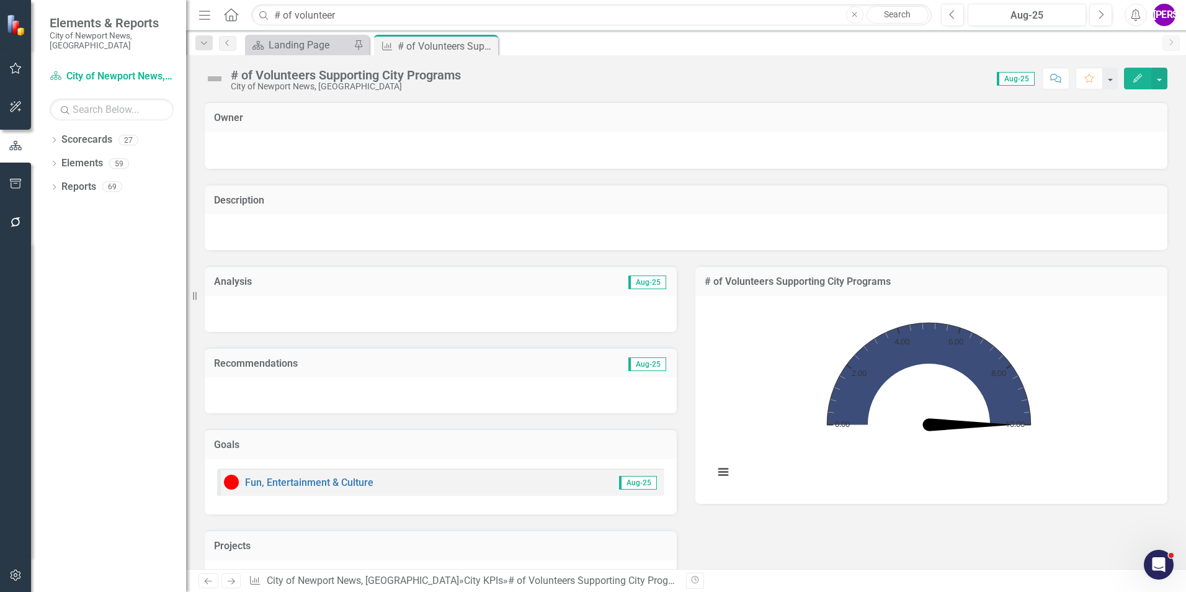
click at [391, 73] on div "# of Volunteers Supporting City Programs" at bounding box center [346, 75] width 230 height 14
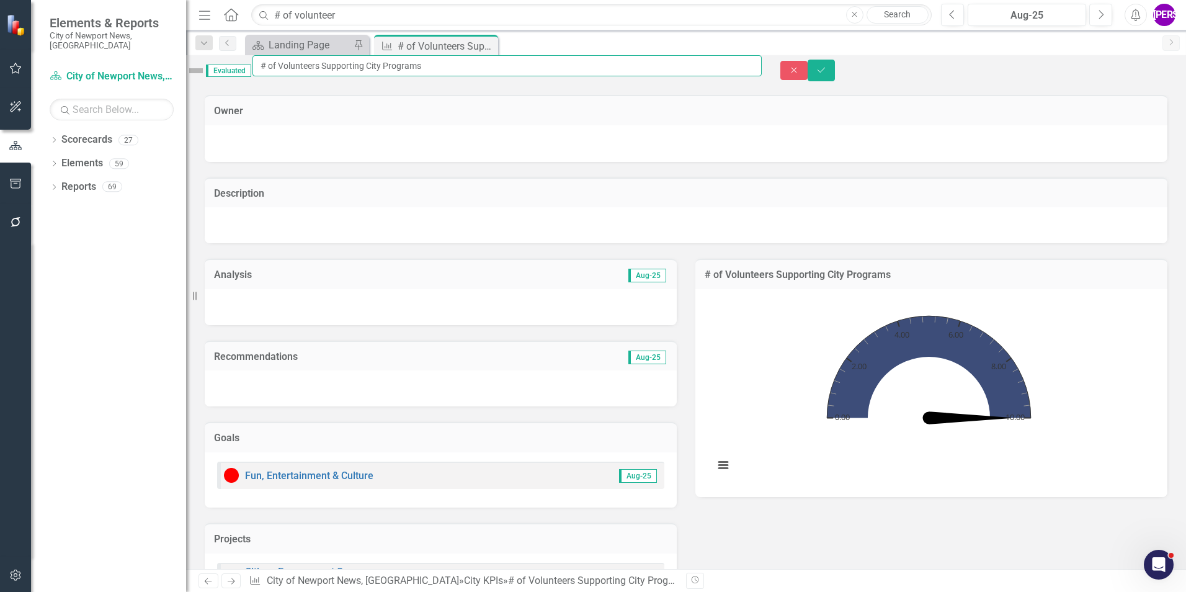
drag, startPoint x: 439, startPoint y: 84, endPoint x: 286, endPoint y: 76, distance: 152.8
click at [286, 76] on input "# of Volunteers Supporting City Programs" at bounding box center [506, 65] width 509 height 21
